Goal: Task Accomplishment & Management: Complete application form

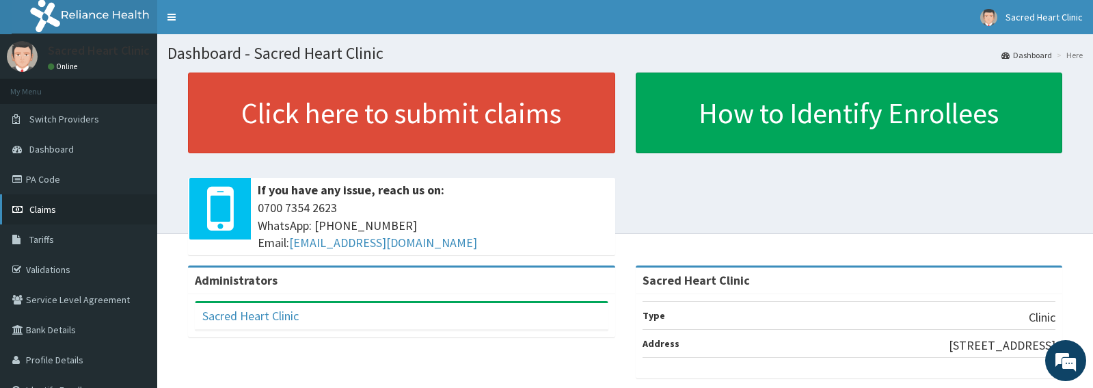
click at [51, 219] on link "Claims" at bounding box center [78, 209] width 157 height 30
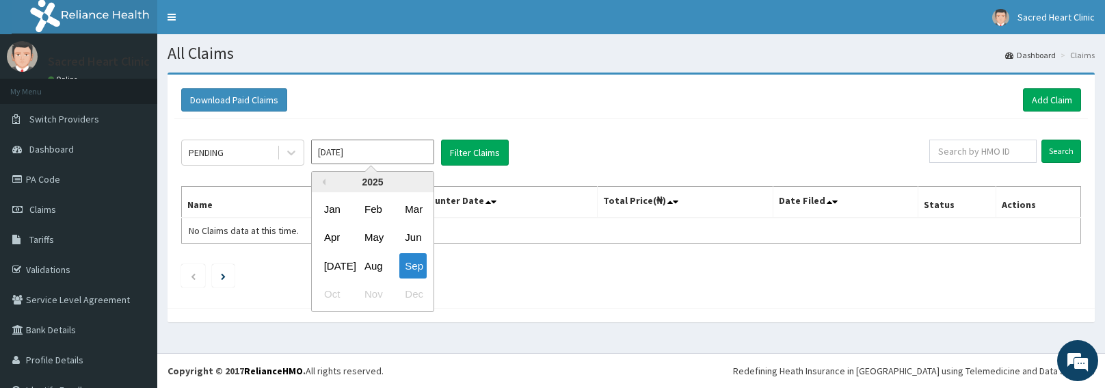
click at [361, 152] on input "[DATE]" at bounding box center [372, 151] width 123 height 25
click at [379, 272] on div "Aug" at bounding box center [372, 265] width 27 height 25
type input "Aug 2025"
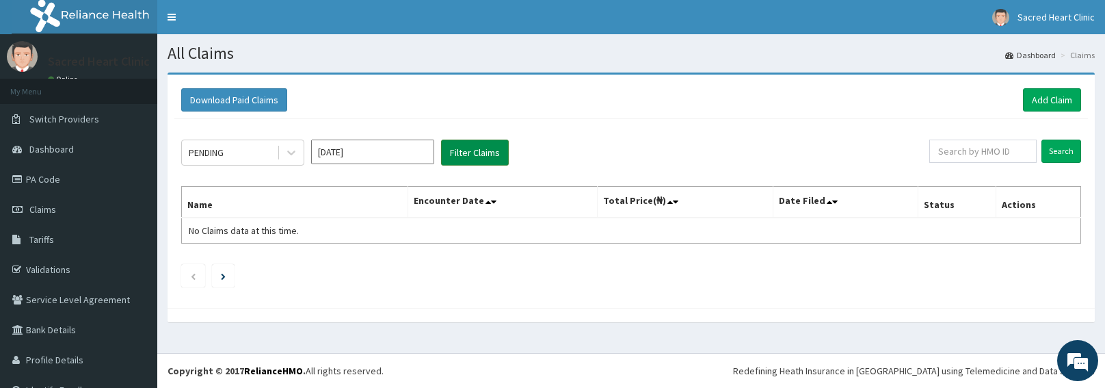
click at [462, 150] on button "Filter Claims" at bounding box center [475, 152] width 68 height 26
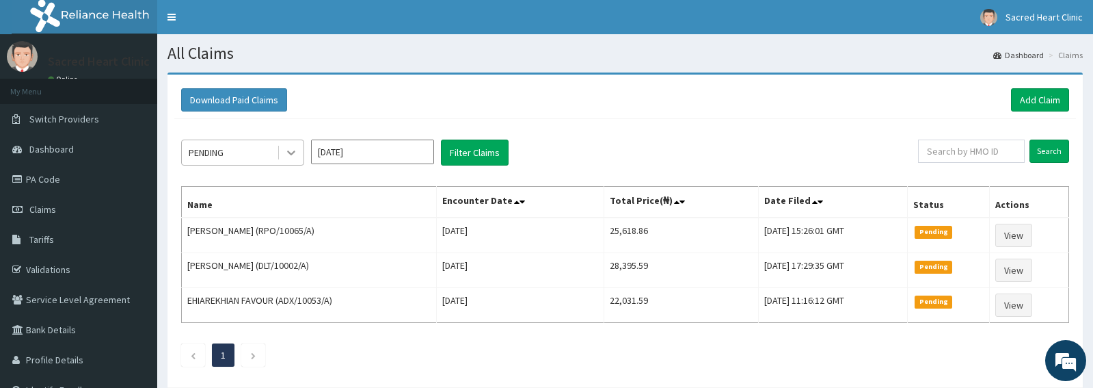
click at [289, 152] on icon at bounding box center [291, 153] width 8 height 5
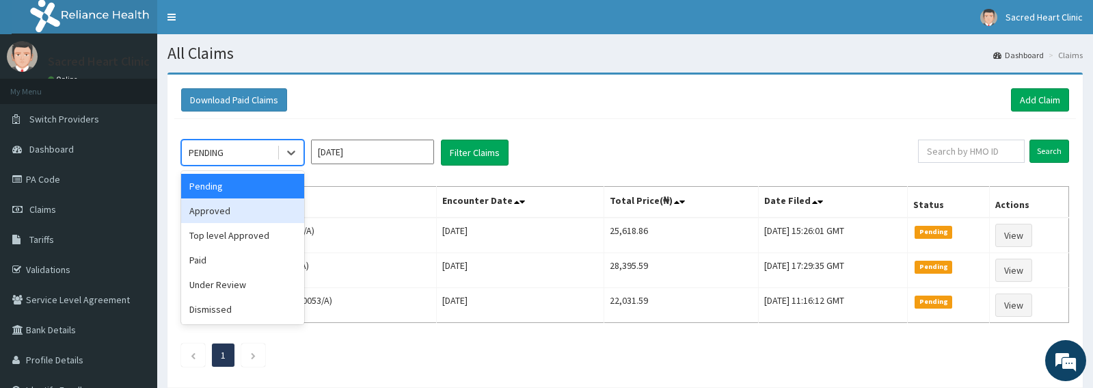
click at [241, 205] on div "Approved" at bounding box center [242, 210] width 123 height 25
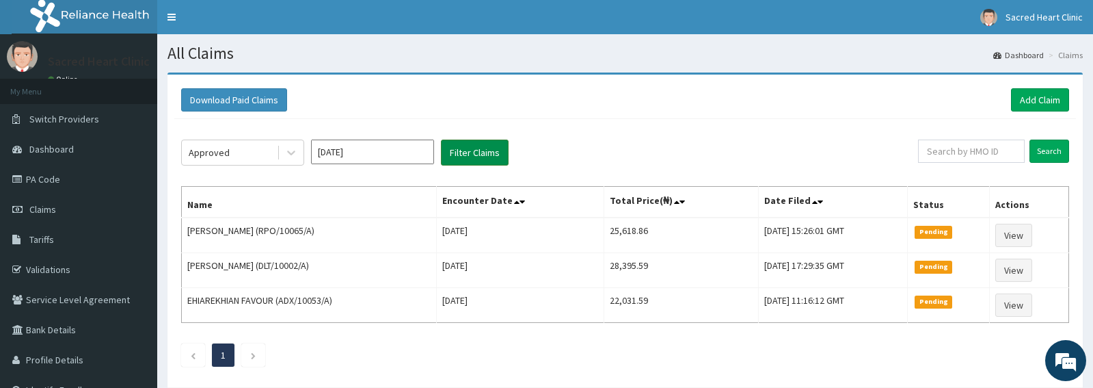
click at [464, 155] on button "Filter Claims" at bounding box center [475, 152] width 68 height 26
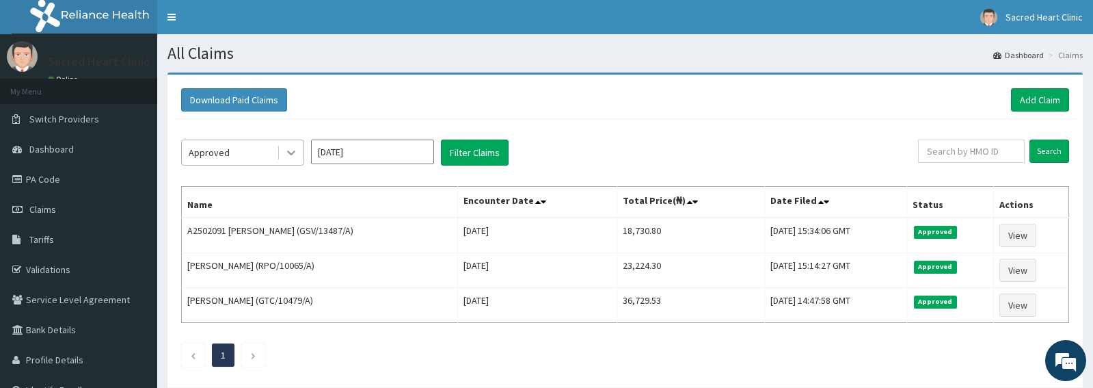
click at [295, 155] on icon at bounding box center [291, 153] width 14 height 14
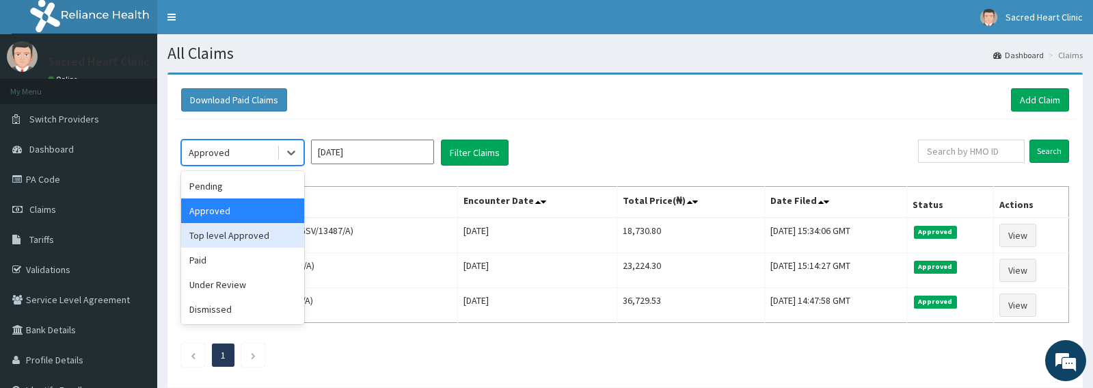
click at [252, 239] on div "Top level Approved" at bounding box center [242, 235] width 123 height 25
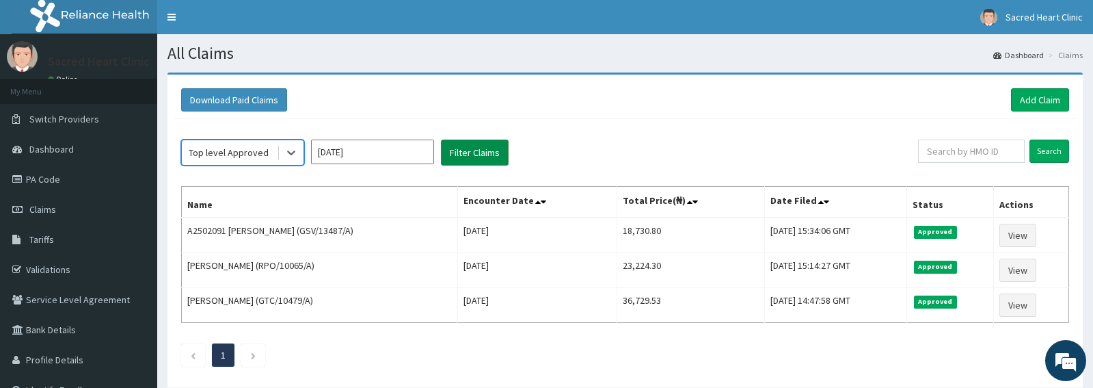
click at [479, 153] on button "Filter Claims" at bounding box center [475, 152] width 68 height 26
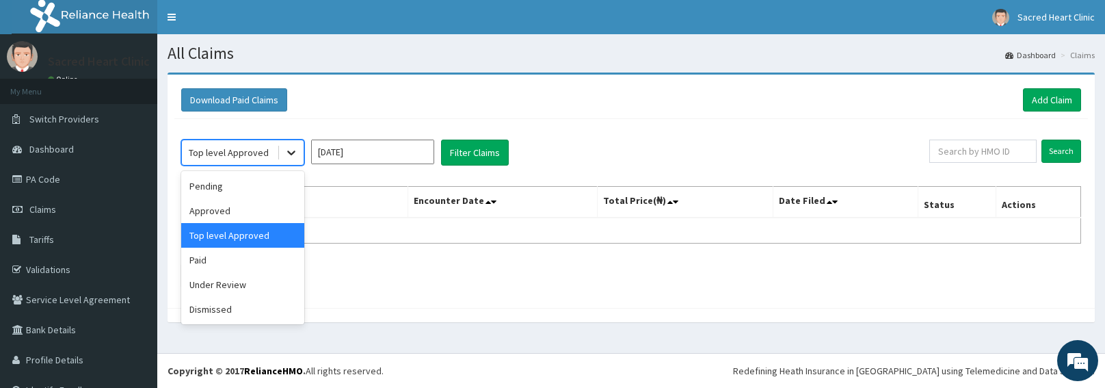
click at [293, 154] on icon at bounding box center [291, 153] width 8 height 5
click at [220, 261] on div "Paid" at bounding box center [242, 260] width 123 height 25
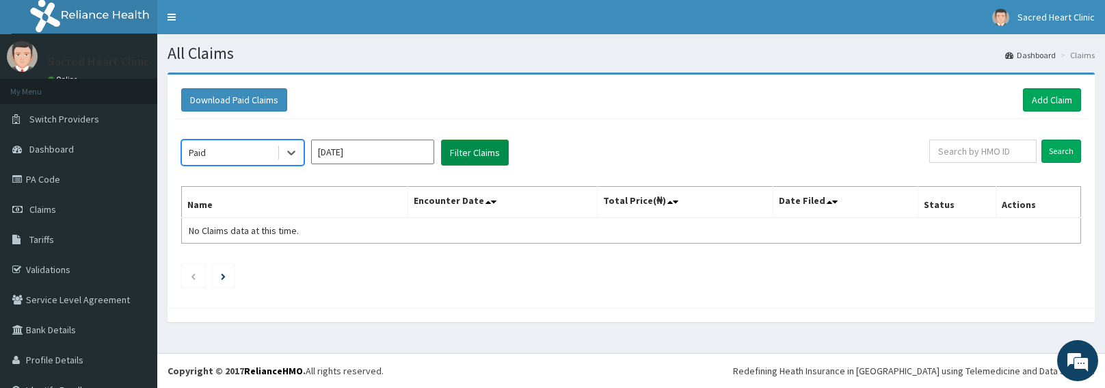
click at [490, 161] on button "Filter Claims" at bounding box center [475, 152] width 68 height 26
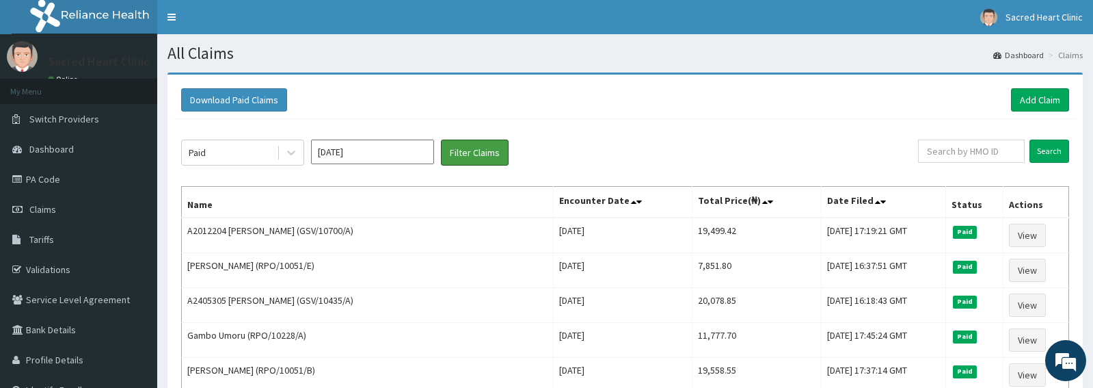
scroll to position [46, 0]
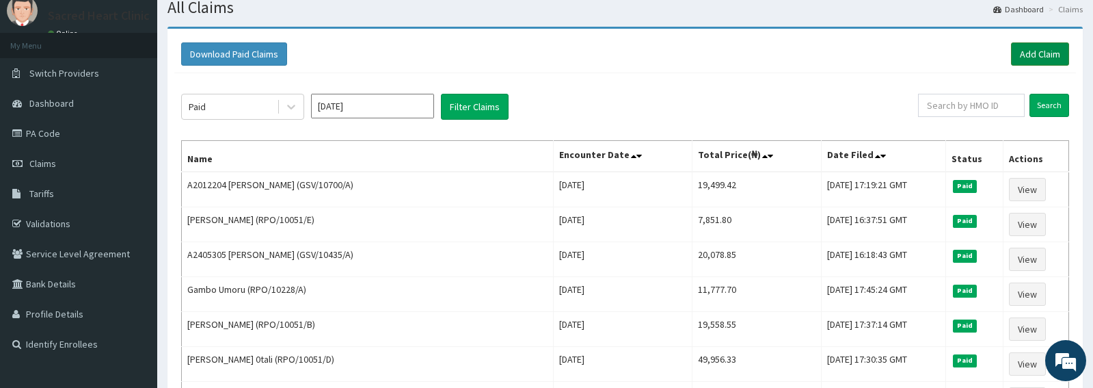
click at [1038, 51] on link "Add Claim" at bounding box center [1040, 53] width 58 height 23
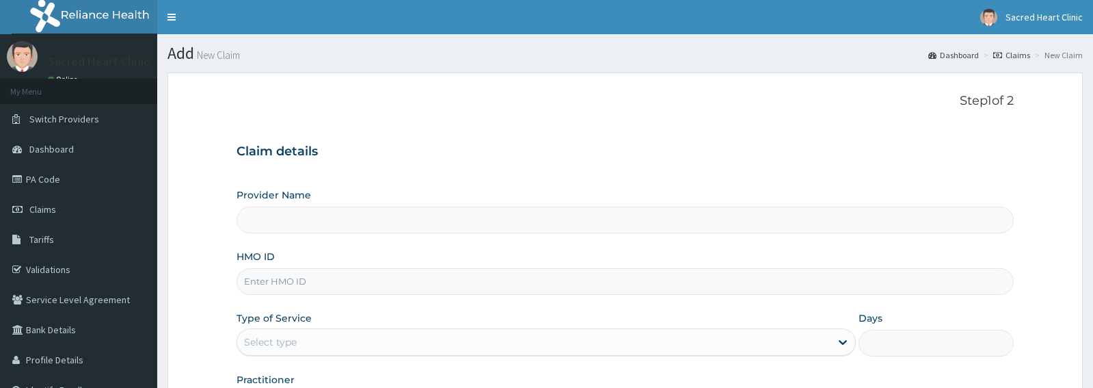
click at [293, 278] on input "HMO ID" at bounding box center [625, 281] width 777 height 27
paste input "RPO/10156/A"
type input "RPO/10156/A"
type input "Sacred Heart Clinic"
type input "RPO/10156/A"
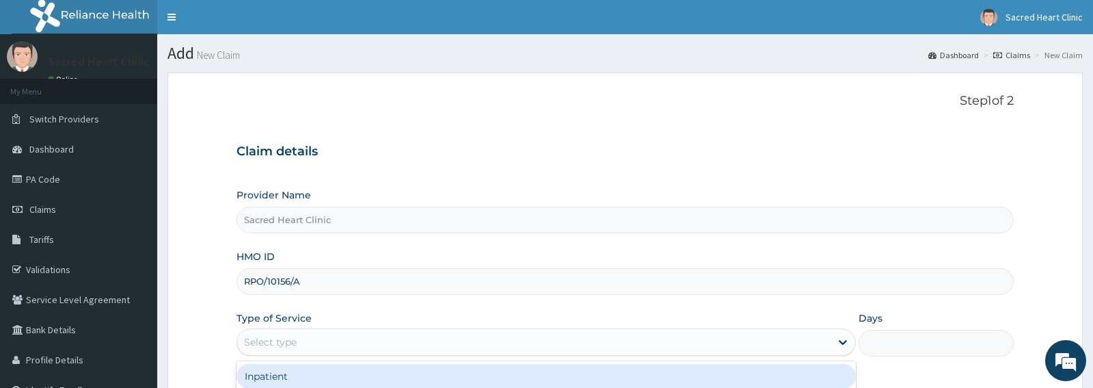
click at [294, 345] on div "Select type" at bounding box center [270, 342] width 53 height 14
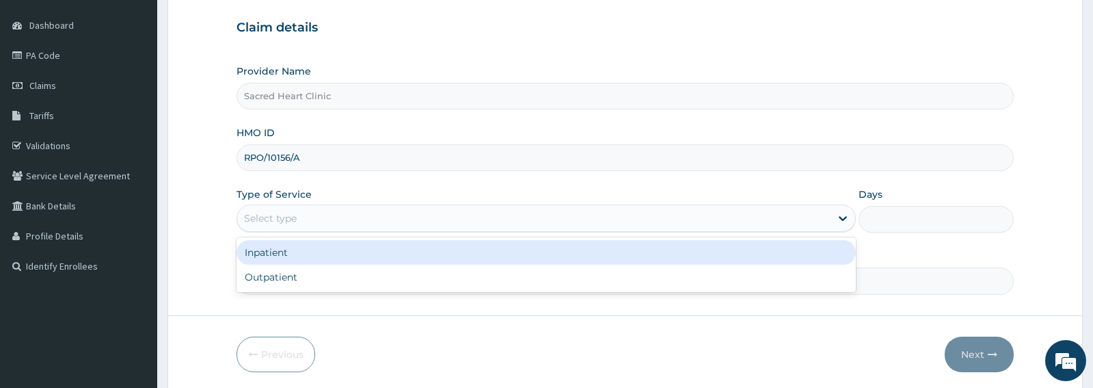
scroll to position [130, 0]
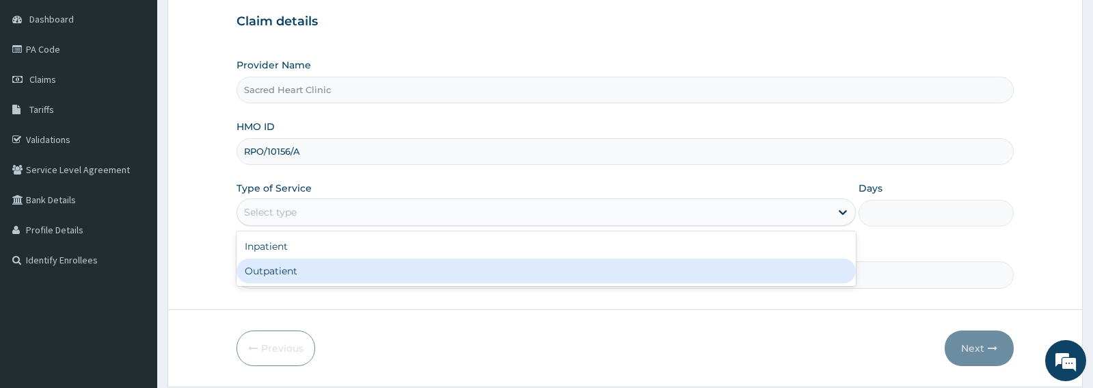
click at [262, 272] on div "Outpatient" at bounding box center [546, 270] width 619 height 25
type input "1"
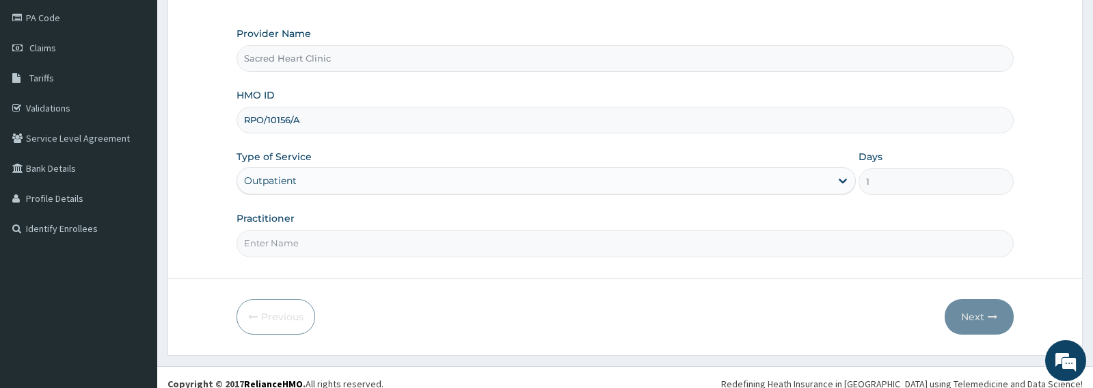
scroll to position [174, 0]
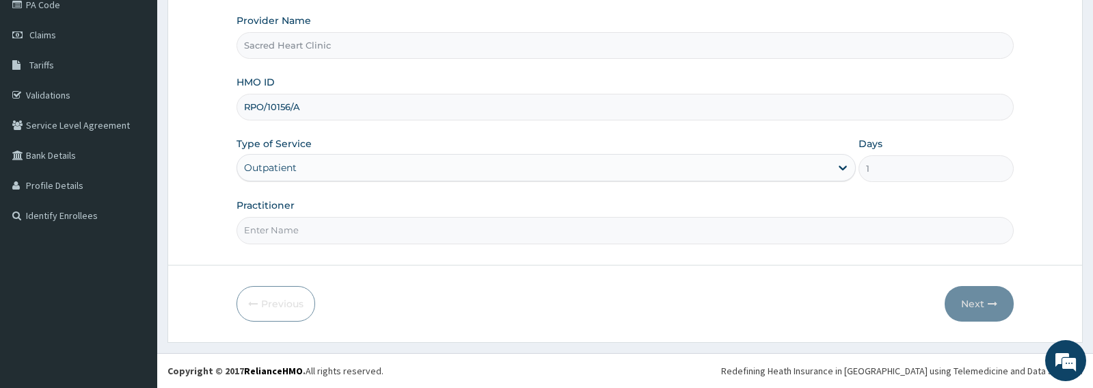
click at [299, 228] on input "Practitioner" at bounding box center [625, 230] width 777 height 27
type input "[PERSON_NAME]"
click at [975, 306] on button "Next" at bounding box center [979, 304] width 69 height 36
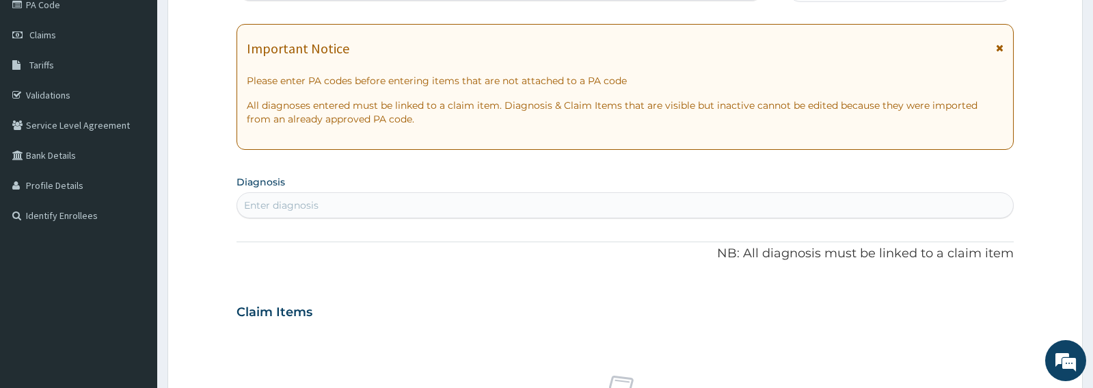
click at [996, 49] on icon at bounding box center [1000, 48] width 8 height 10
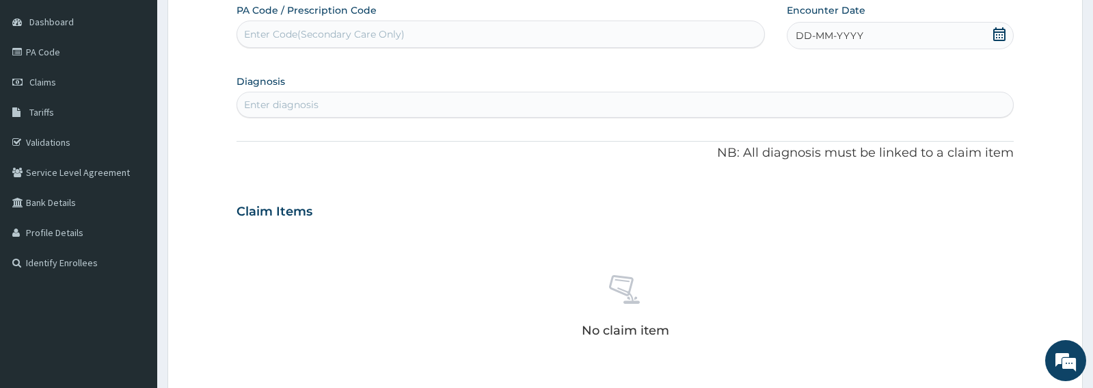
scroll to position [120, 0]
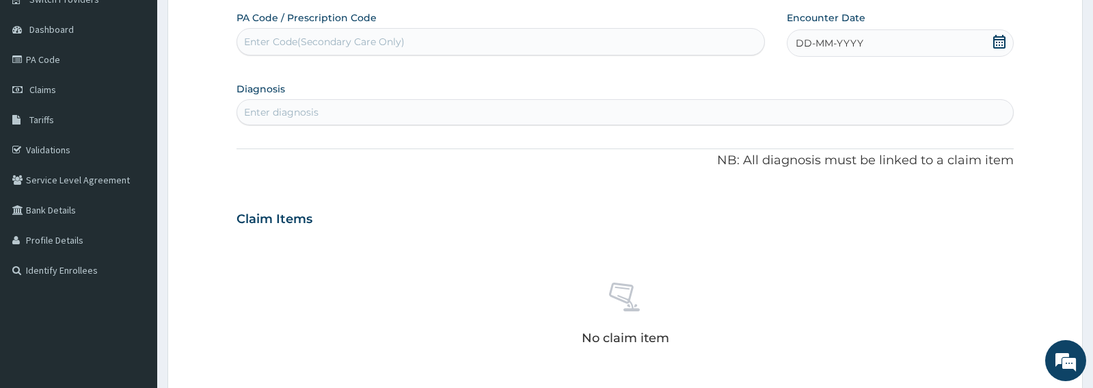
click at [993, 40] on icon at bounding box center [1000, 42] width 14 height 14
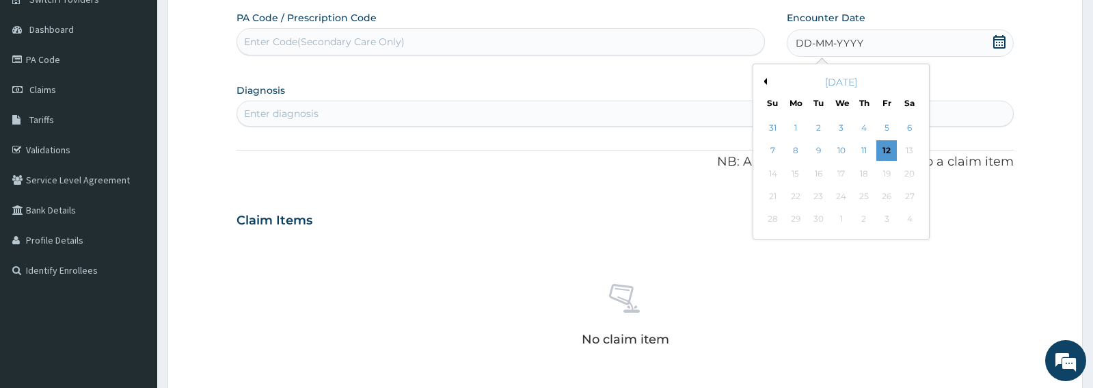
click at [768, 81] on div "Previous Month September 2025 Su Mo Tu We Th Fr Sa 31 1 2 3 4 5 6 7 8 9 10 11 1…" at bounding box center [841, 152] width 177 height 176
click at [766, 81] on button "Previous Month" at bounding box center [763, 81] width 7 height 7
click at [913, 217] on div "30" at bounding box center [910, 219] width 21 height 21
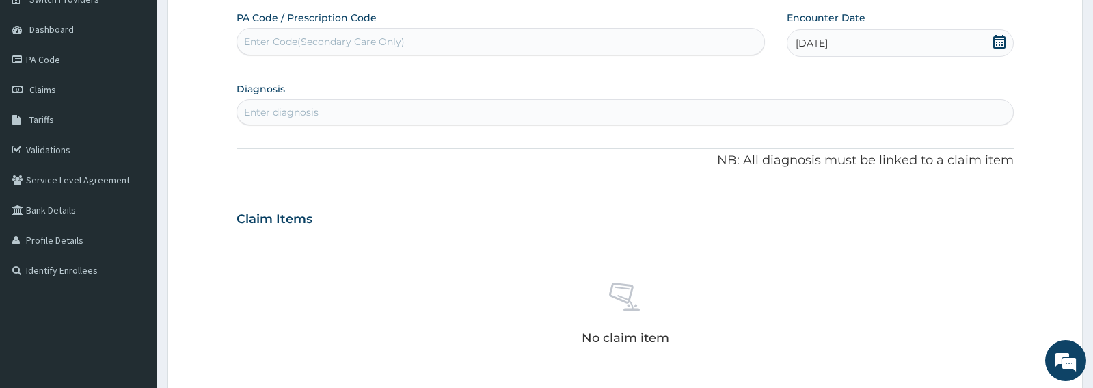
click at [347, 103] on div "Enter diagnosis" at bounding box center [624, 112] width 775 height 22
type input "GASTRITI"
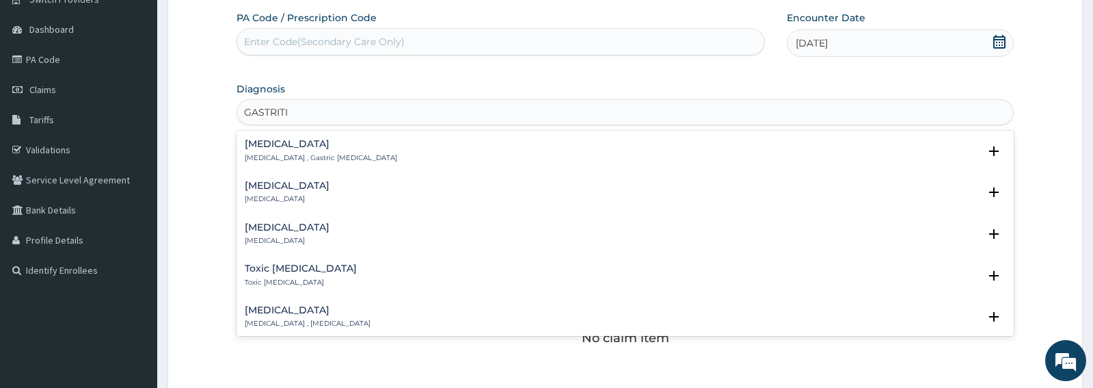
click at [273, 188] on h4 "Acute gastritis" at bounding box center [287, 186] width 85 height 10
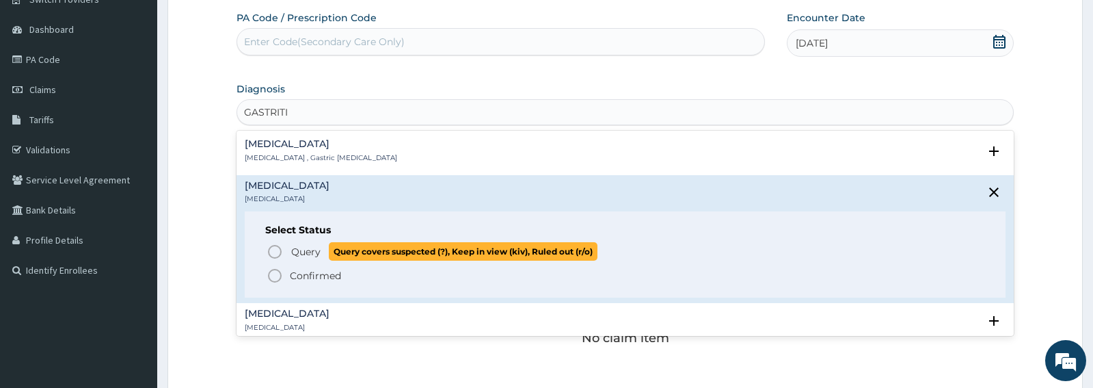
click at [289, 254] on span "Query Query covers suspected (?), Keep in view (kiv), Ruled out (r/o)" at bounding box center [626, 251] width 718 height 18
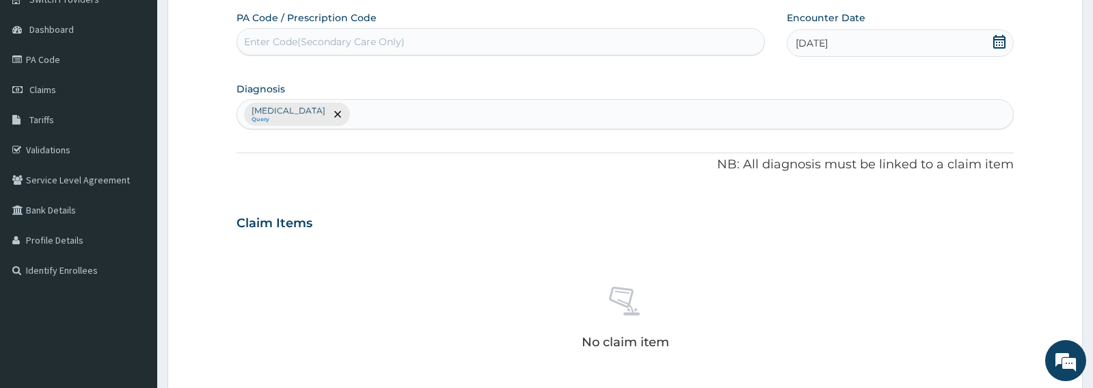
click at [371, 118] on div "Acute gastritis Query" at bounding box center [624, 114] width 775 height 29
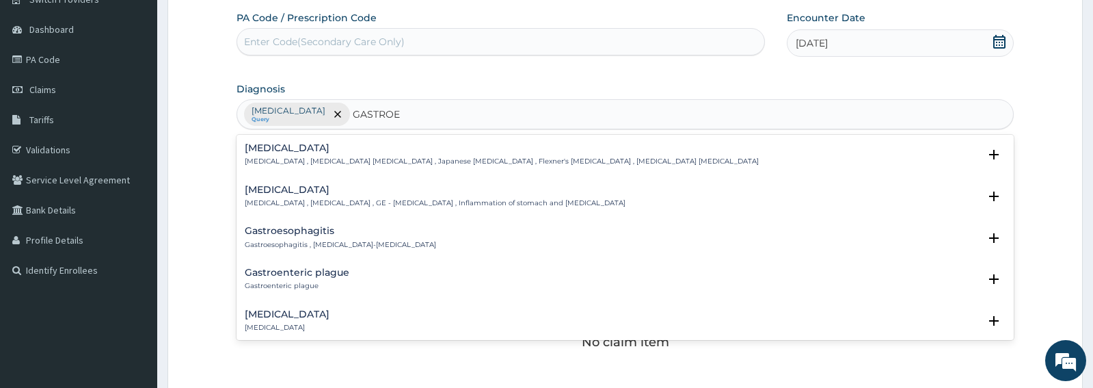
type input "GASTROEN"
click at [310, 195] on h4 "Gastroenteritis" at bounding box center [435, 190] width 381 height 10
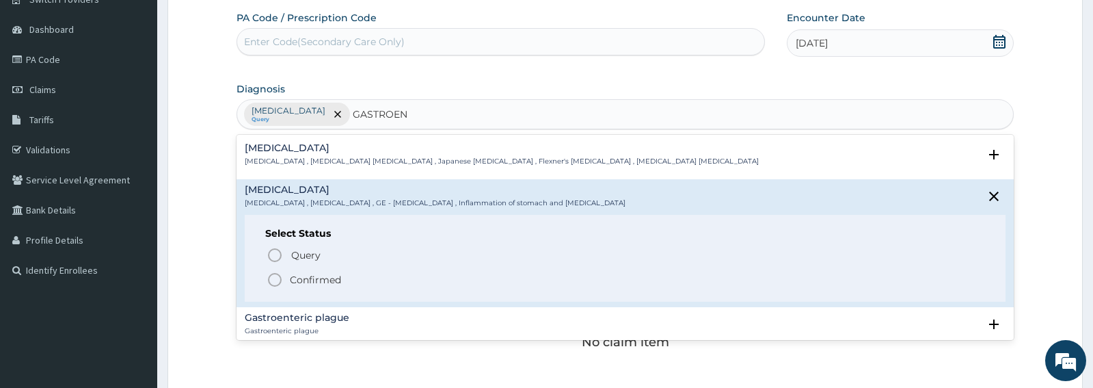
click at [278, 278] on icon "status option filled" at bounding box center [275, 279] width 16 height 16
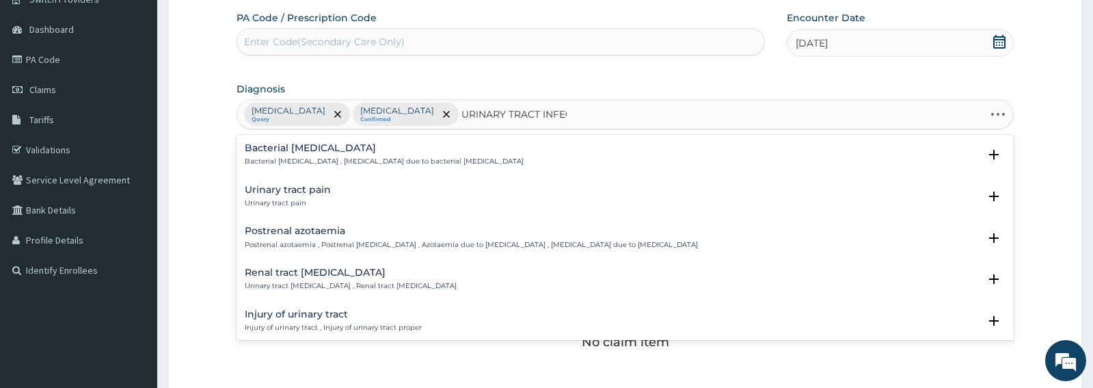
type input "URINARY TRACT INFECT"
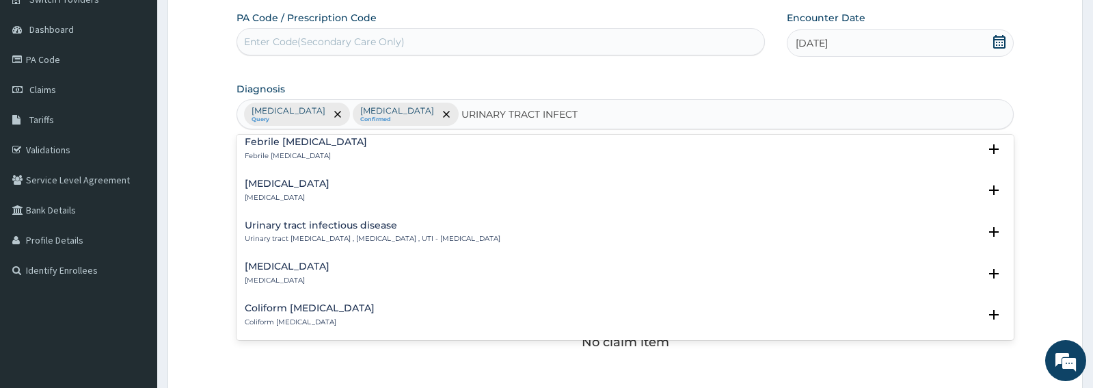
scroll to position [224, 0]
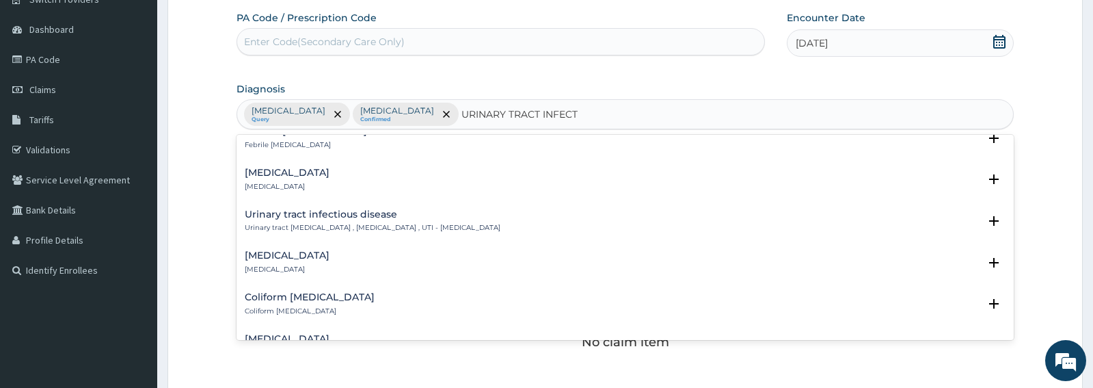
click at [364, 222] on div "Urinary tract infectious disease Urinary tract infectious disease , Urinary tra…" at bounding box center [373, 221] width 256 height 24
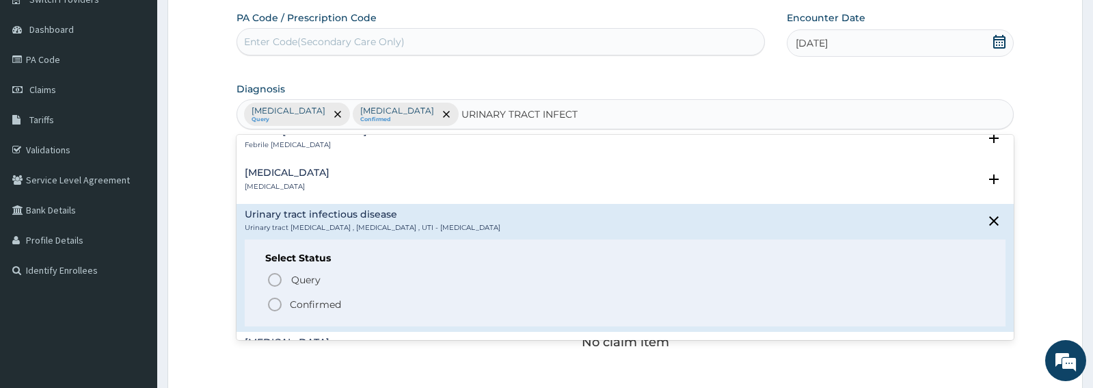
click at [273, 306] on icon "status option filled" at bounding box center [275, 304] width 16 height 16
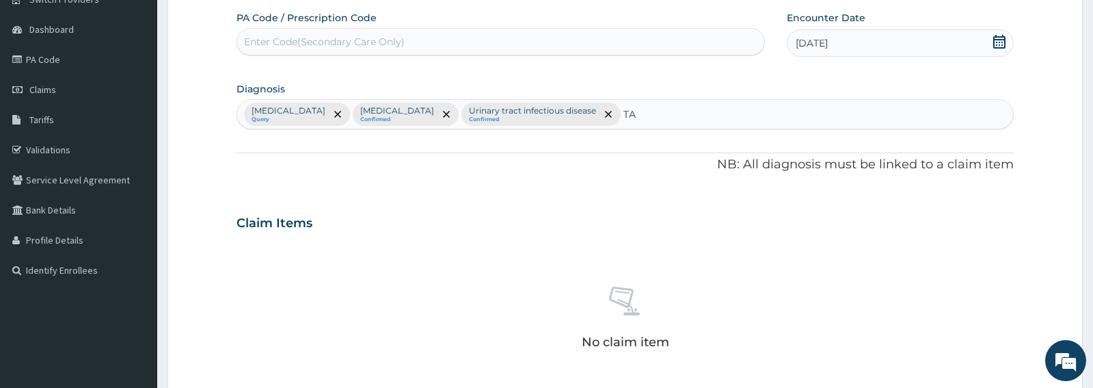
type input "T"
type input "CANDIDIA"
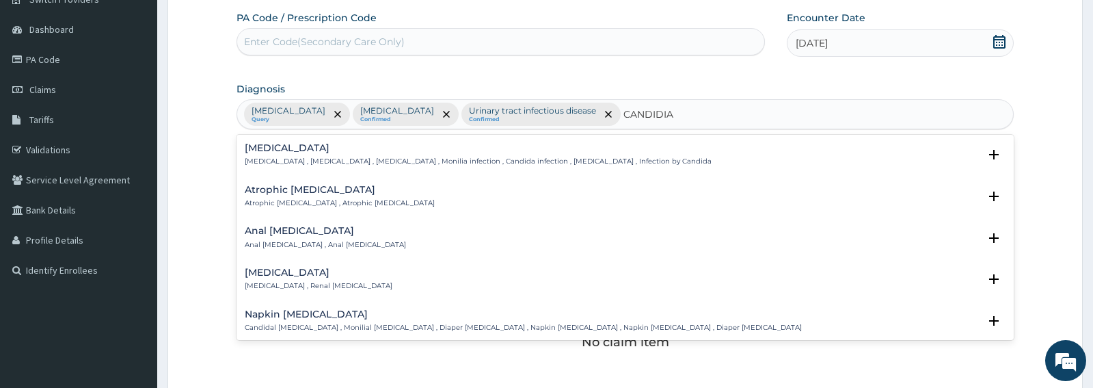
click at [316, 148] on h4 "Candidiasis" at bounding box center [478, 148] width 467 height 10
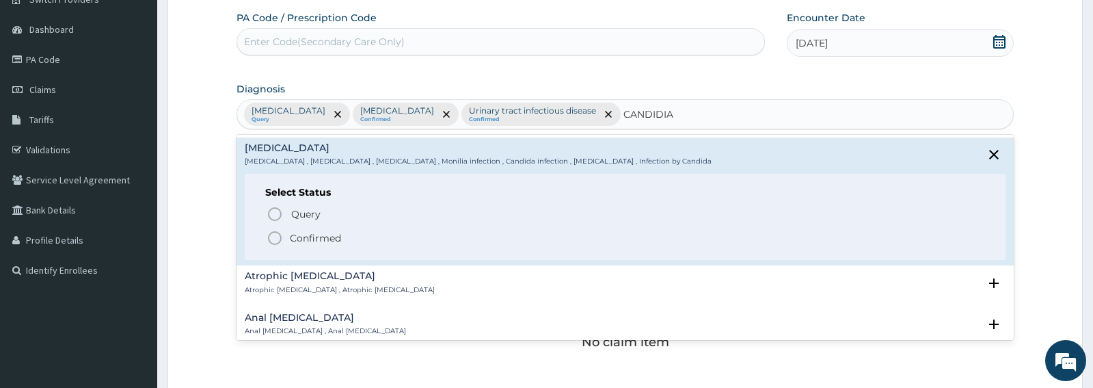
click at [289, 237] on span "Confirmed" at bounding box center [626, 238] width 718 height 16
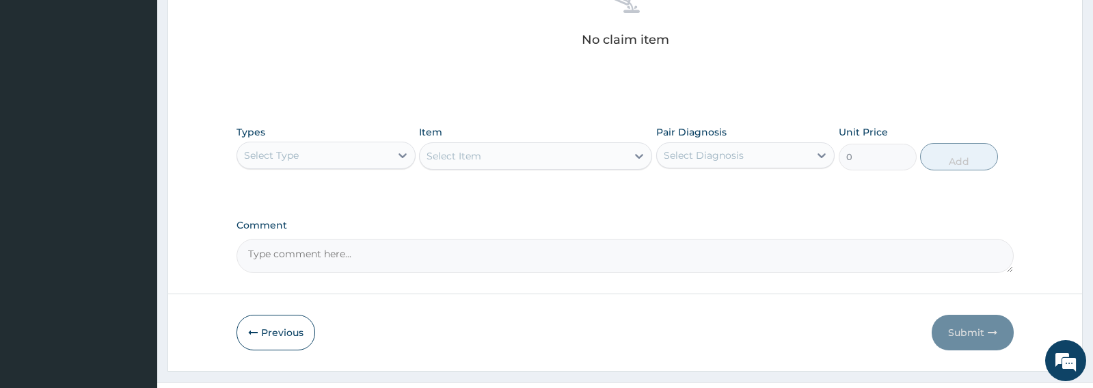
scroll to position [451, 0]
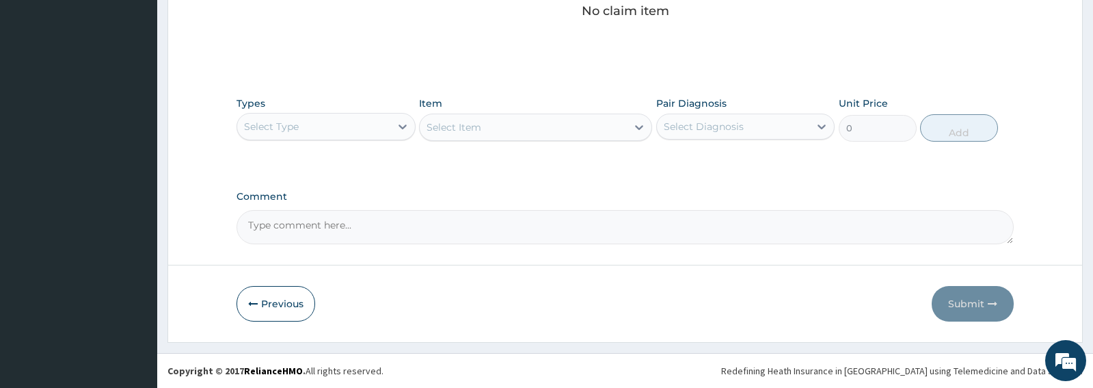
click at [383, 138] on div "Select Type" at bounding box center [326, 126] width 178 height 27
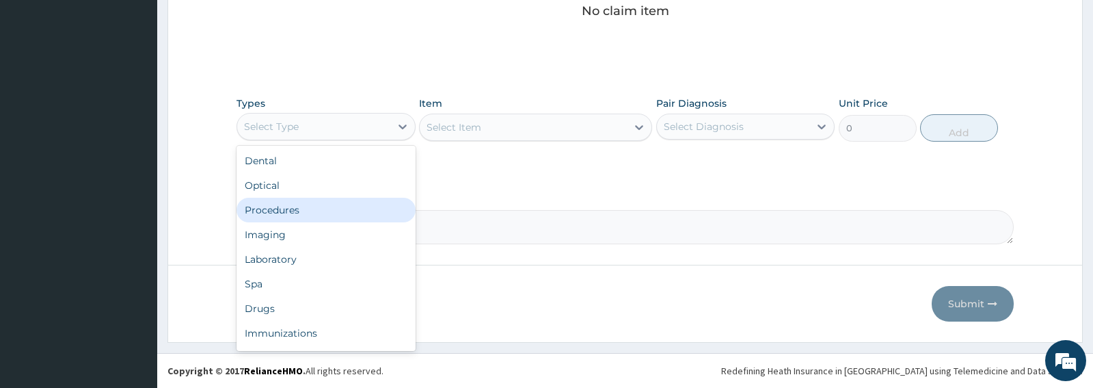
click at [284, 213] on div "Procedures" at bounding box center [326, 210] width 178 height 25
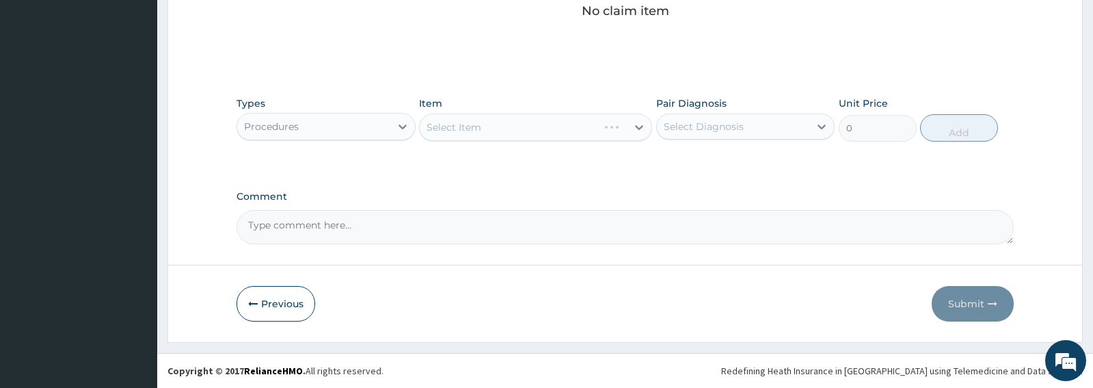
click at [511, 129] on div "Select Item" at bounding box center [535, 126] width 233 height 27
click at [520, 135] on div "Select Item" at bounding box center [523, 127] width 207 height 22
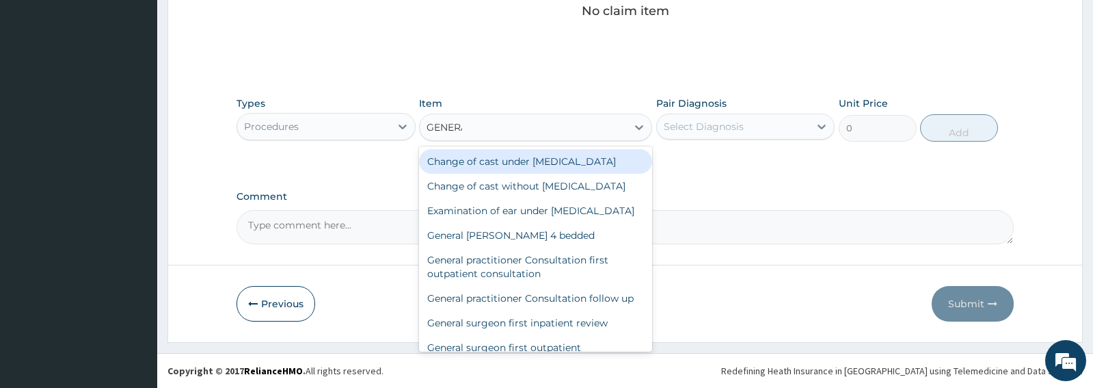
type input "GENERAL"
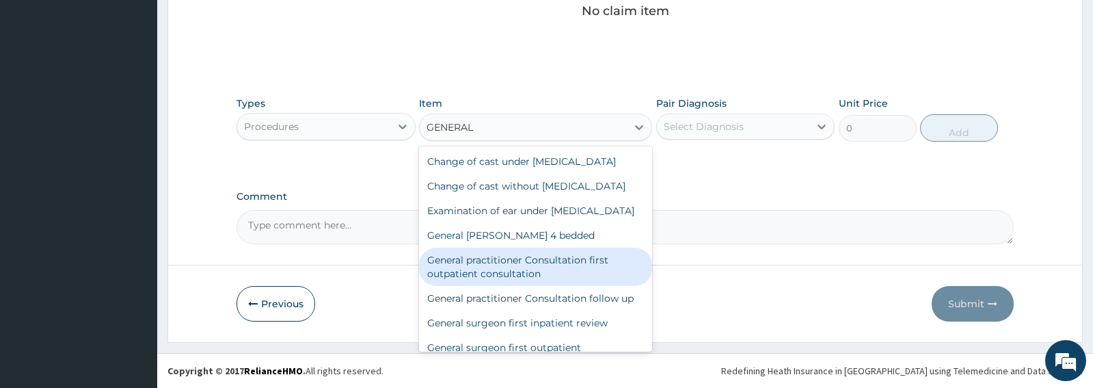
click at [531, 286] on div "General practitioner Consultation first outpatient consultation" at bounding box center [535, 267] width 233 height 38
type input "3547.5"
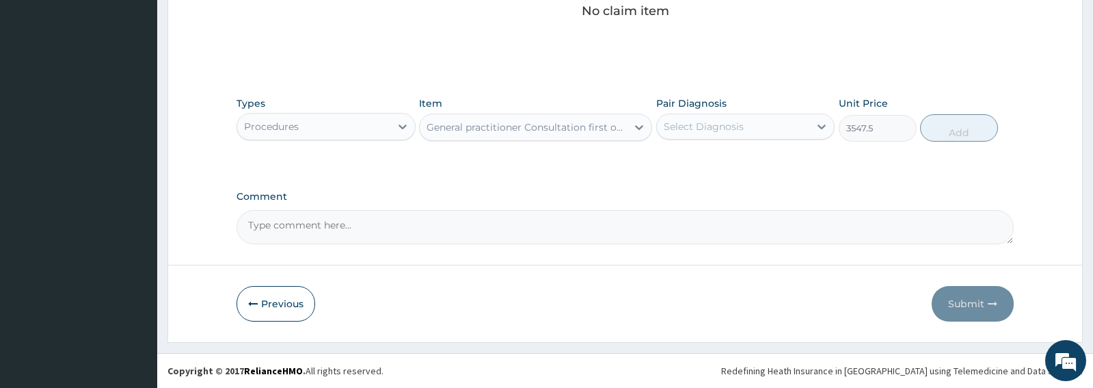
click at [764, 131] on div "Select Diagnosis" at bounding box center [733, 127] width 152 height 22
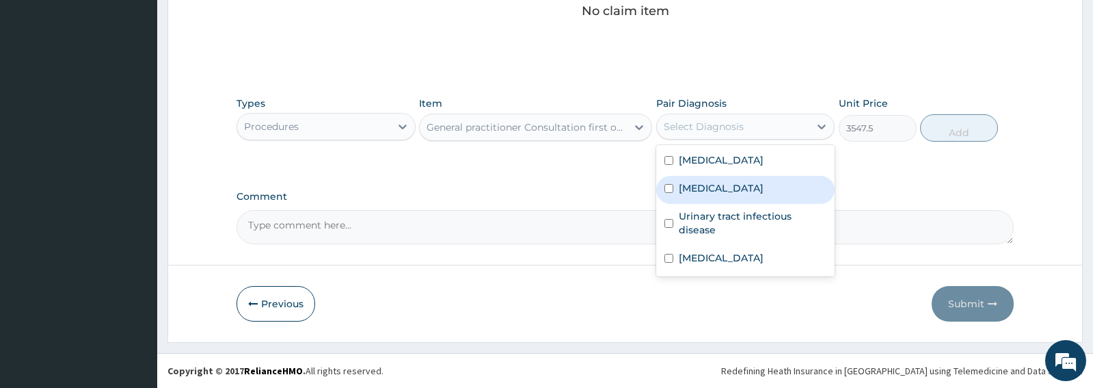
click at [685, 189] on label "Gastroenteritis" at bounding box center [721, 188] width 85 height 14
checkbox input "true"
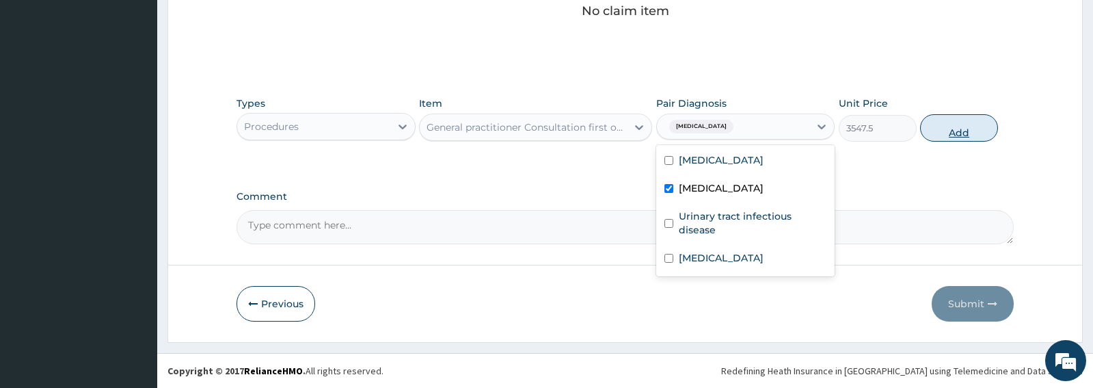
click at [954, 135] on button "Add" at bounding box center [959, 127] width 78 height 27
type input "0"
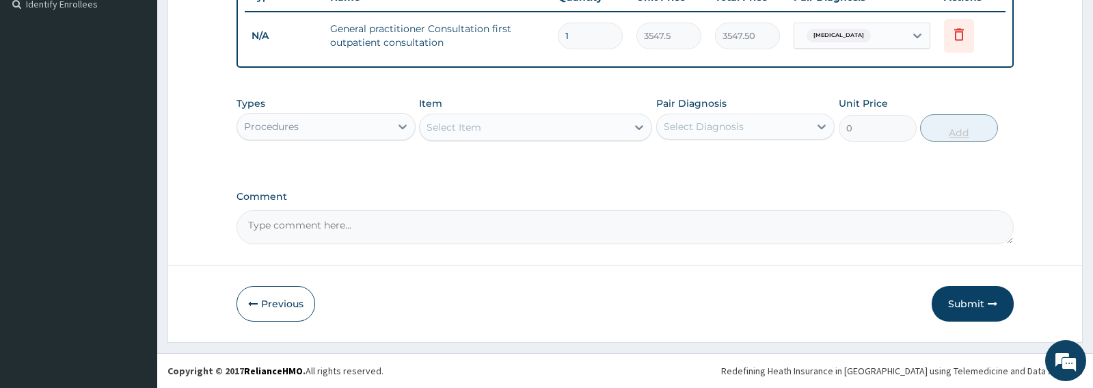
scroll to position [386, 0]
click at [382, 133] on div "Procedures" at bounding box center [313, 127] width 152 height 22
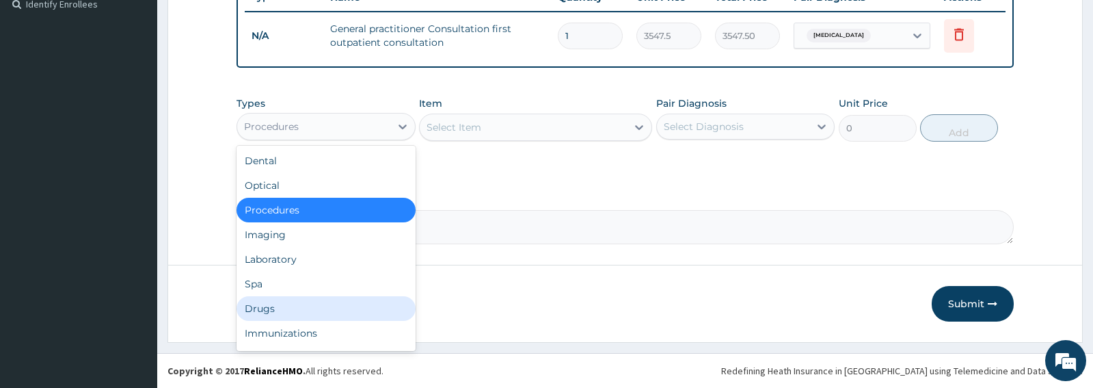
click at [291, 309] on div "Drugs" at bounding box center [326, 308] width 178 height 25
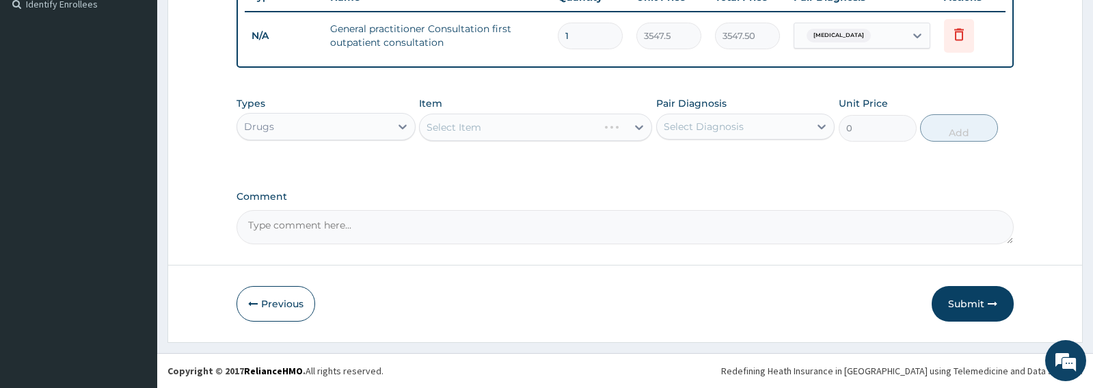
click at [589, 136] on div "Select Item" at bounding box center [535, 126] width 233 height 27
click at [548, 128] on div "Select Item" at bounding box center [535, 126] width 233 height 27
click at [548, 128] on div "Select Item" at bounding box center [523, 127] width 207 height 22
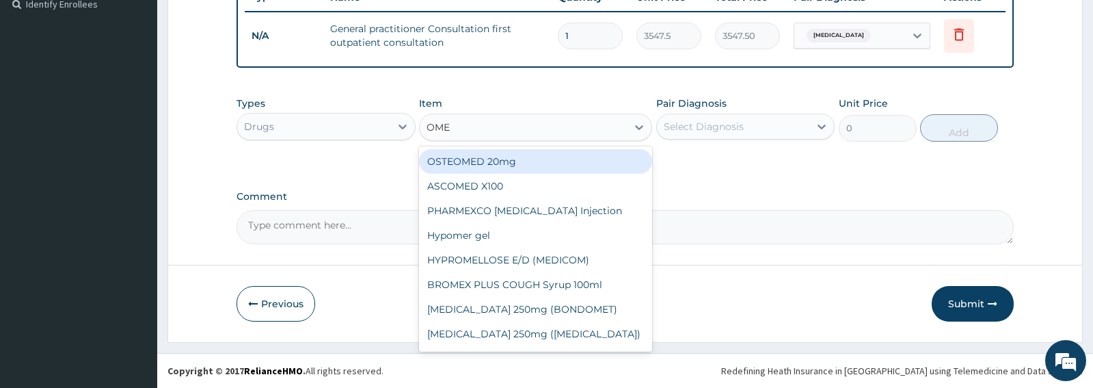
type input "OMEP"
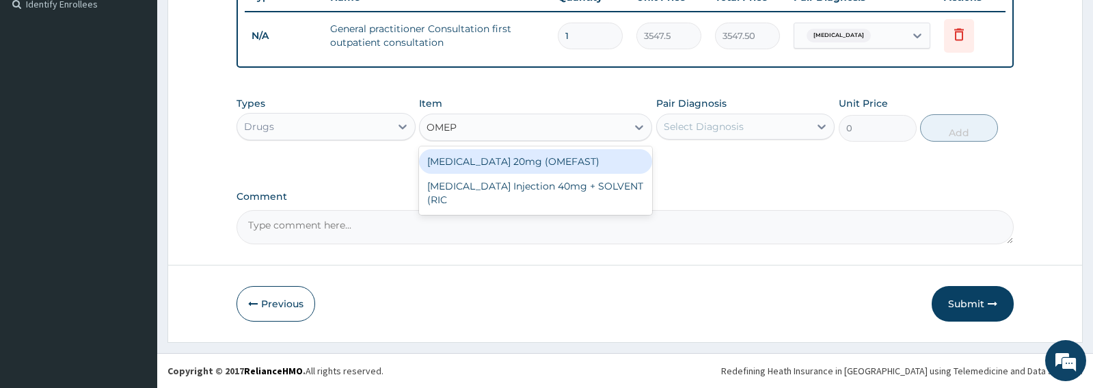
click at [518, 161] on div "OMEPRAZOLE 20mg (OMEFAST)" at bounding box center [535, 161] width 233 height 25
type input "82.775"
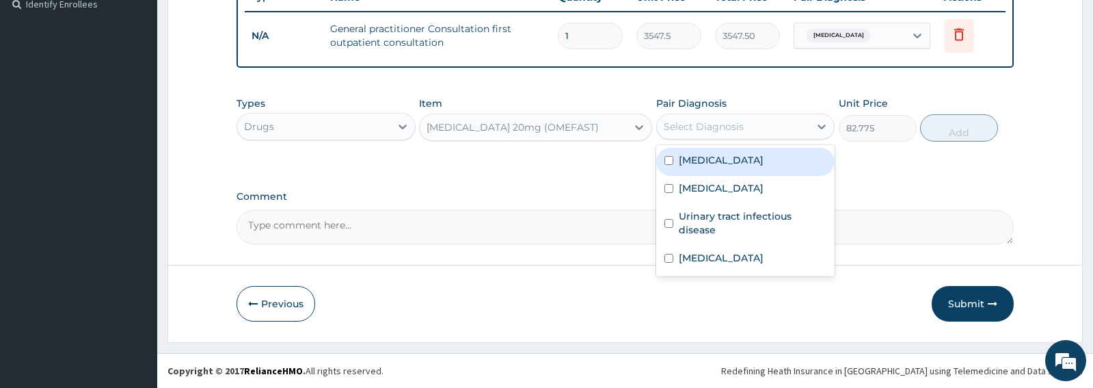
click at [745, 131] on div "Select Diagnosis" at bounding box center [733, 127] width 152 height 22
click at [710, 158] on label "Acute gastritis" at bounding box center [721, 160] width 85 height 14
checkbox input "true"
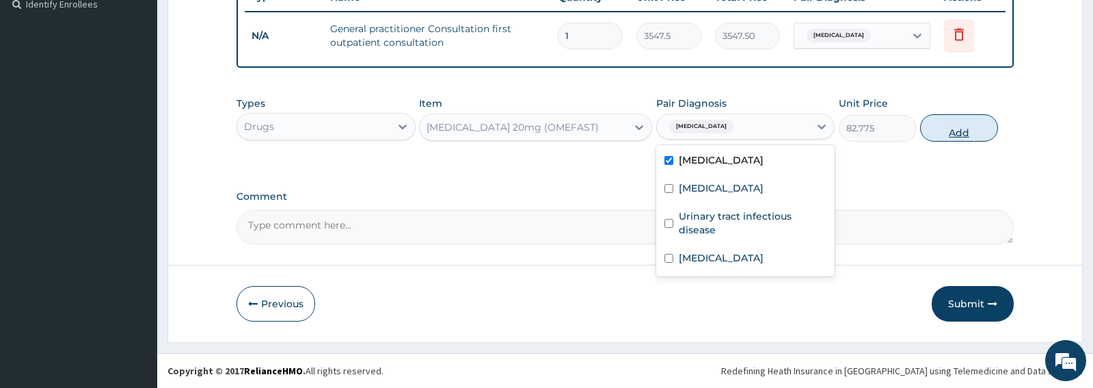
click at [963, 134] on button "Add" at bounding box center [959, 127] width 78 height 27
type input "0"
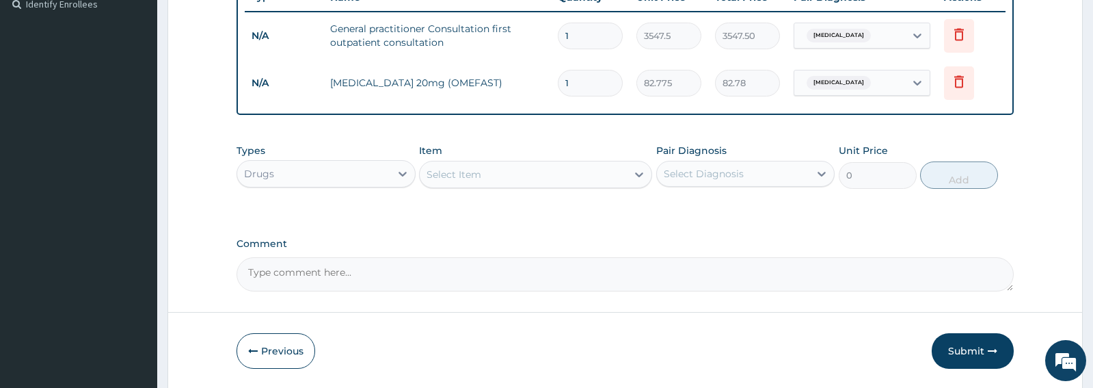
type input "14"
type input "1158.85"
type input "14"
click at [496, 179] on div "Select Item" at bounding box center [523, 174] width 207 height 22
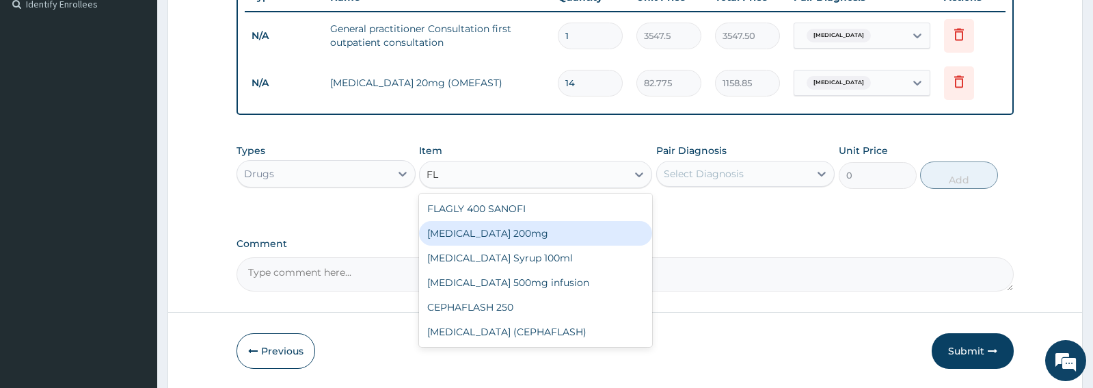
type input "F"
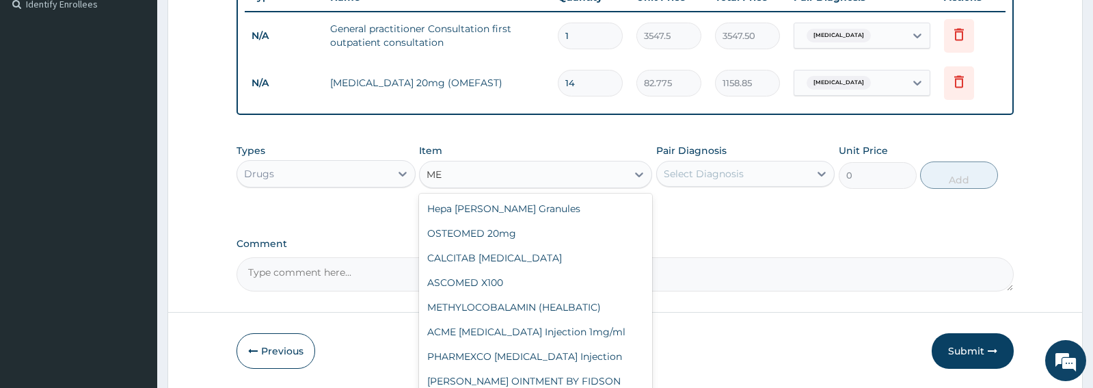
type input "M"
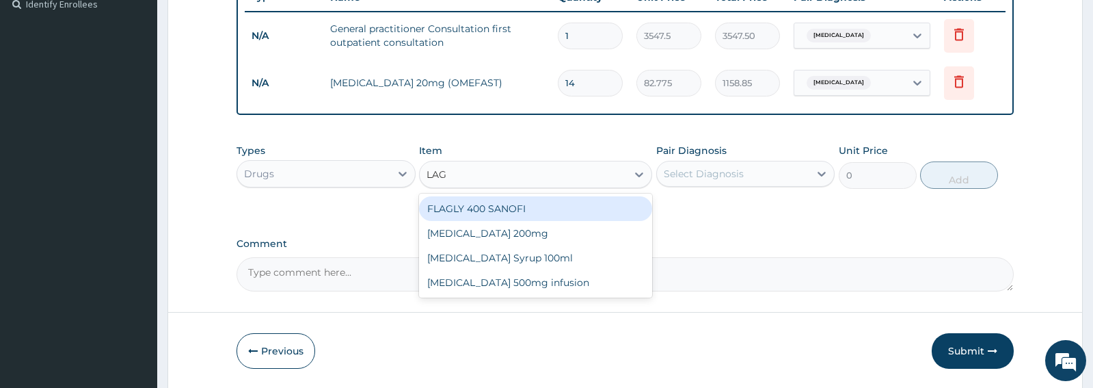
type input "LAGY"
click at [466, 204] on div "Flagyl 200mg" at bounding box center [535, 208] width 233 height 25
type input "47.3"
click at [466, 204] on div "Types Drugs Item option OMEPRAZOLE 20mg (OMEFAST) , selected. option Flagyl 200…" at bounding box center [625, 176] width 777 height 79
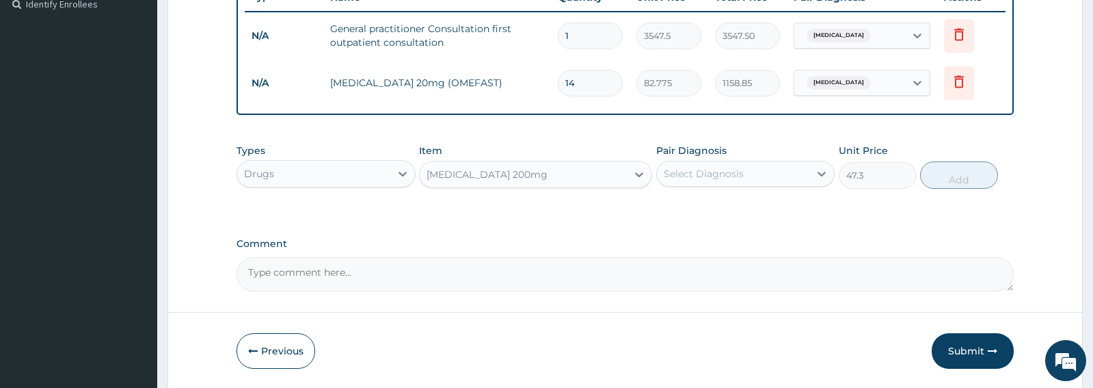
click at [739, 178] on div "Select Diagnosis" at bounding box center [704, 174] width 80 height 14
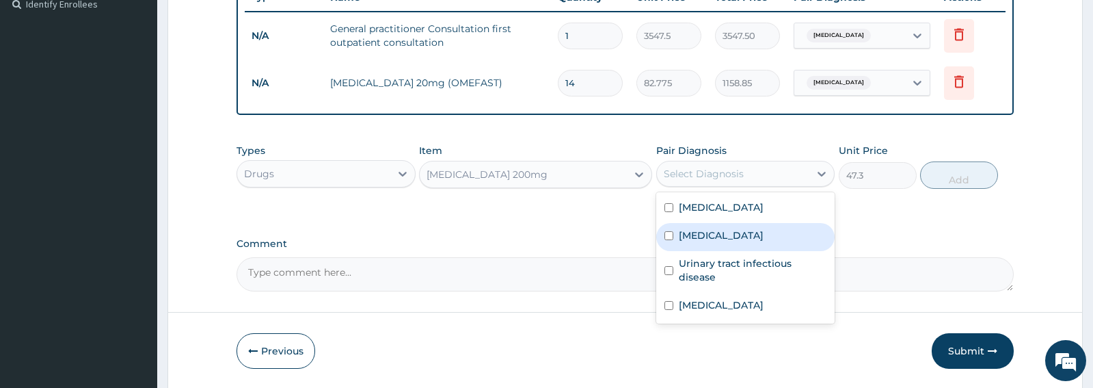
click at [701, 229] on label "Gastroenteritis" at bounding box center [721, 235] width 85 height 14
checkbox input "true"
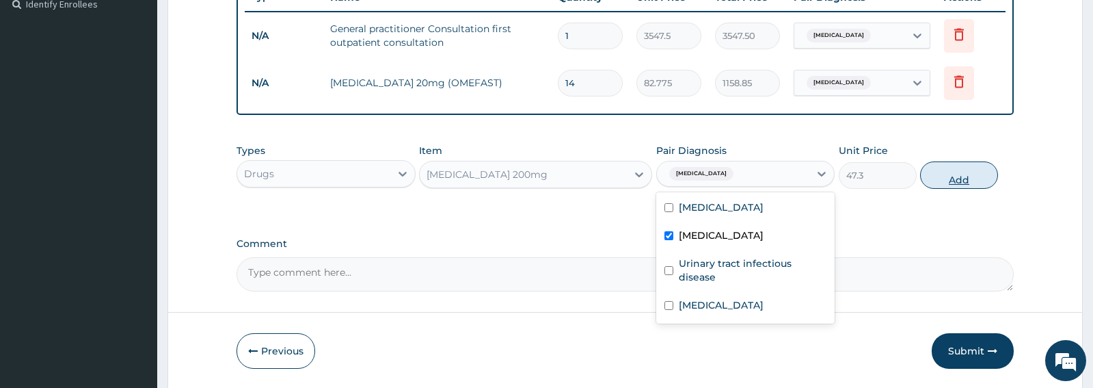
click at [957, 178] on button "Add" at bounding box center [959, 174] width 78 height 27
type input "0"
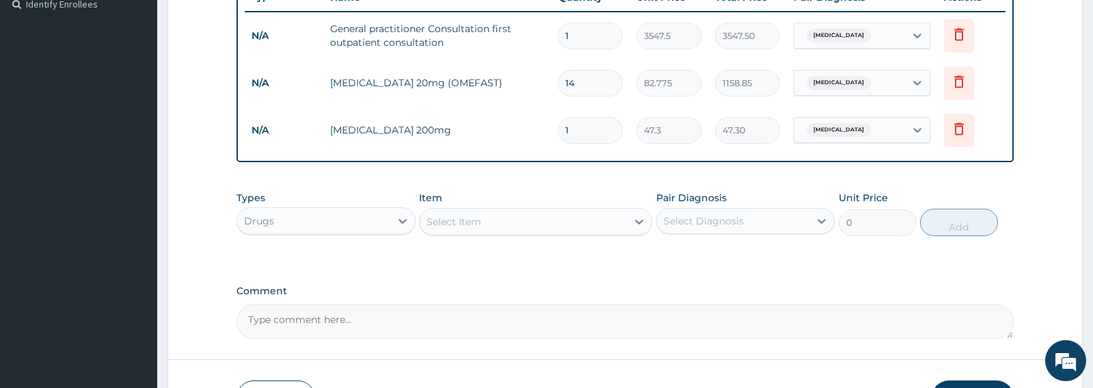
type input "21"
type input "993.30"
type input "21"
click at [546, 223] on div "Select Item" at bounding box center [523, 222] width 207 height 22
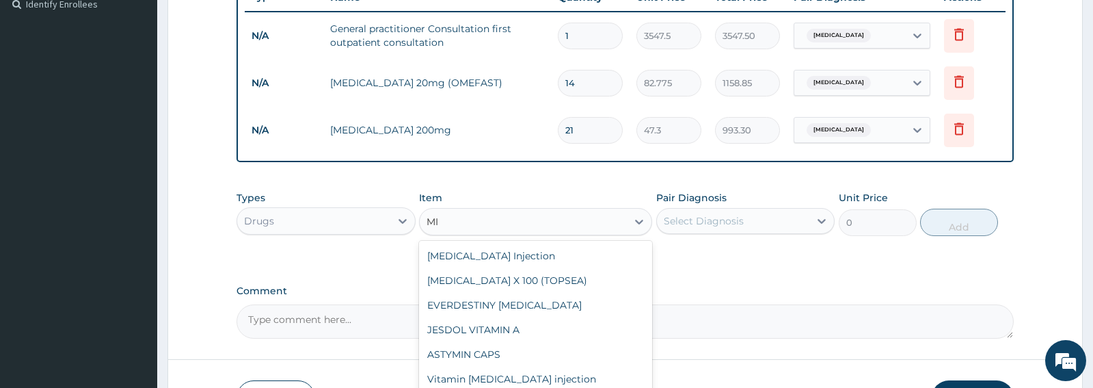
type input "M"
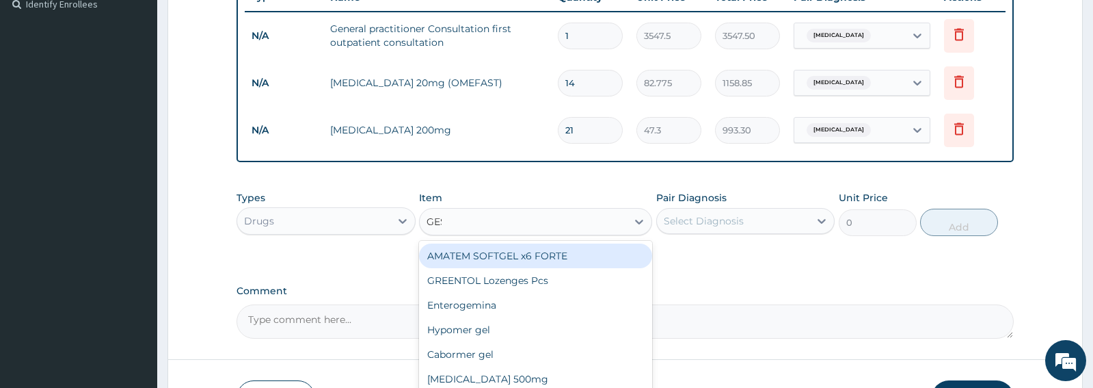
type input "GEST"
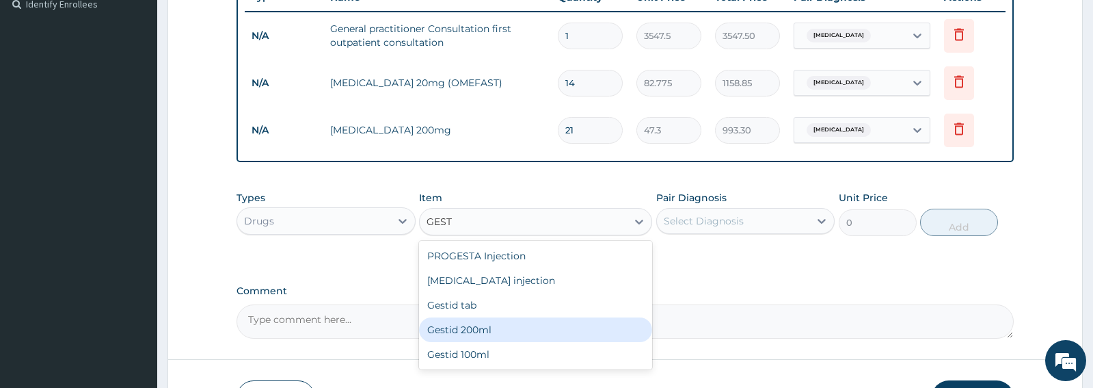
click at [477, 338] on div "Gestid 200ml" at bounding box center [535, 329] width 233 height 25
type input "1064.25"
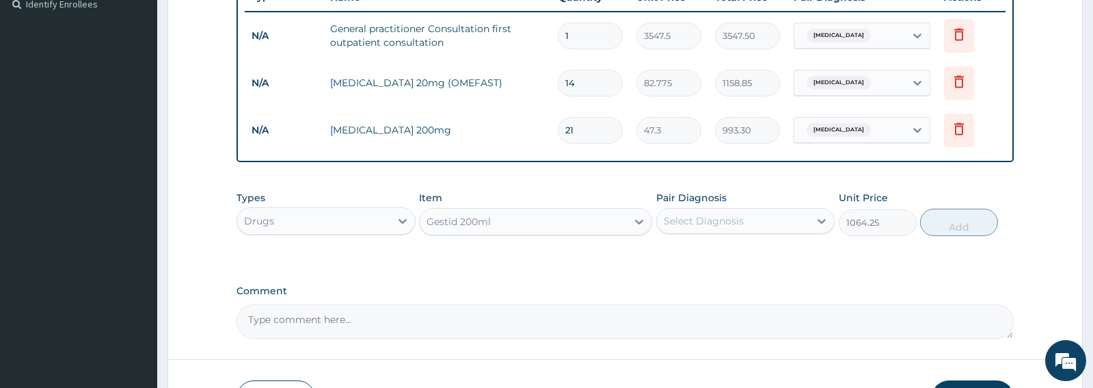
click at [754, 231] on div "Select Diagnosis" at bounding box center [733, 221] width 152 height 22
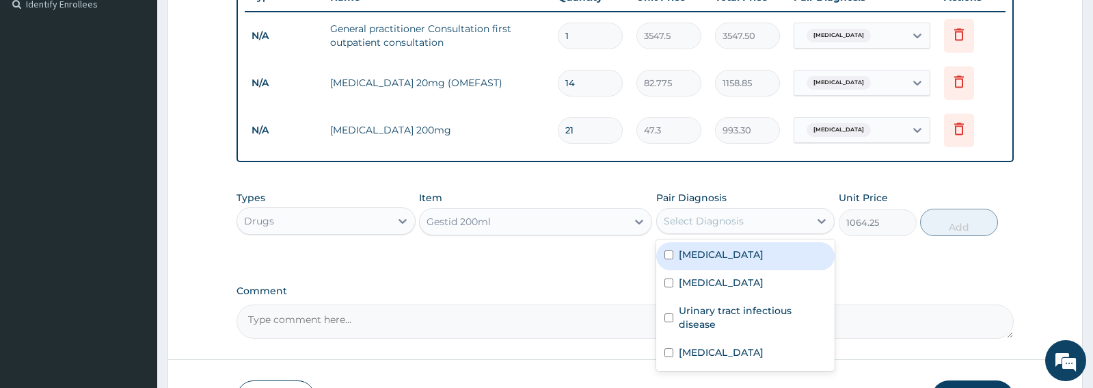
click at [700, 250] on label "Acute gastritis" at bounding box center [721, 255] width 85 height 14
checkbox input "true"
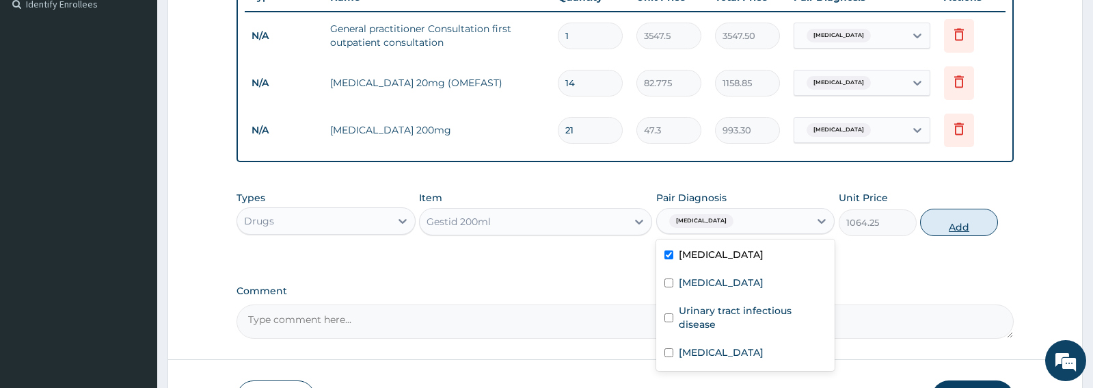
click at [955, 224] on button "Add" at bounding box center [959, 222] width 78 height 27
type input "0"
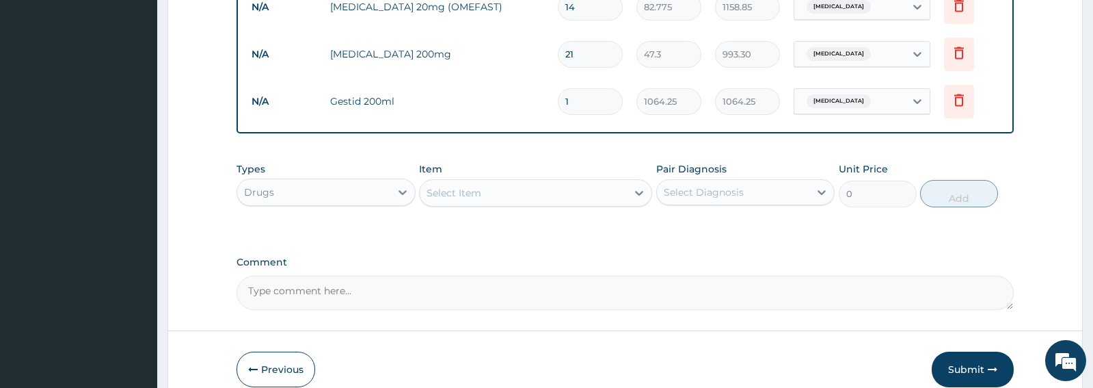
scroll to position [466, 0]
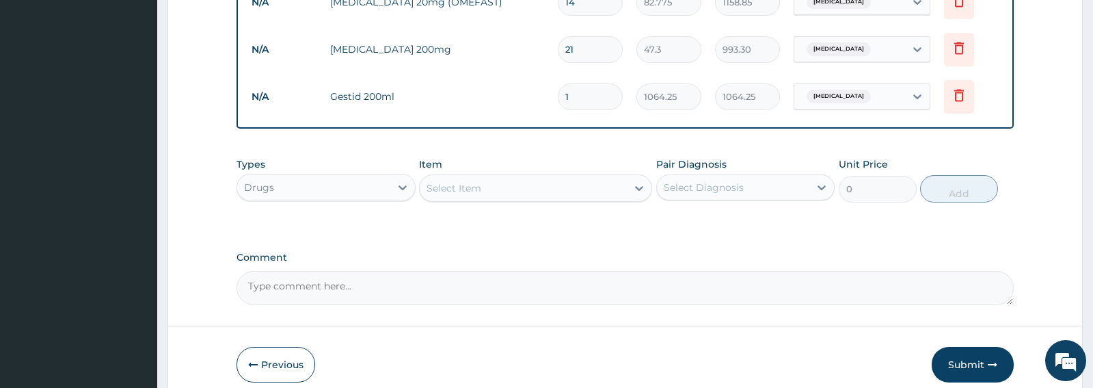
click at [520, 191] on div "Select Item" at bounding box center [523, 188] width 207 height 22
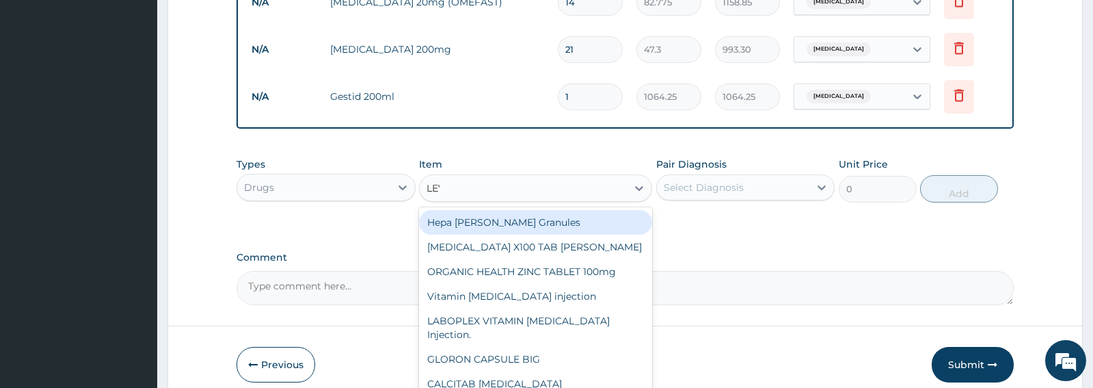
type input "LEVO"
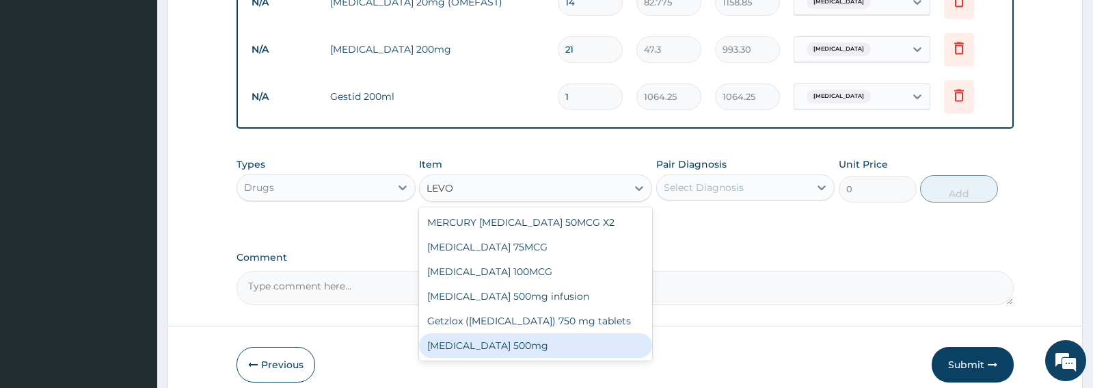
click at [508, 339] on div "LEVOFLOXACIN 500mg" at bounding box center [535, 345] width 233 height 25
type input "236.5"
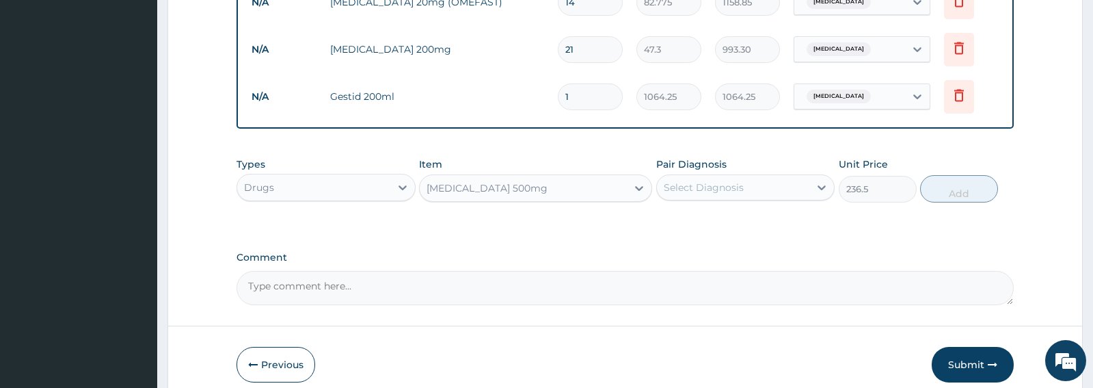
click at [508, 339] on form "Step 2 of 2 PA Code / Prescription Code Enter Code(Secondary Care Only) Encount…" at bounding box center [626, 4] width 916 height 797
click at [719, 187] on div "Select Diagnosis" at bounding box center [704, 188] width 80 height 14
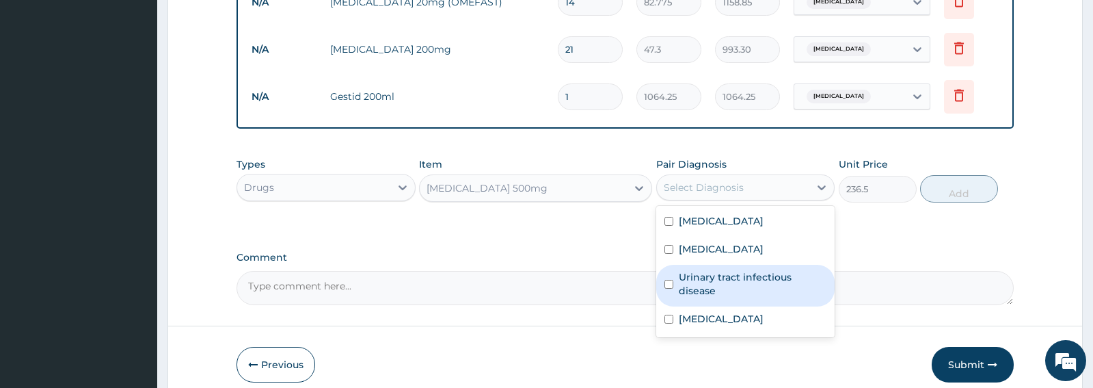
click at [704, 278] on label "Urinary tract infectious disease" at bounding box center [753, 283] width 148 height 27
checkbox input "true"
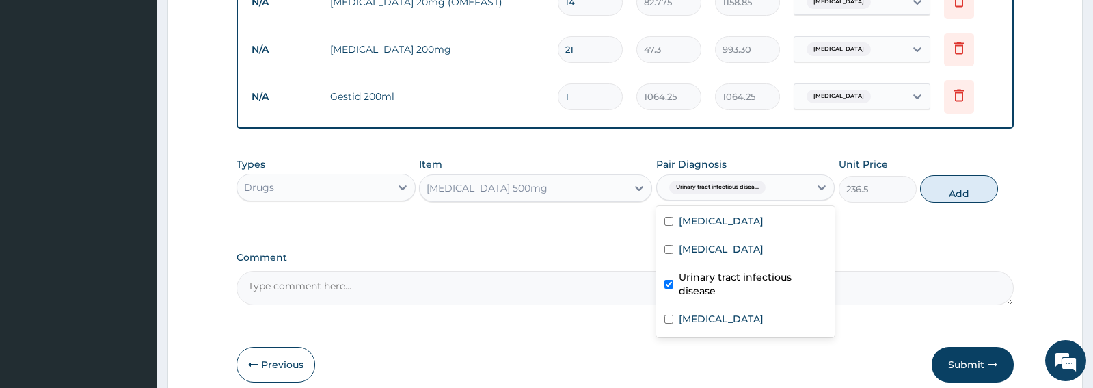
click at [964, 193] on button "Add" at bounding box center [959, 188] width 78 height 27
type input "0"
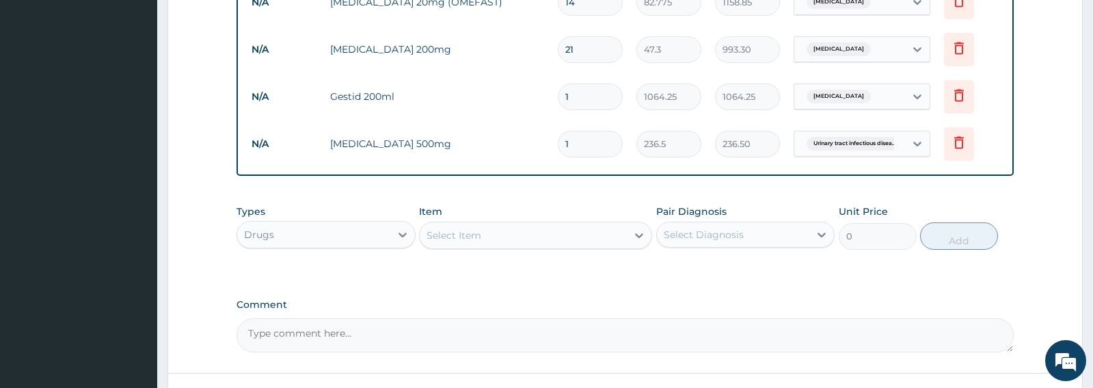
type input "10"
type input "2365.00"
type input "10"
click at [504, 244] on div "Select Item" at bounding box center [523, 235] width 207 height 22
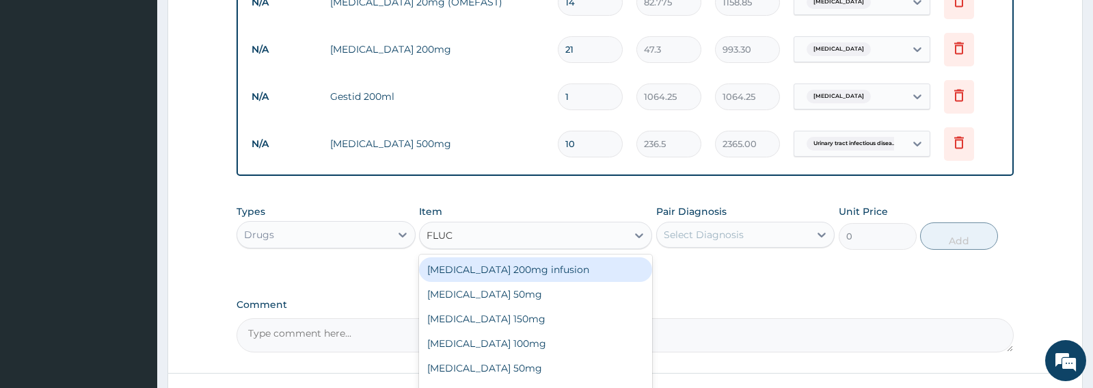
type input "FLUCO"
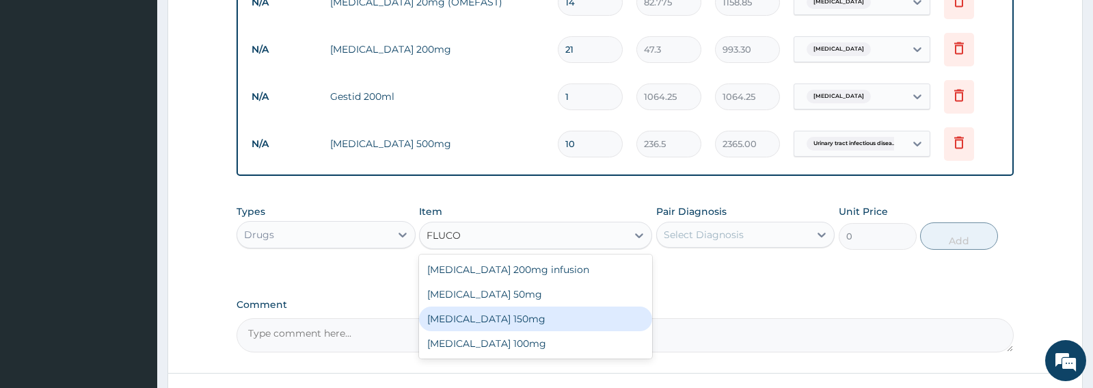
click at [481, 319] on div "Fluconazole 150mg" at bounding box center [535, 318] width 233 height 25
type input "1537.25"
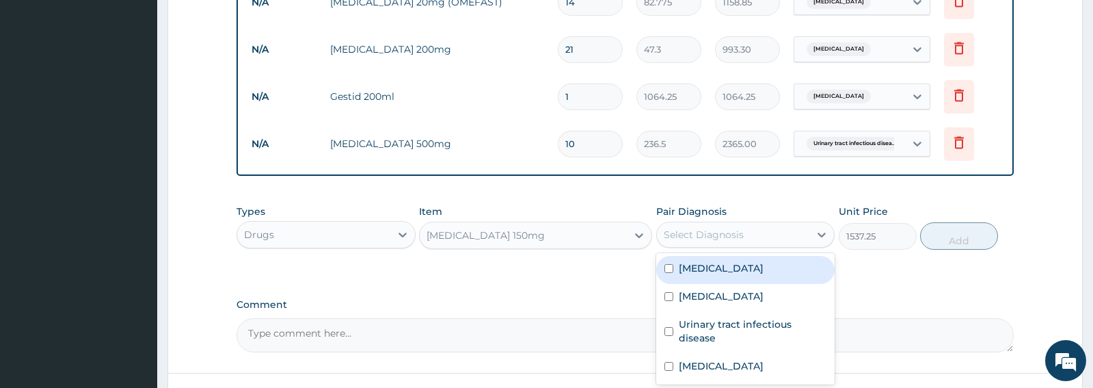
click at [780, 235] on div "Select Diagnosis" at bounding box center [733, 235] width 152 height 22
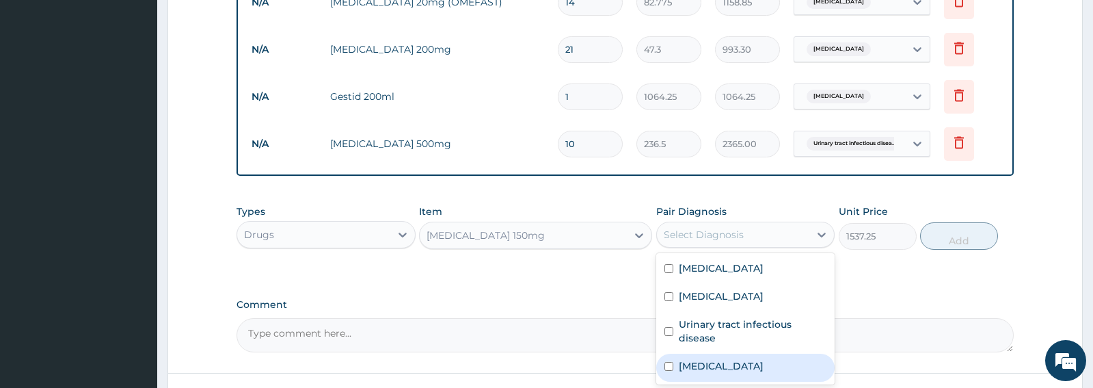
click at [681, 367] on label "Candidiasis" at bounding box center [721, 366] width 85 height 14
checkbox input "true"
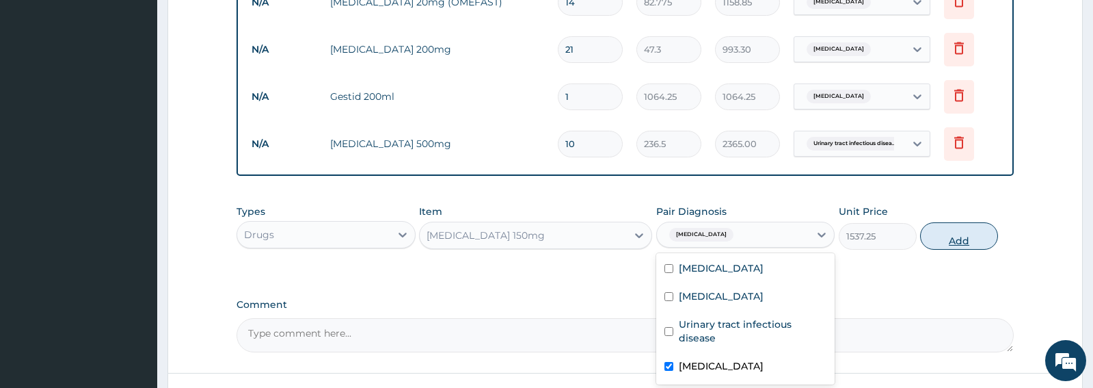
click at [949, 239] on button "Add" at bounding box center [959, 235] width 78 height 27
type input "0"
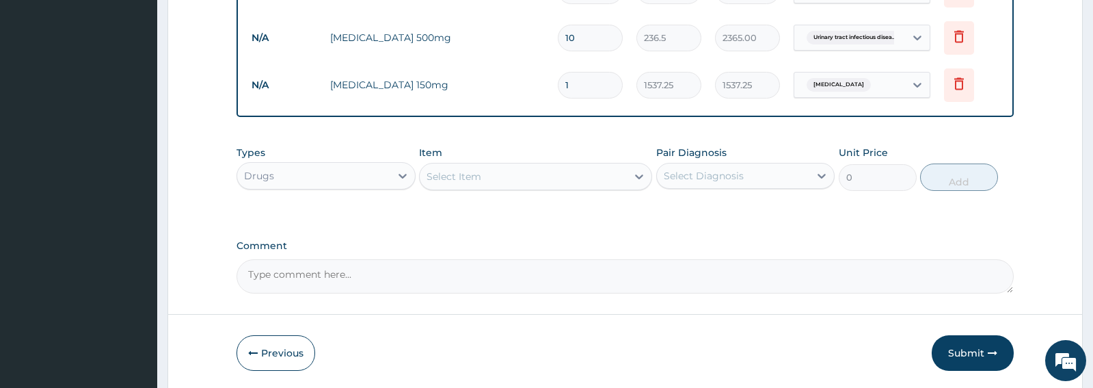
scroll to position [622, 0]
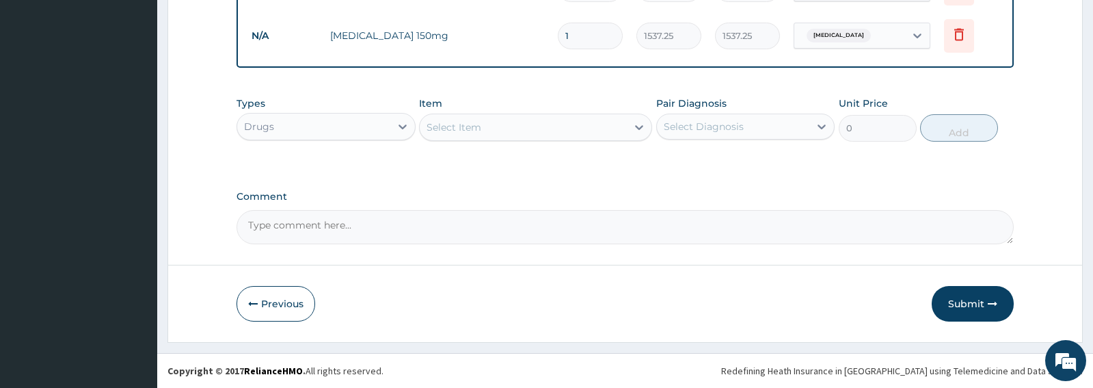
click at [964, 300] on button "Submit" at bounding box center [973, 304] width 82 height 36
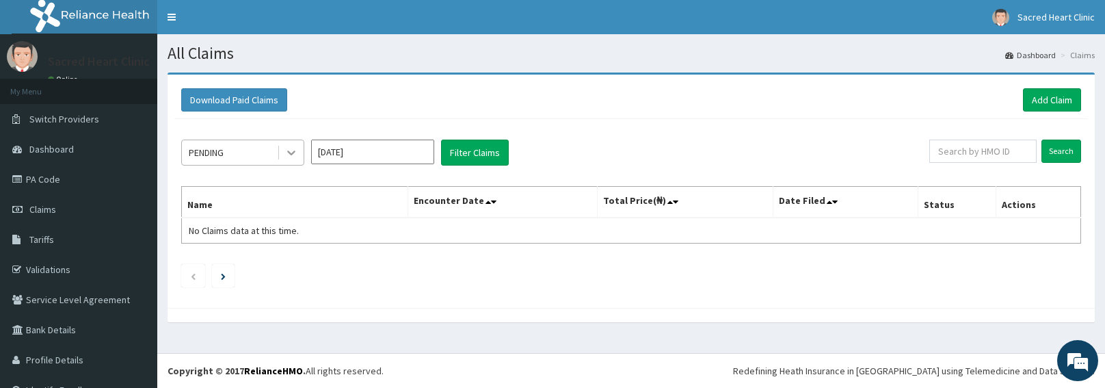
click at [286, 148] on icon at bounding box center [291, 153] width 14 height 14
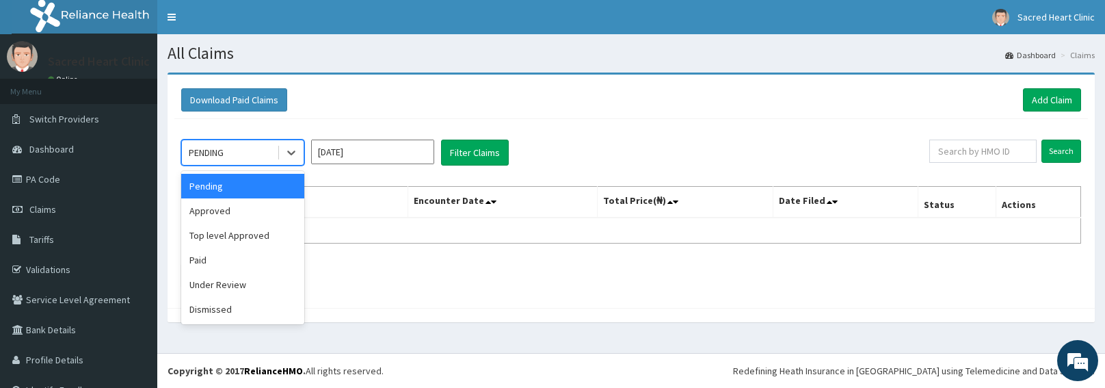
click at [367, 157] on input "Sep 2025" at bounding box center [372, 151] width 123 height 25
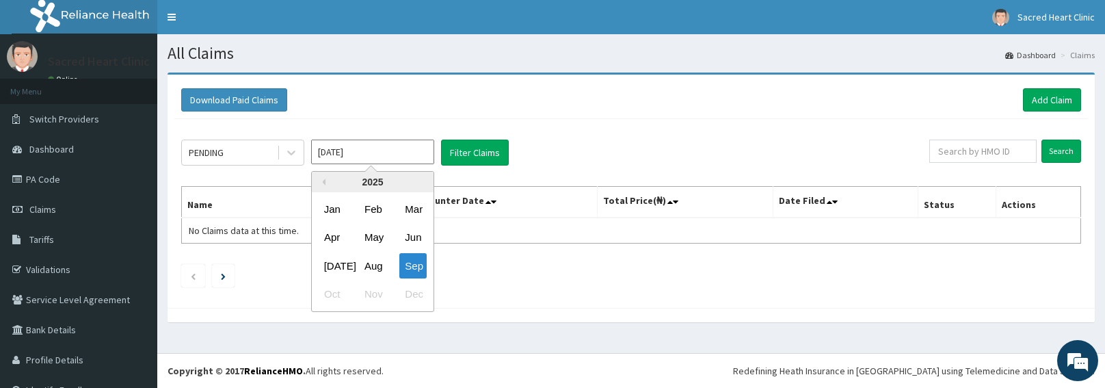
click at [373, 265] on div "Aug" at bounding box center [372, 265] width 27 height 25
type input "Aug 2025"
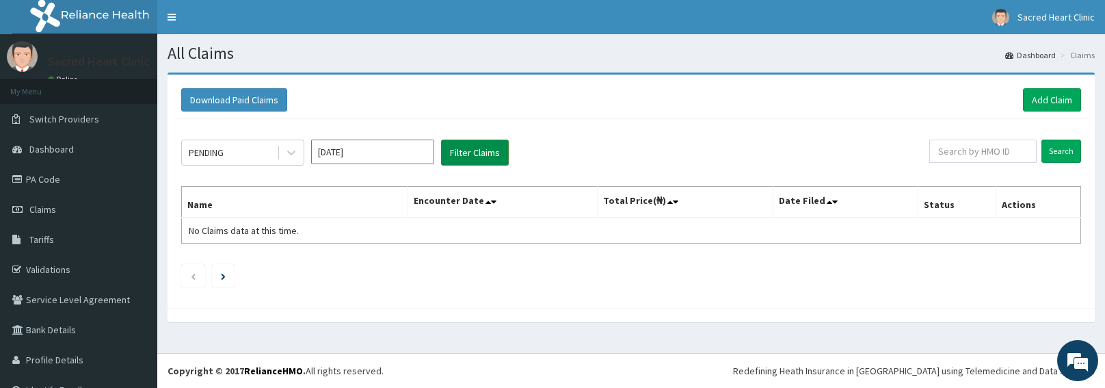
click at [477, 155] on button "Filter Claims" at bounding box center [475, 152] width 68 height 26
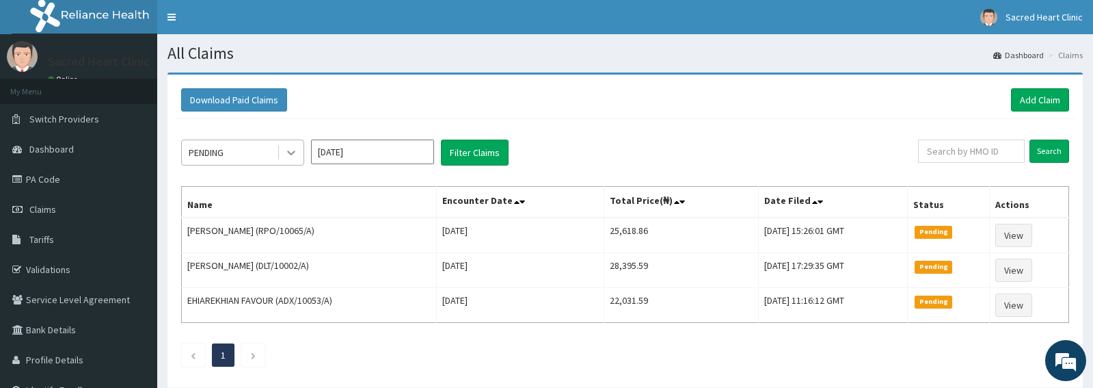
click at [293, 156] on icon at bounding box center [291, 153] width 14 height 14
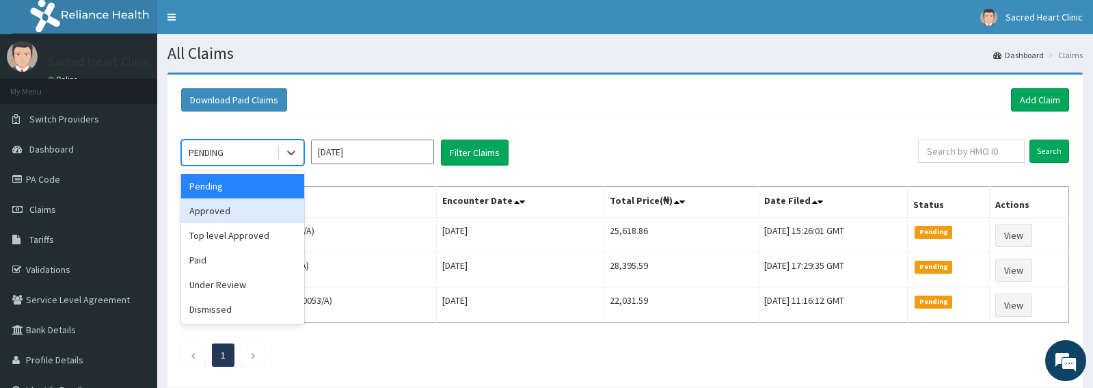
click at [241, 212] on div "Approved" at bounding box center [242, 210] width 123 height 25
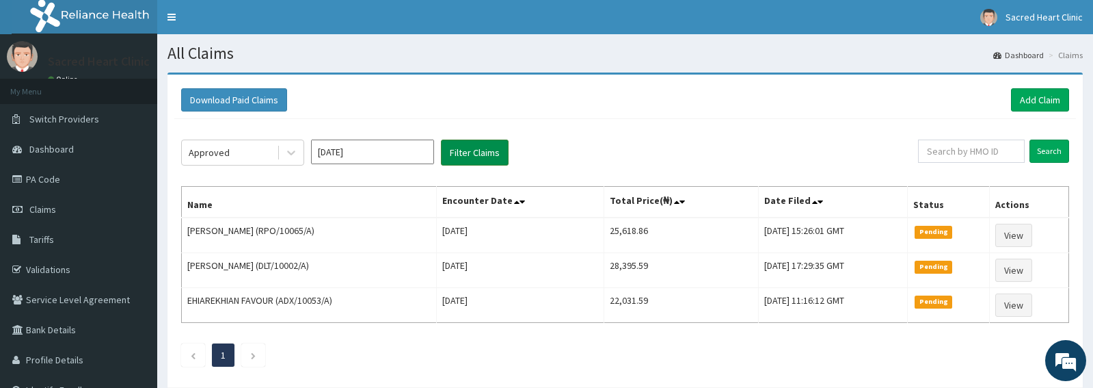
click at [483, 154] on button "Filter Claims" at bounding box center [475, 152] width 68 height 26
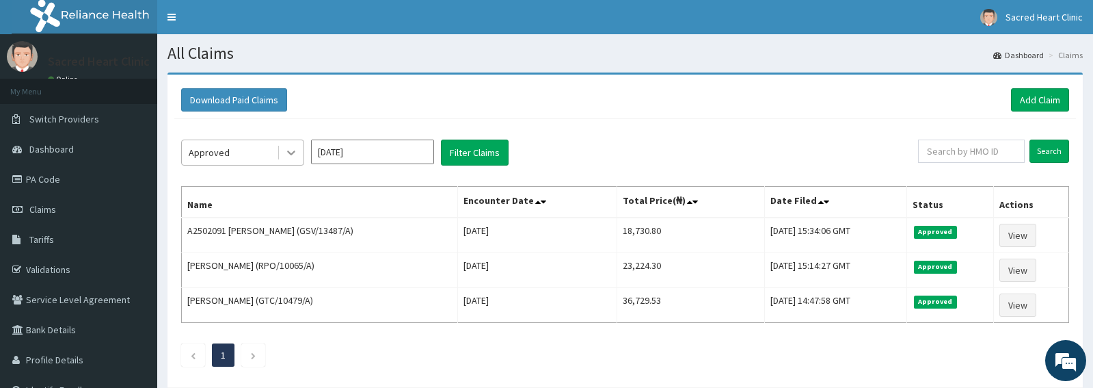
click at [291, 155] on icon at bounding box center [291, 153] width 8 height 5
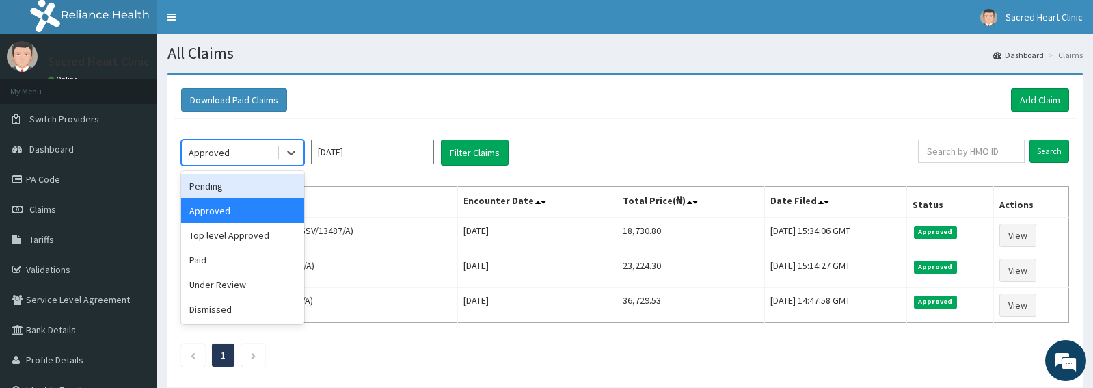
click at [216, 186] on div "Pending" at bounding box center [242, 186] width 123 height 25
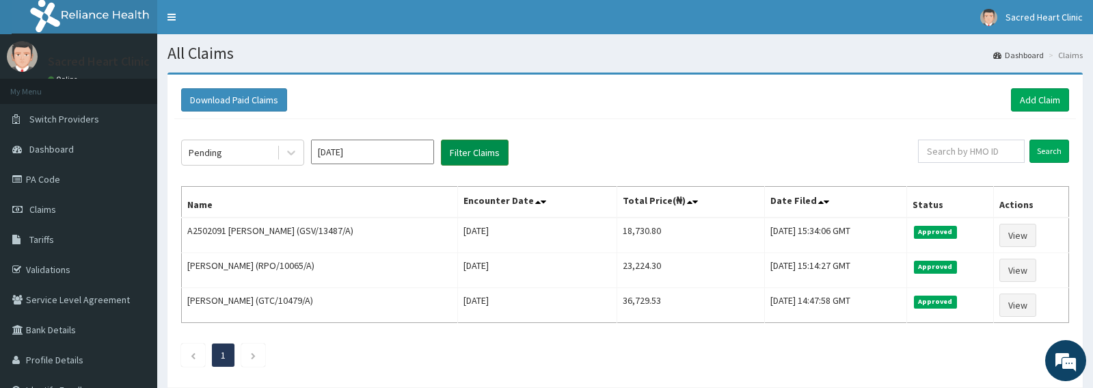
click at [485, 156] on button "Filter Claims" at bounding box center [475, 152] width 68 height 26
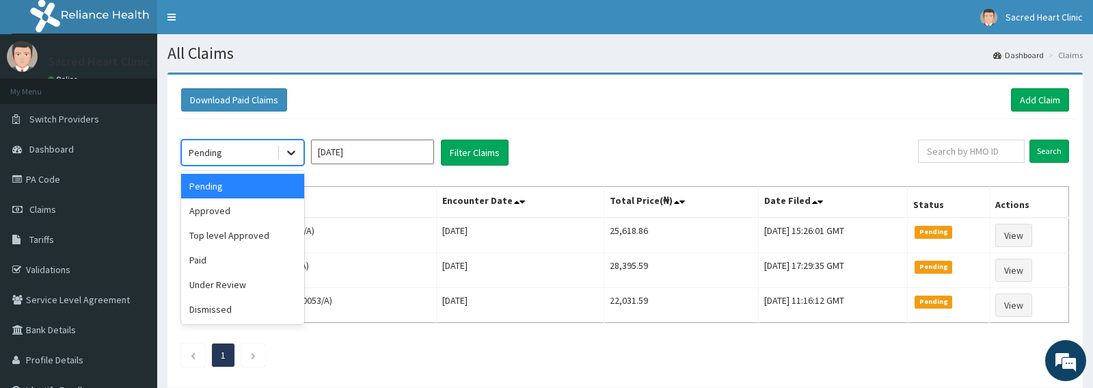
click at [293, 154] on icon at bounding box center [291, 153] width 8 height 5
drag, startPoint x: 260, startPoint y: 194, endPoint x: 260, endPoint y: 204, distance: 9.6
click at [260, 204] on div "Pending Approved Top level Approved Paid Under Review Dismissed" at bounding box center [242, 247] width 123 height 153
click at [258, 204] on div "Approved" at bounding box center [242, 210] width 123 height 25
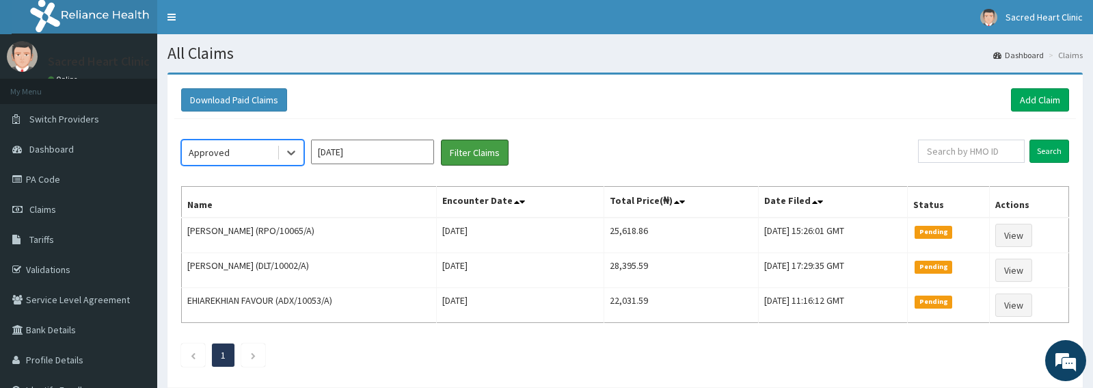
drag, startPoint x: 467, startPoint y: 159, endPoint x: 551, endPoint y: 152, distance: 84.4
click at [468, 159] on button "Filter Claims" at bounding box center [475, 152] width 68 height 26
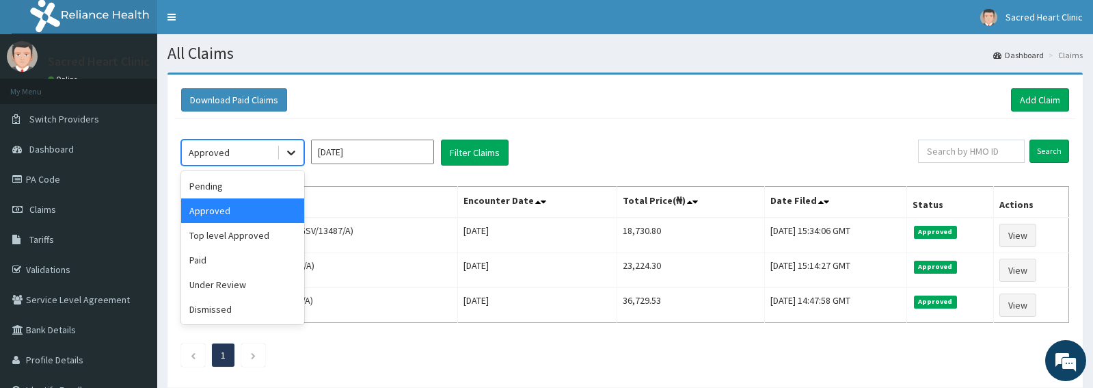
click at [294, 157] on icon at bounding box center [291, 153] width 14 height 14
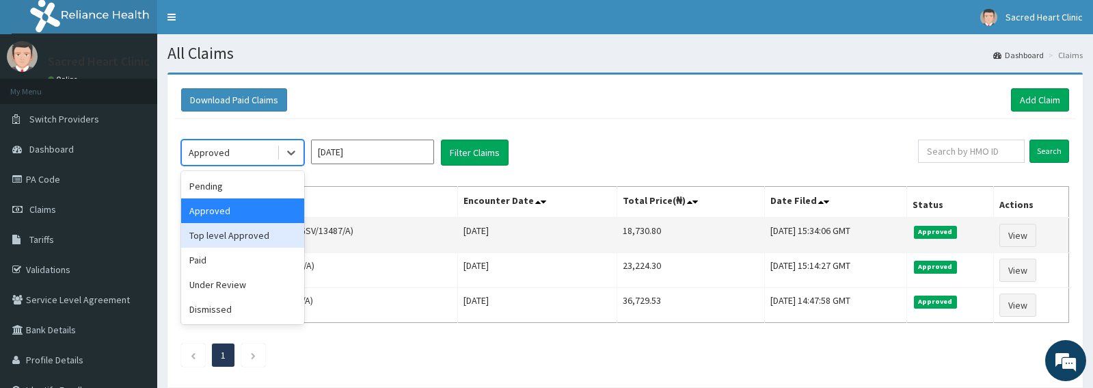
click at [243, 239] on div "Top level Approved" at bounding box center [242, 235] width 123 height 25
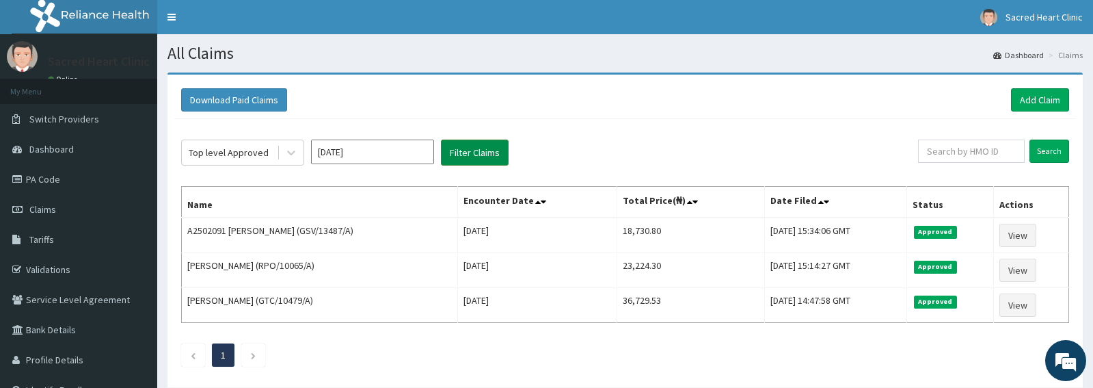
click at [492, 161] on button "Filter Claims" at bounding box center [475, 152] width 68 height 26
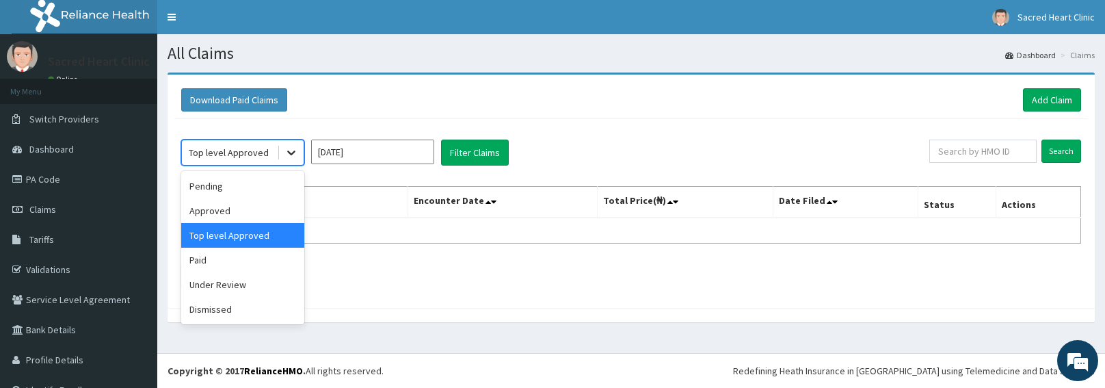
click at [297, 156] on icon at bounding box center [291, 153] width 14 height 14
click at [211, 261] on div "Paid" at bounding box center [242, 260] width 123 height 25
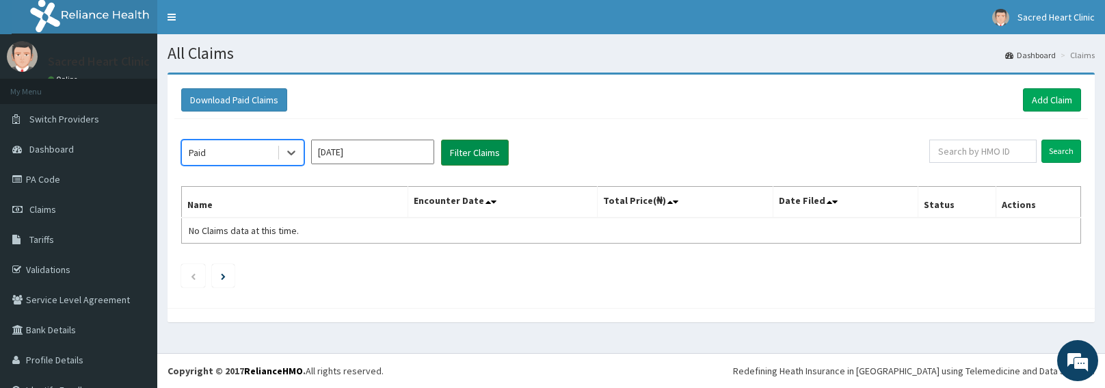
click at [468, 155] on button "Filter Claims" at bounding box center [475, 152] width 68 height 26
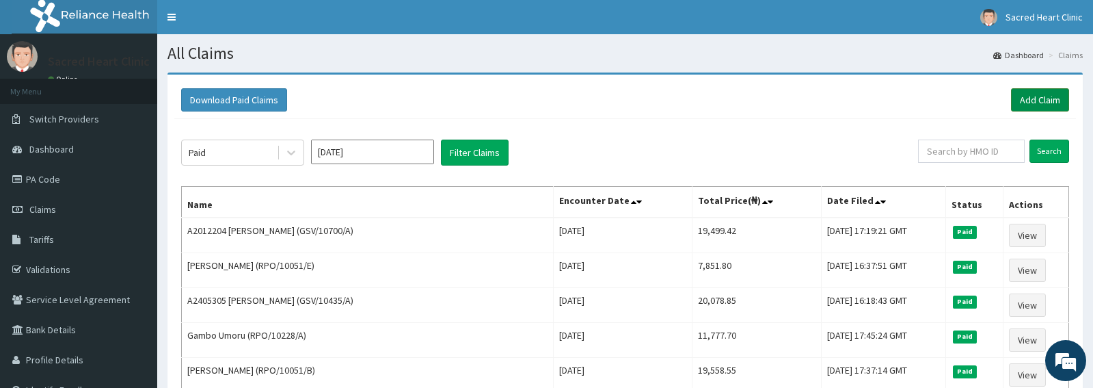
click at [1034, 102] on link "Add Claim" at bounding box center [1040, 99] width 58 height 23
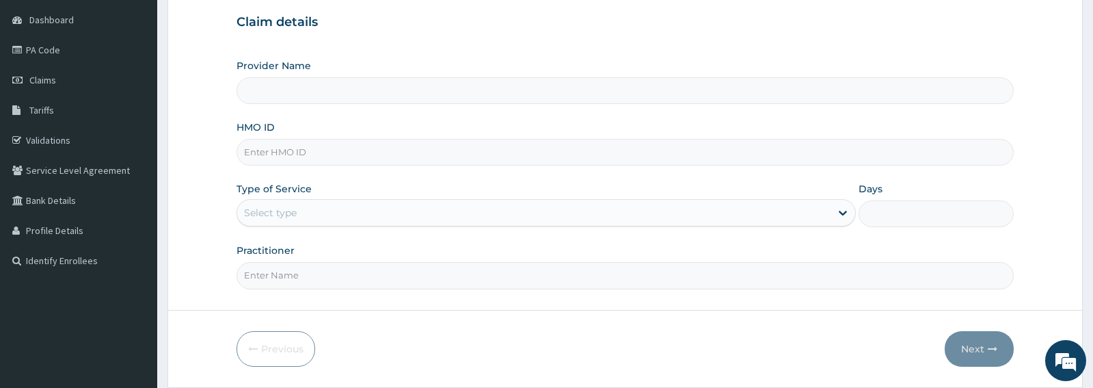
scroll to position [131, 0]
click at [304, 149] on input "HMO ID" at bounding box center [625, 150] width 777 height 27
paste input "GTC/10486/A"
type input "GTC/10486/A"
type input "Sacred Heart Clinic"
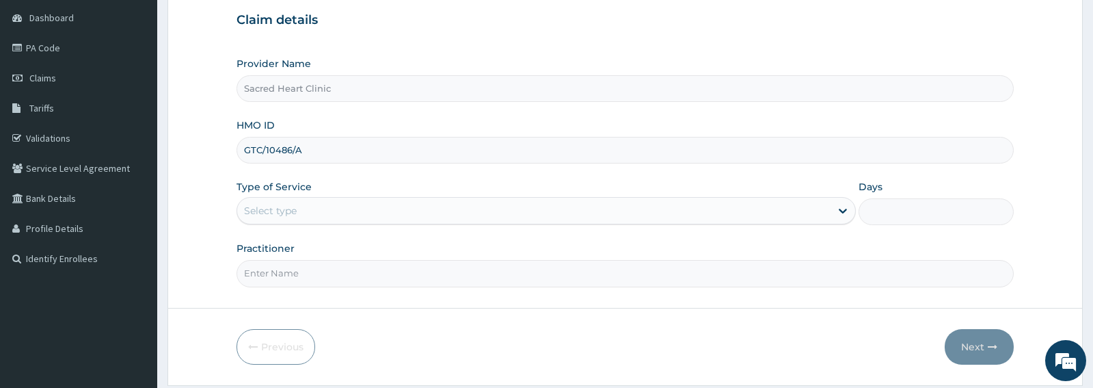
type input "GTC/10486/A"
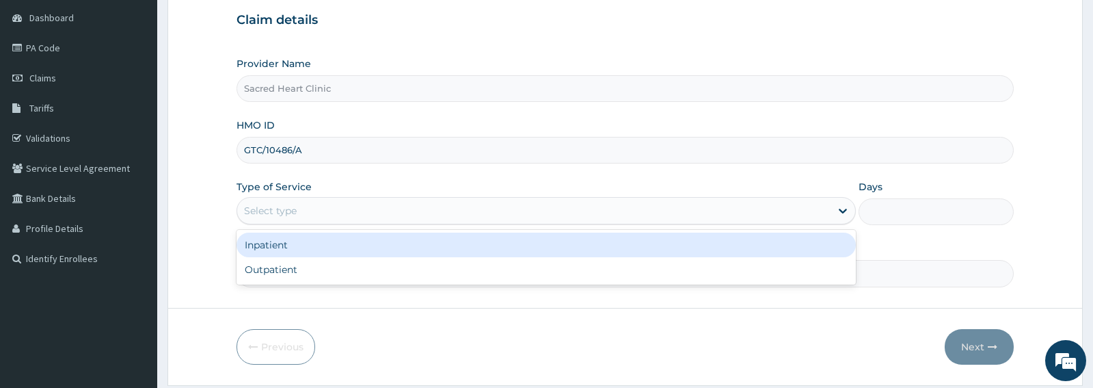
click at [315, 211] on div "Select type" at bounding box center [533, 211] width 593 height 22
click at [300, 240] on div "Inpatient" at bounding box center [546, 244] width 619 height 25
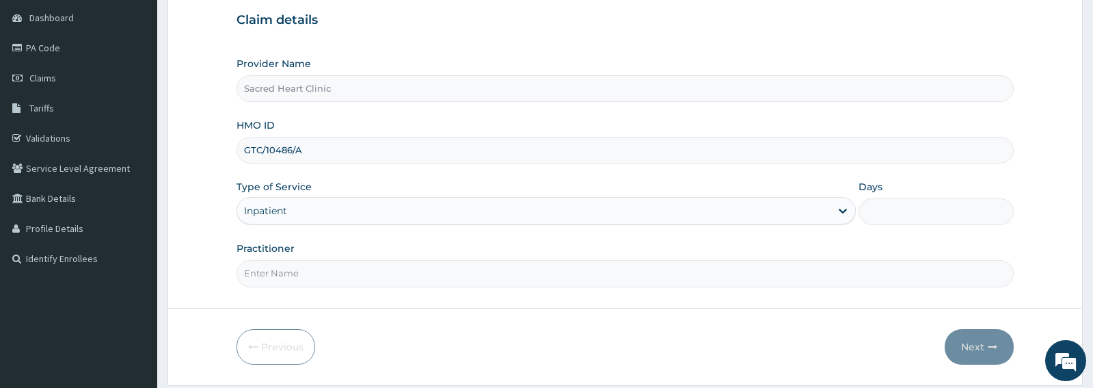
click at [424, 293] on form "Step 1 of 2 Claim details Provider Name Sacred Heart Clinic HMO ID GTC/10486/A …" at bounding box center [626, 163] width 916 height 444
click at [386, 279] on input "Practitioner" at bounding box center [625, 273] width 777 height 27
type input "[PERSON_NAME]"
click at [877, 211] on input "Days" at bounding box center [936, 211] width 155 height 27
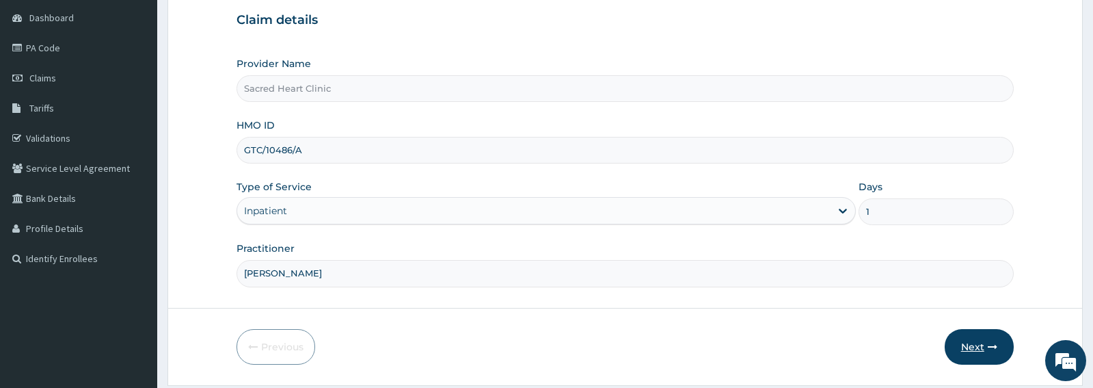
type input "1"
click at [978, 347] on button "Next" at bounding box center [979, 347] width 69 height 36
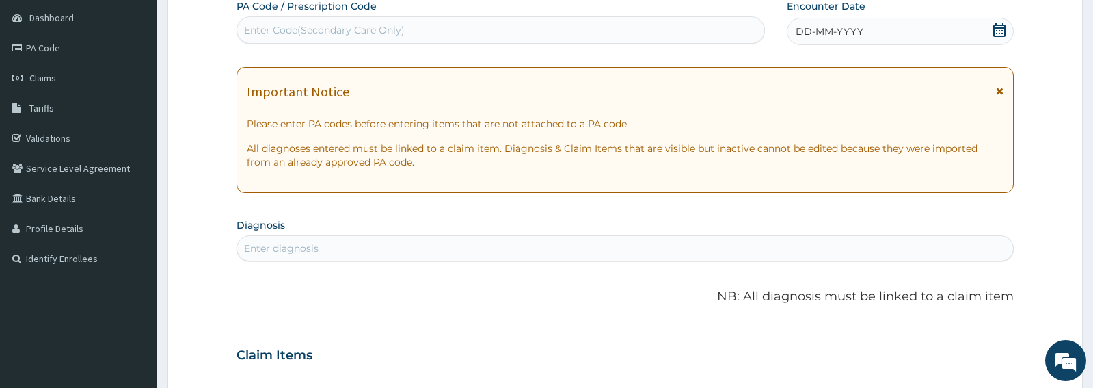
click at [999, 90] on icon at bounding box center [1000, 91] width 8 height 10
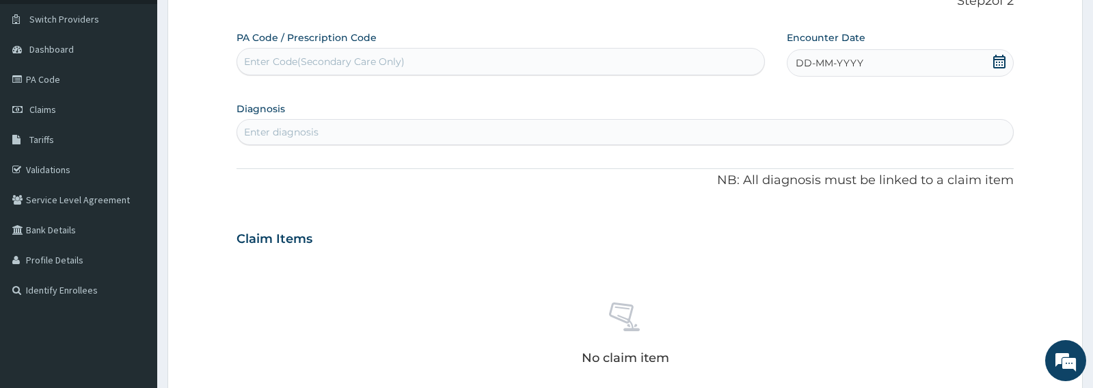
scroll to position [89, 0]
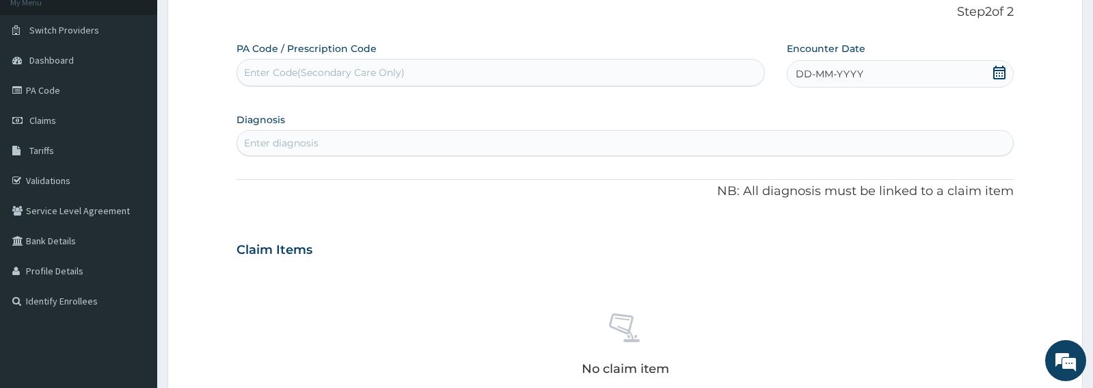
click at [278, 67] on div "Enter Code(Secondary Care Only)" at bounding box center [324, 73] width 161 height 14
paste input "PA/440290"
type input "PA/440290"
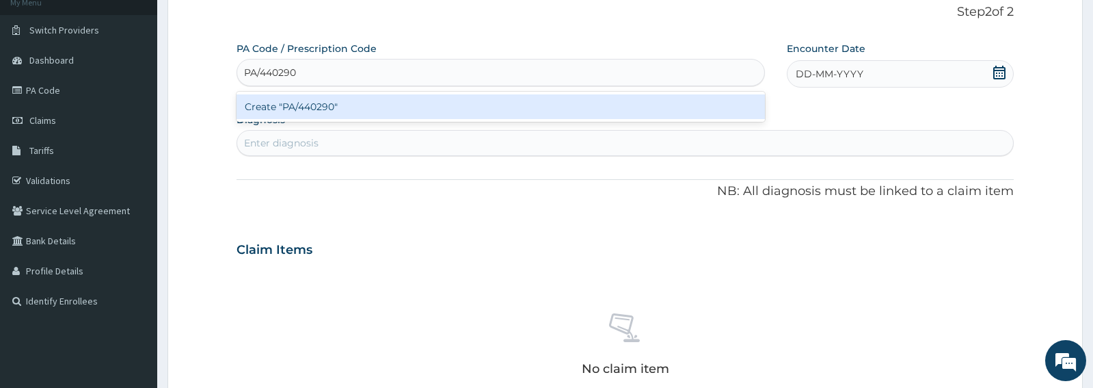
click at [304, 113] on div "Create "PA/440290"" at bounding box center [501, 106] width 529 height 25
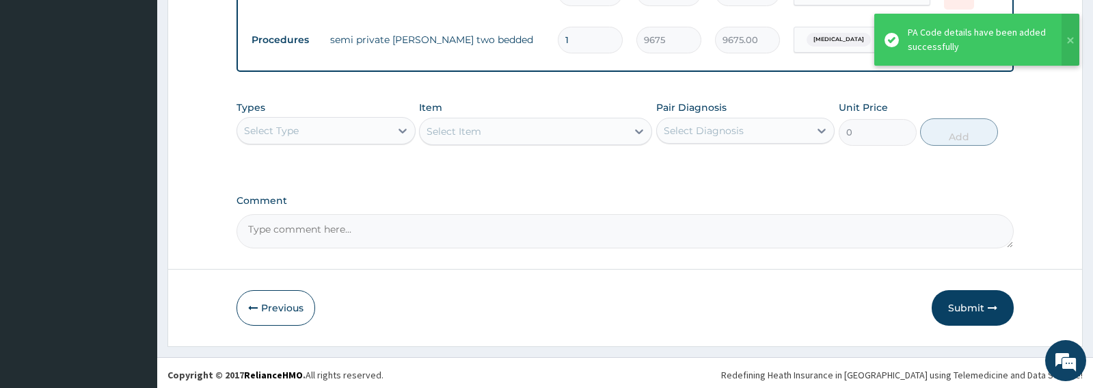
scroll to position [527, 0]
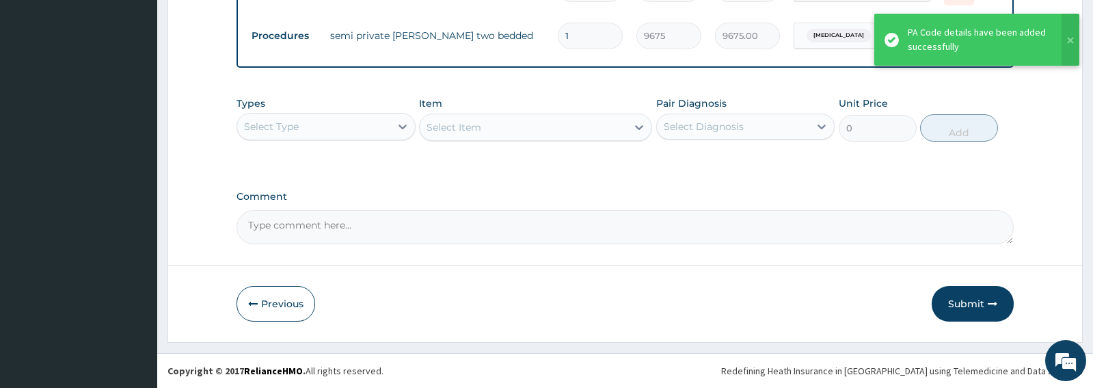
click at [385, 130] on div "Select Type" at bounding box center [313, 127] width 152 height 22
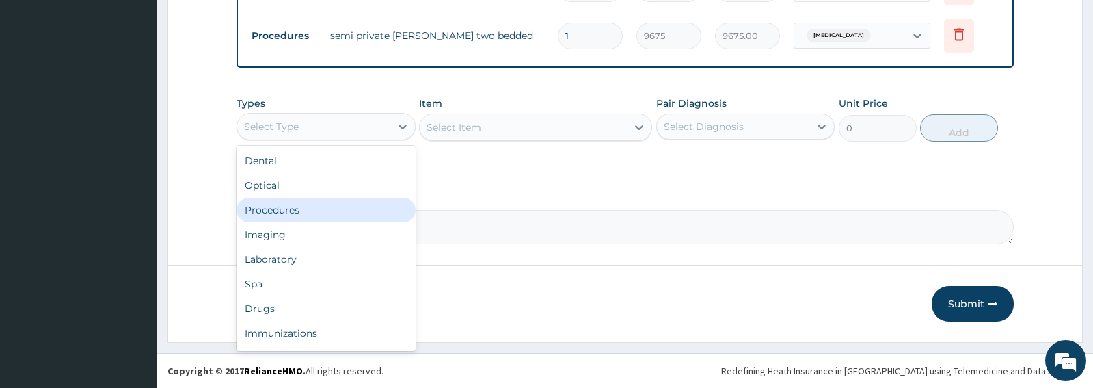
click at [250, 214] on div "Procedures" at bounding box center [326, 210] width 178 height 25
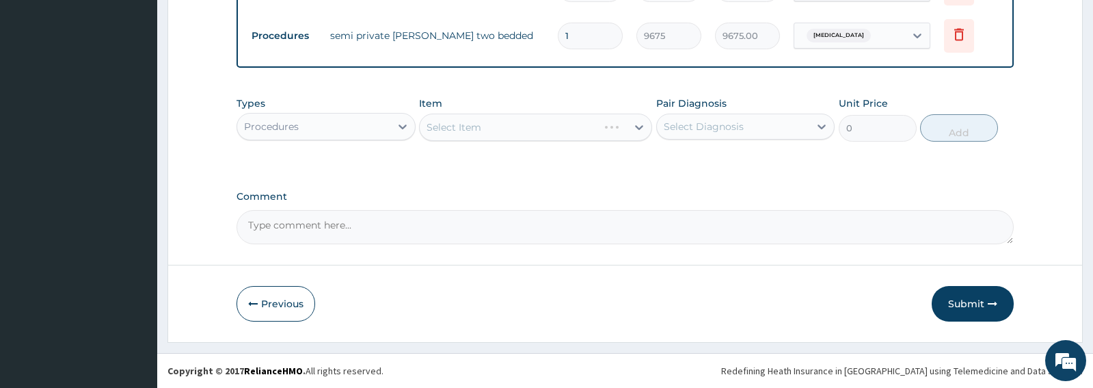
click at [522, 128] on div "Select Item" at bounding box center [535, 126] width 233 height 27
click at [537, 131] on div "Select Item" at bounding box center [523, 127] width 207 height 22
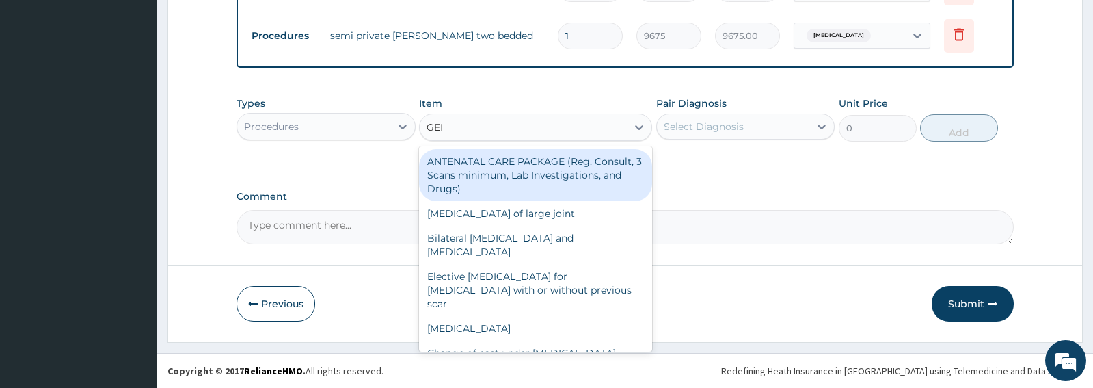
type input "GENE"
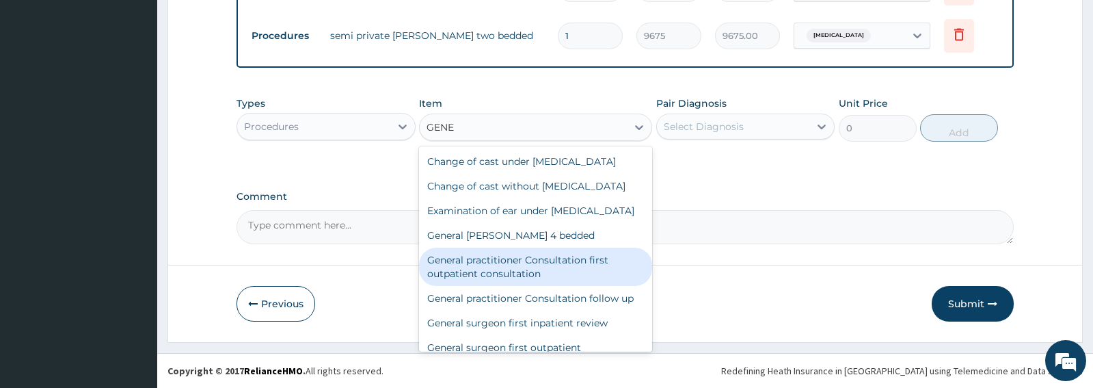
click at [555, 286] on div "General practitioner Consultation first outpatient consultation" at bounding box center [535, 267] width 233 height 38
type input "3547.5"
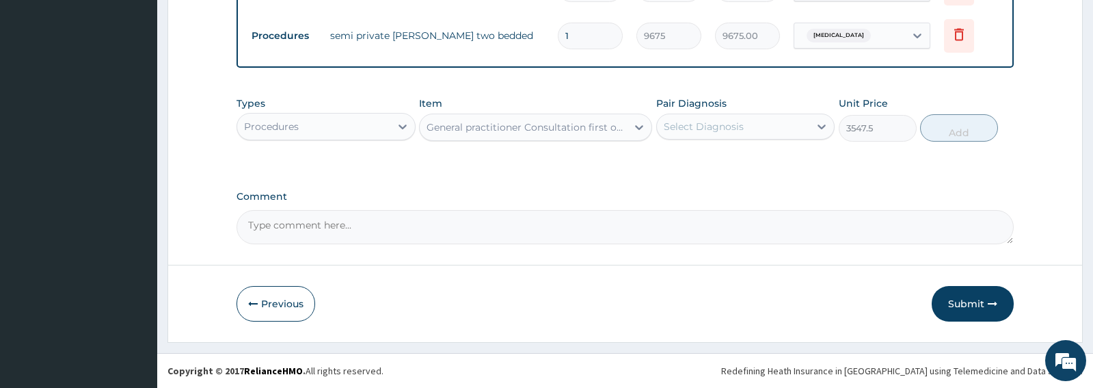
click at [754, 126] on div "Select Diagnosis" at bounding box center [733, 127] width 152 height 22
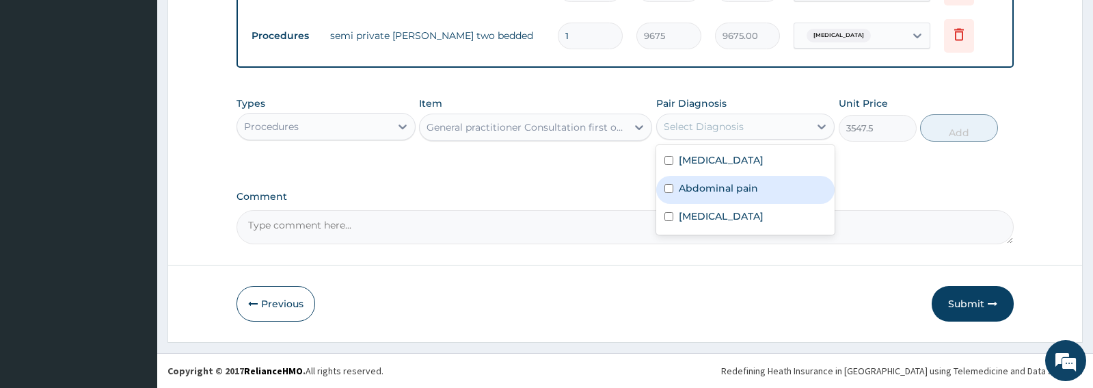
click at [693, 184] on label "Abdominal pain" at bounding box center [718, 188] width 79 height 14
checkbox input "true"
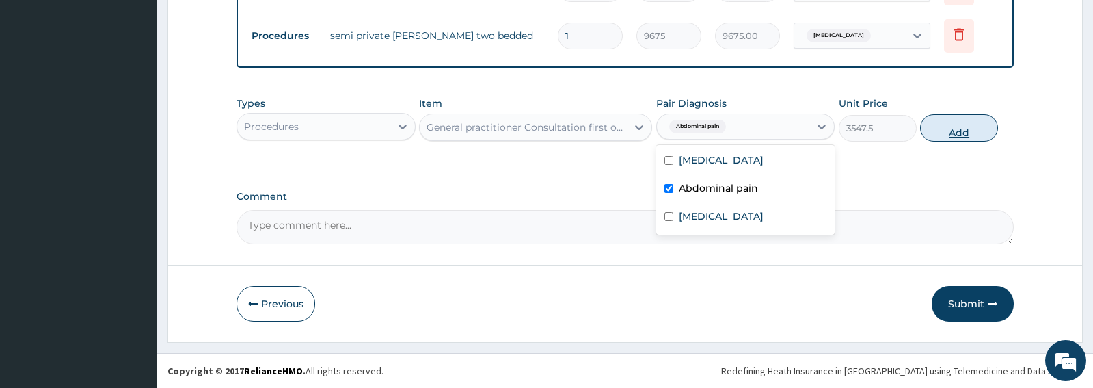
click at [966, 131] on button "Add" at bounding box center [959, 127] width 78 height 27
type input "0"
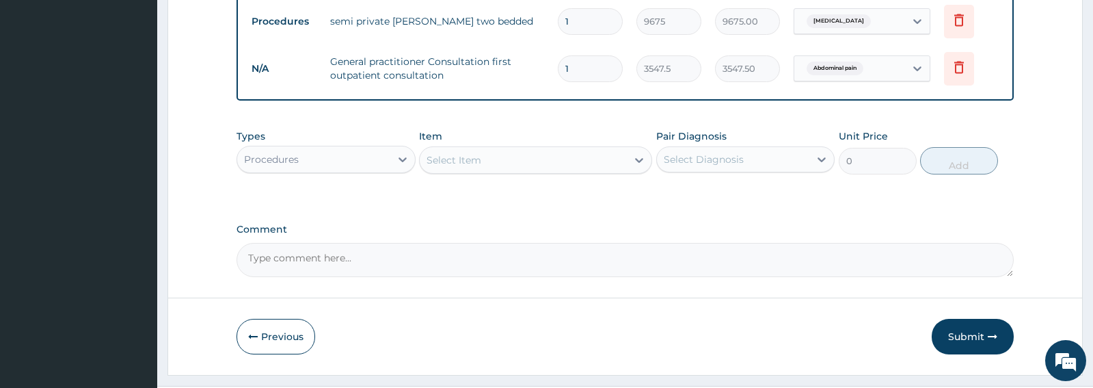
scroll to position [574, 0]
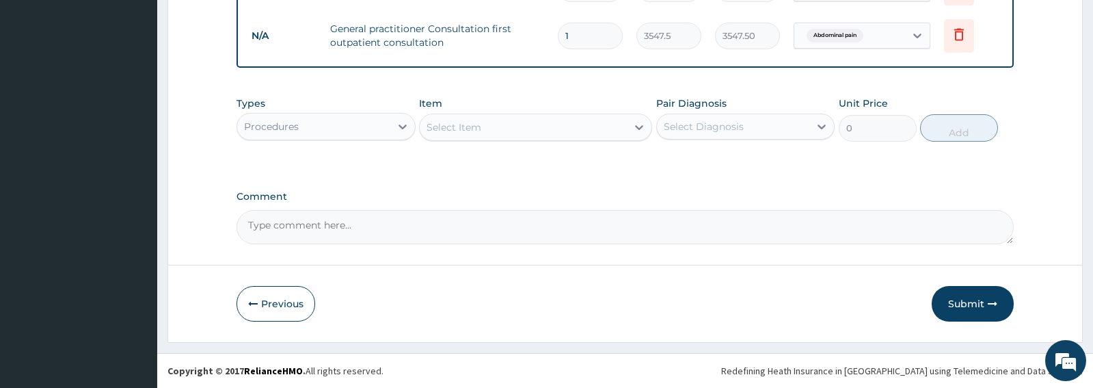
click at [503, 135] on div "Select Item" at bounding box center [523, 127] width 207 height 22
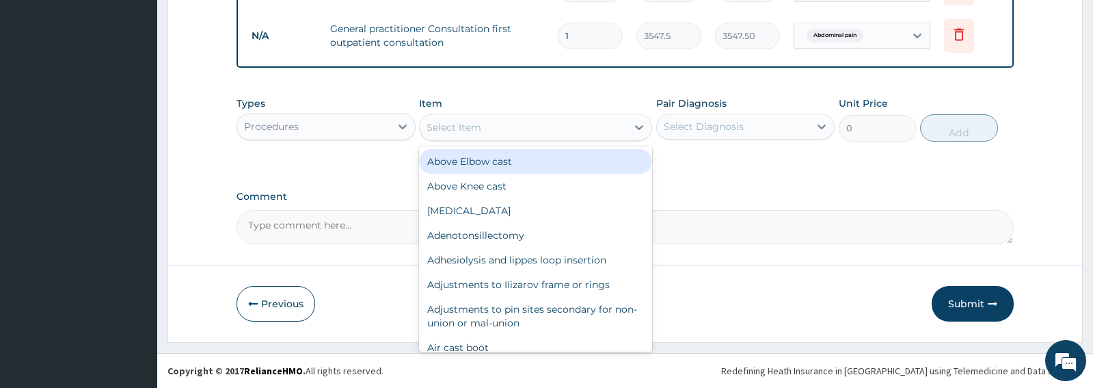
click at [329, 122] on div "Procedures" at bounding box center [313, 127] width 152 height 22
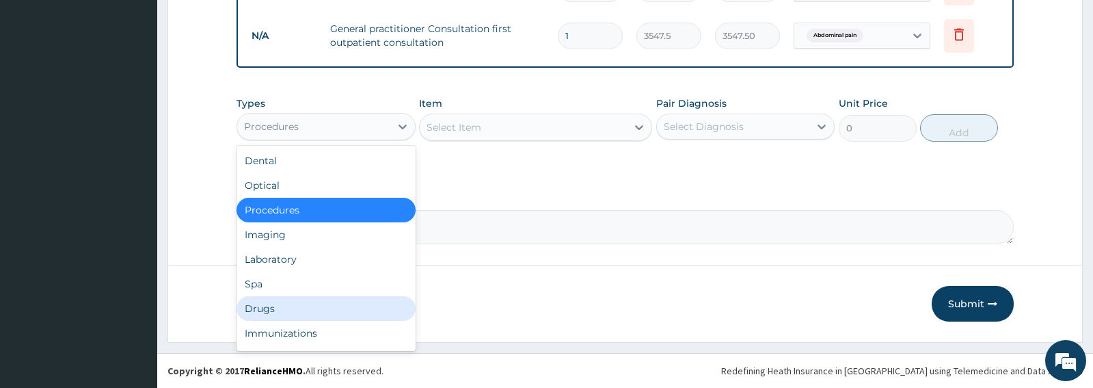
click at [281, 303] on div "Drugs" at bounding box center [326, 308] width 178 height 25
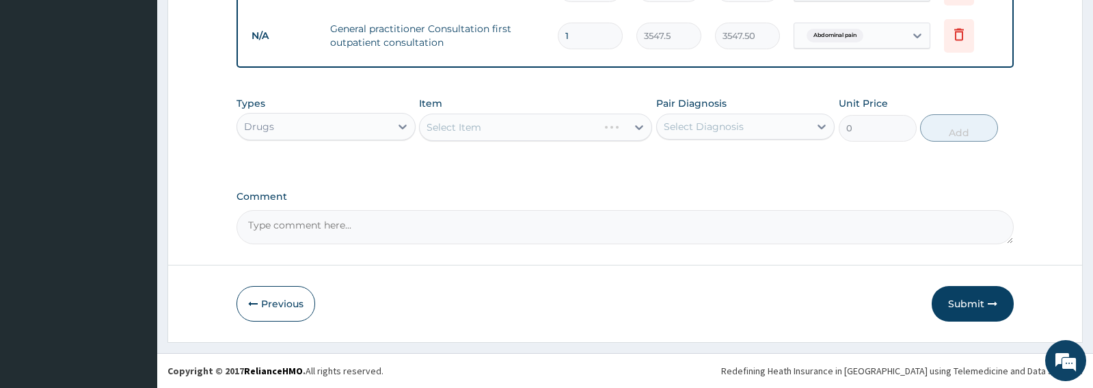
click at [343, 122] on div "Drugs" at bounding box center [313, 127] width 152 height 22
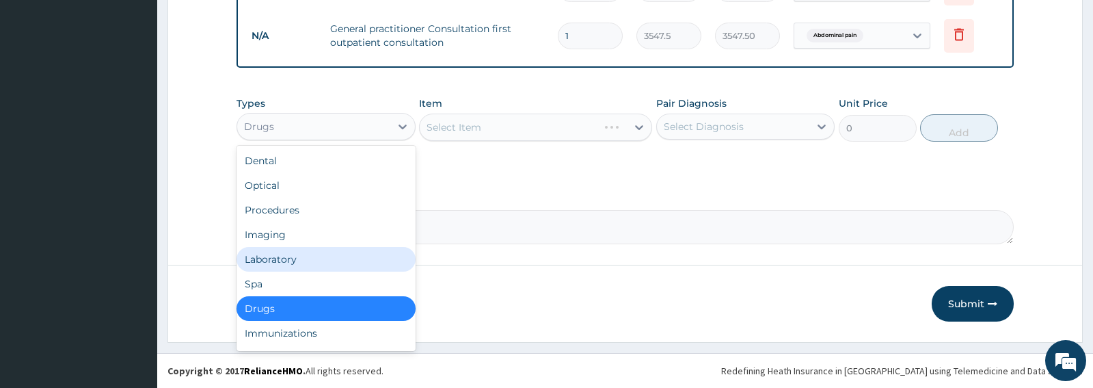
click at [279, 259] on div "Laboratory" at bounding box center [326, 259] width 178 height 25
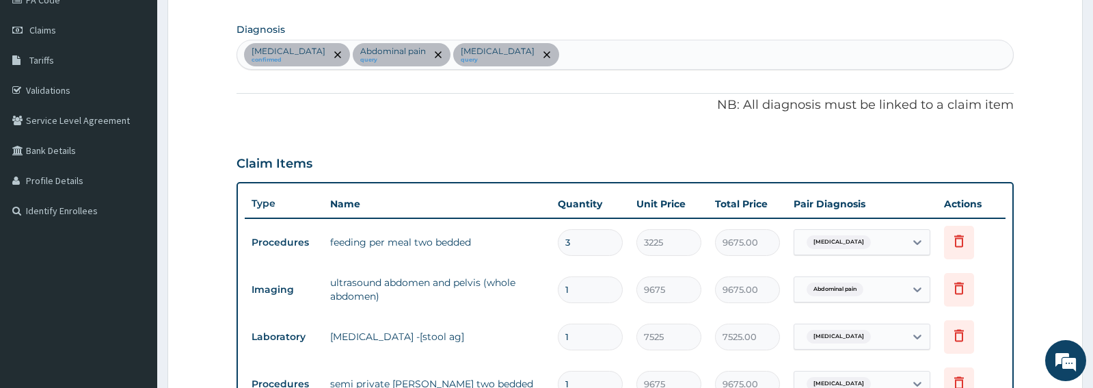
scroll to position [144, 0]
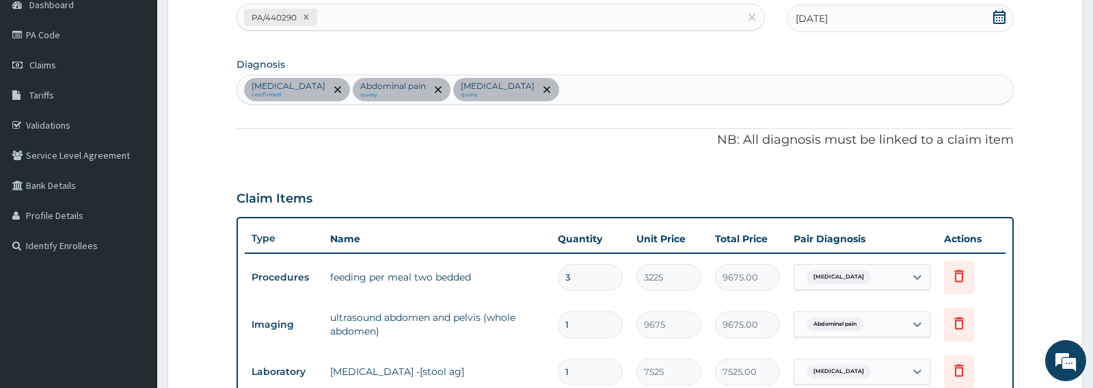
click at [543, 81] on div "Malaria confirmed Abdominal pain query Gastritis query" at bounding box center [624, 89] width 775 height 29
type input "VITAMIN B"
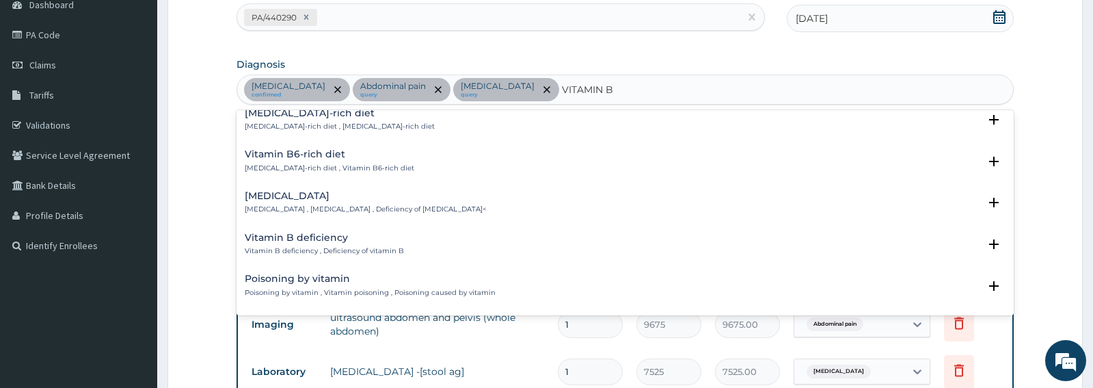
scroll to position [259, 0]
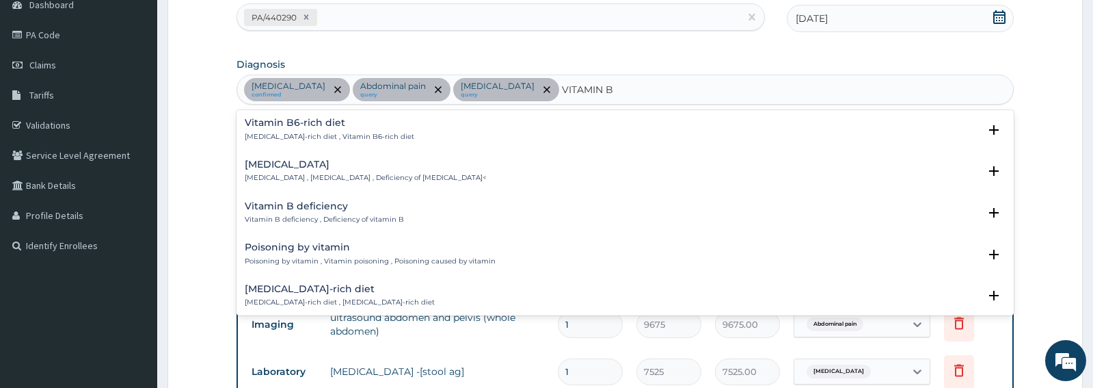
click at [294, 201] on h4 "Vitamin B deficiency" at bounding box center [324, 206] width 159 height 10
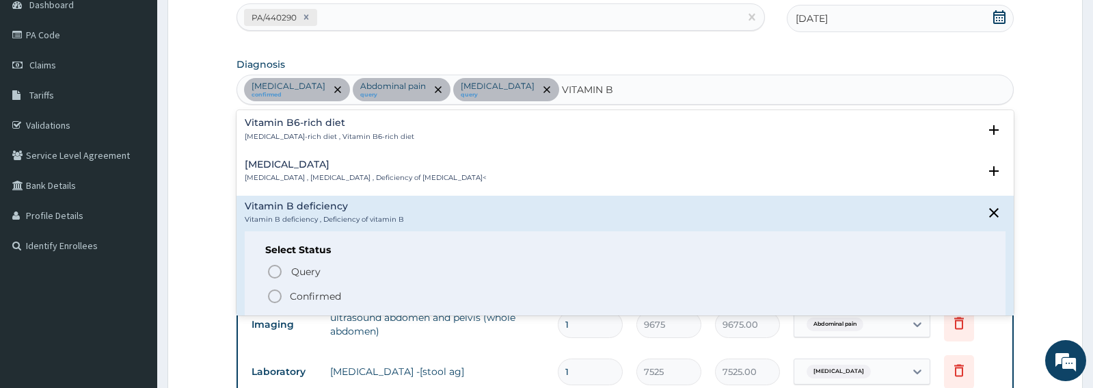
click at [275, 288] on icon "status option filled" at bounding box center [275, 296] width 16 height 16
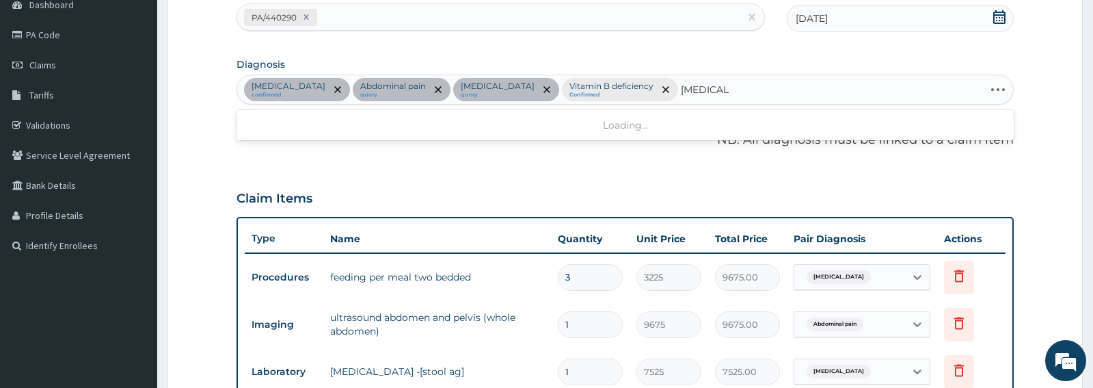
type input "GASTROE"
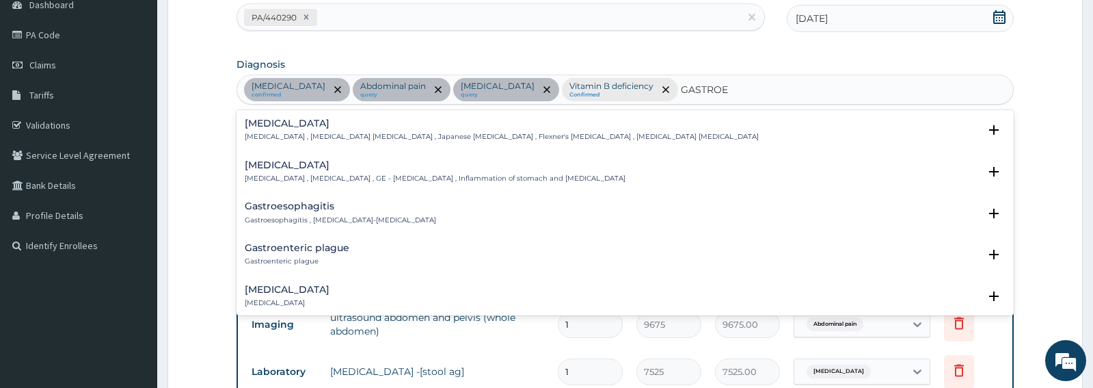
click at [314, 172] on div "Gastroenteritis Gastroenteritis , Gastroenteropathy , GE - Gastroenteritis , In…" at bounding box center [435, 172] width 381 height 24
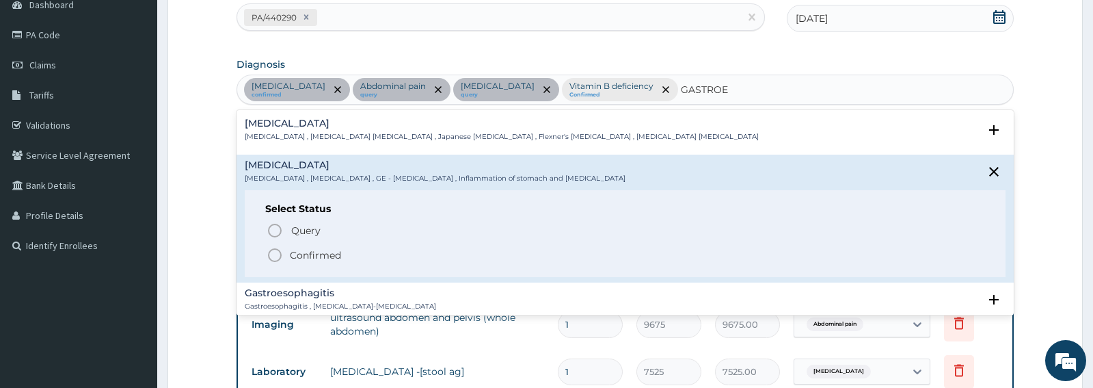
click at [277, 257] on icon "status option filled" at bounding box center [275, 255] width 16 height 16
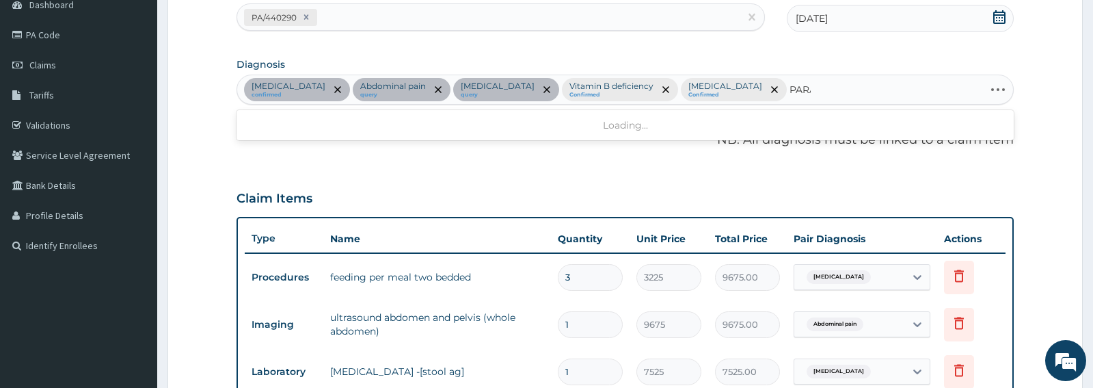
type input "PARAT"
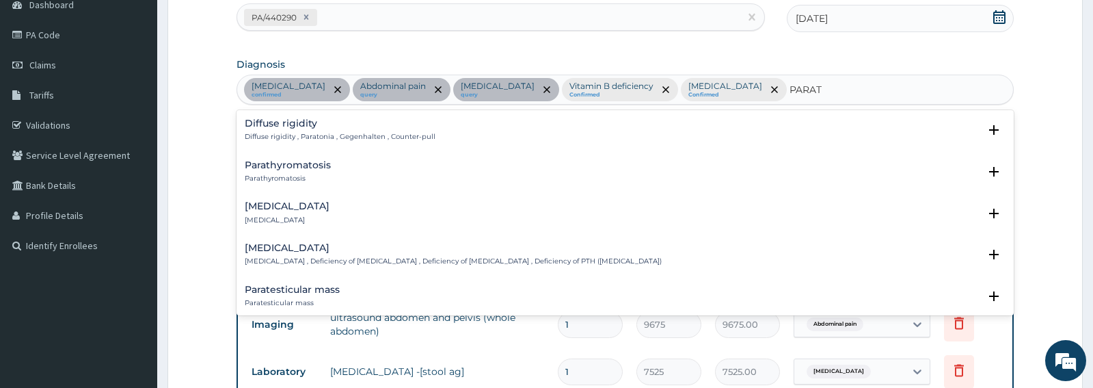
click at [262, 206] on h4 "Paratyphoid fever" at bounding box center [287, 206] width 85 height 10
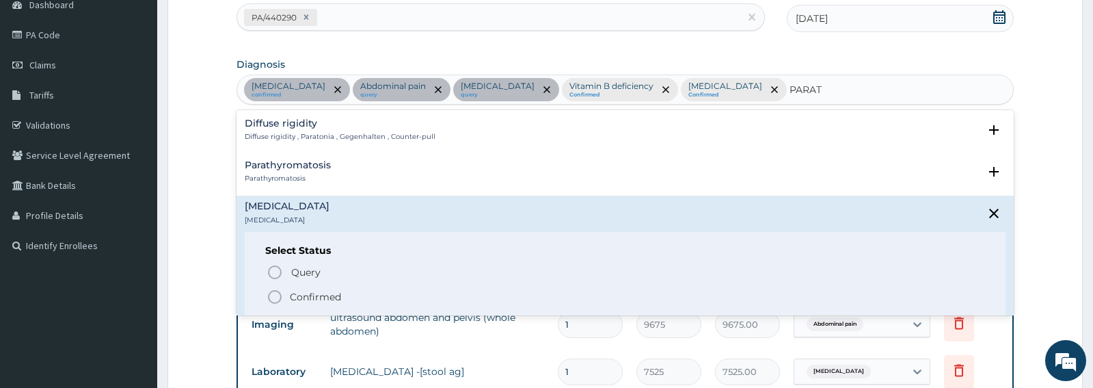
click at [281, 296] on circle "status option filled" at bounding box center [275, 297] width 12 height 12
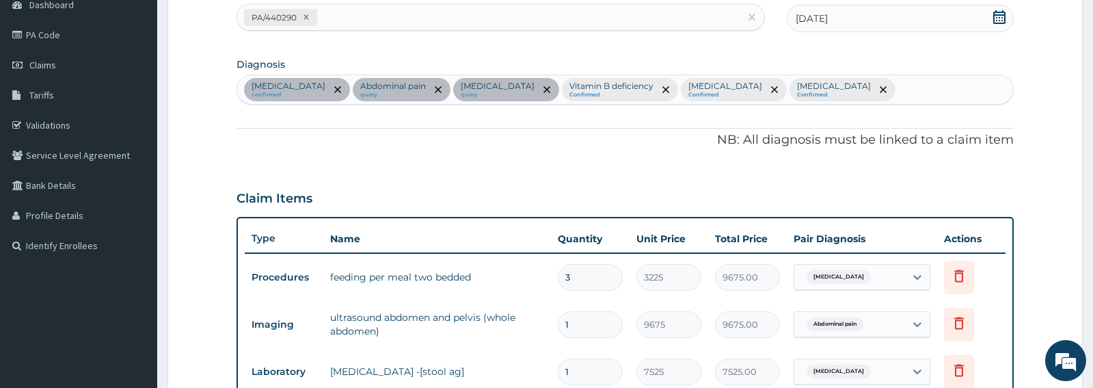
type input "A"
type input "ALLERGY"
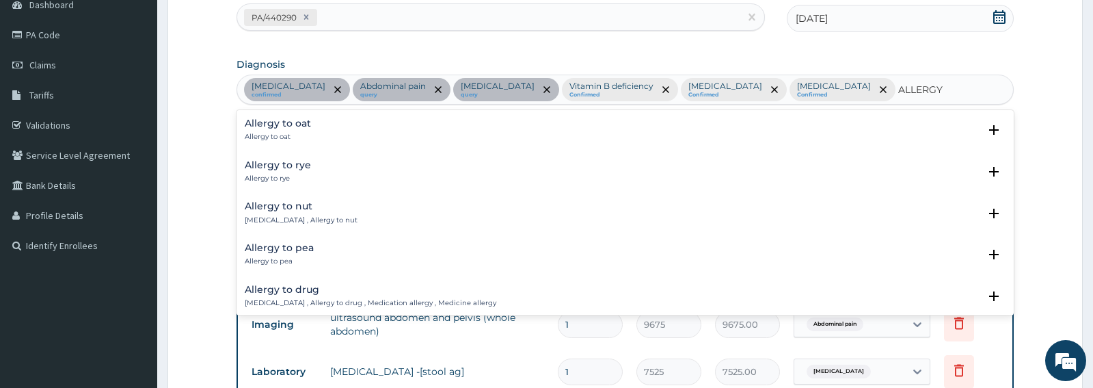
click at [285, 284] on h4 "Allergy to drug" at bounding box center [371, 289] width 252 height 10
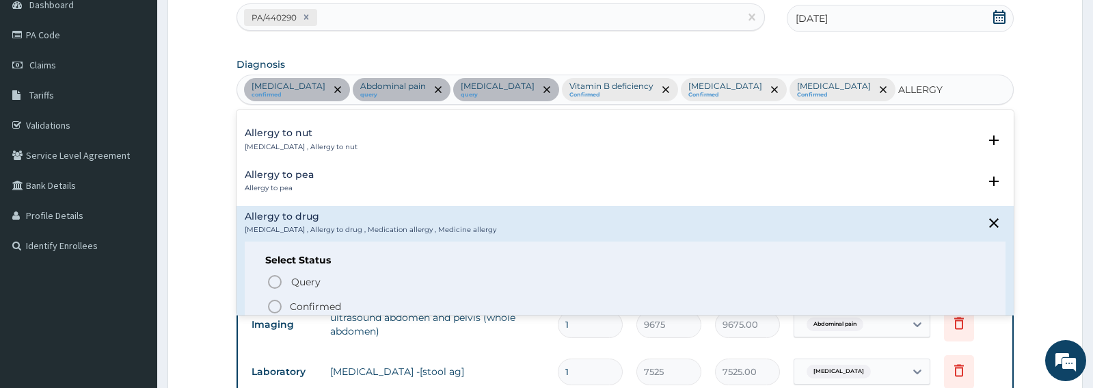
scroll to position [114, 0]
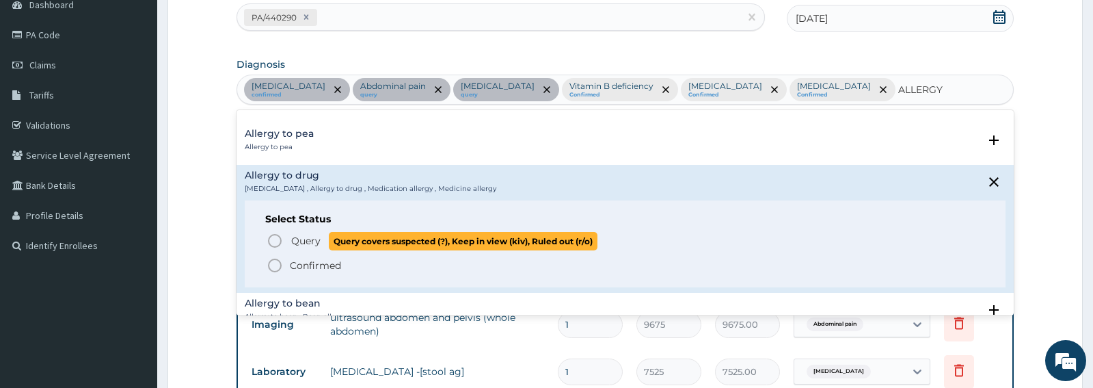
click at [278, 241] on icon "status option query" at bounding box center [275, 240] width 16 height 16
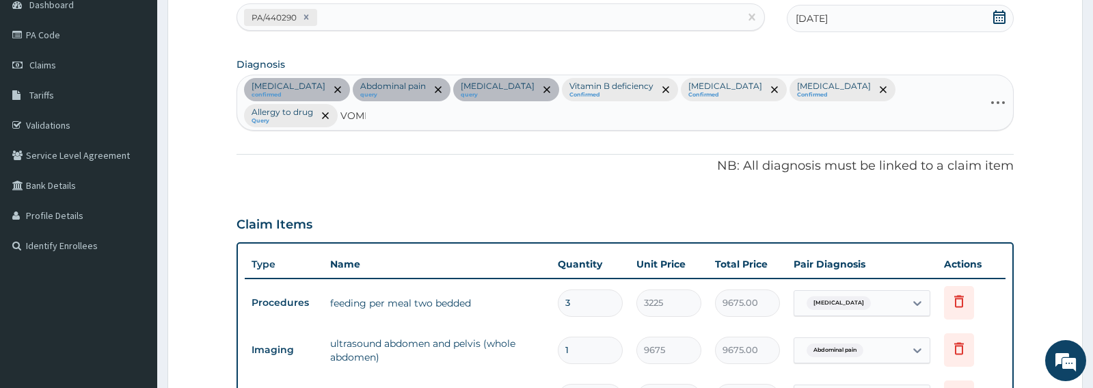
type input "VOMIT"
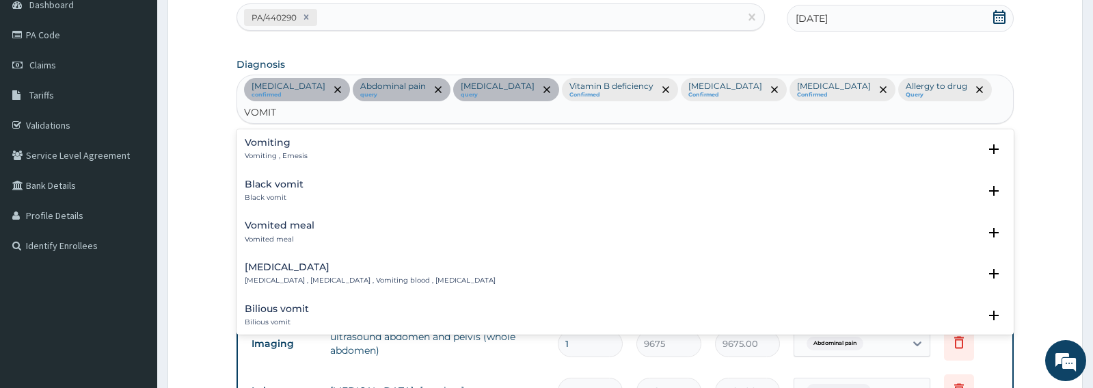
click at [286, 151] on p "Vomiting , Emesis" at bounding box center [276, 156] width 63 height 10
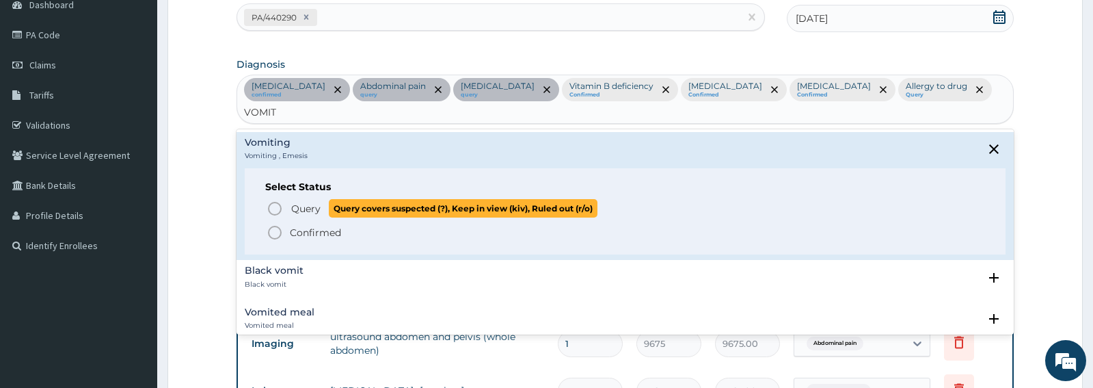
click at [280, 200] on icon "status option query" at bounding box center [275, 208] width 16 height 16
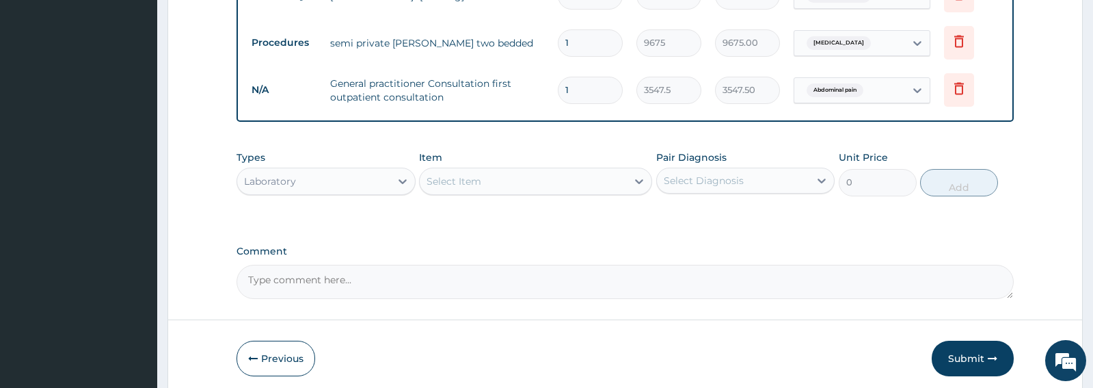
scroll to position [574, 0]
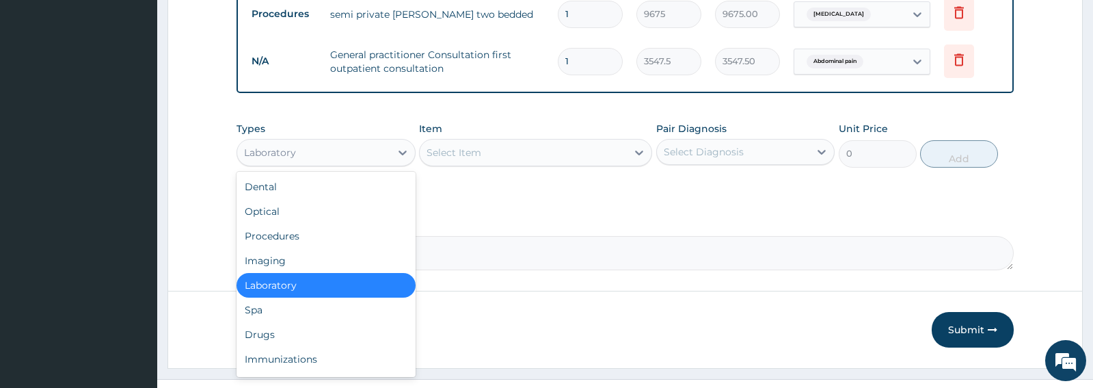
click at [377, 142] on div "Laboratory" at bounding box center [313, 153] width 152 height 22
click at [550, 142] on div "Select Item" at bounding box center [523, 153] width 207 height 22
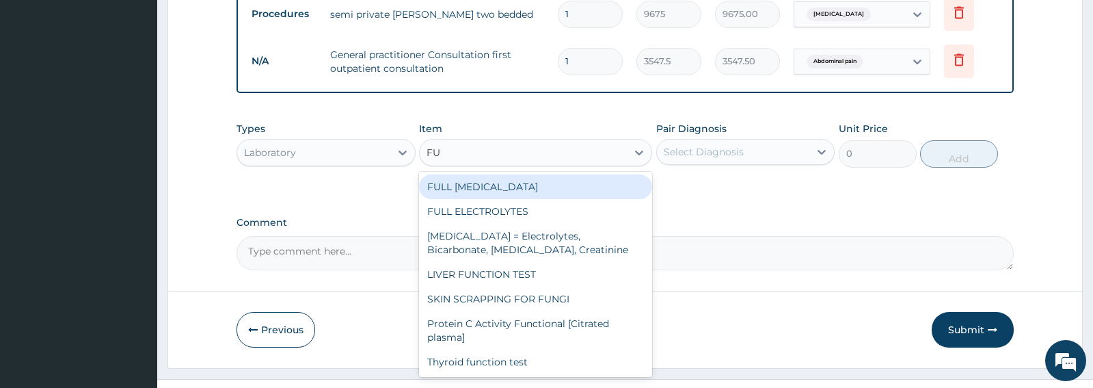
type input "F"
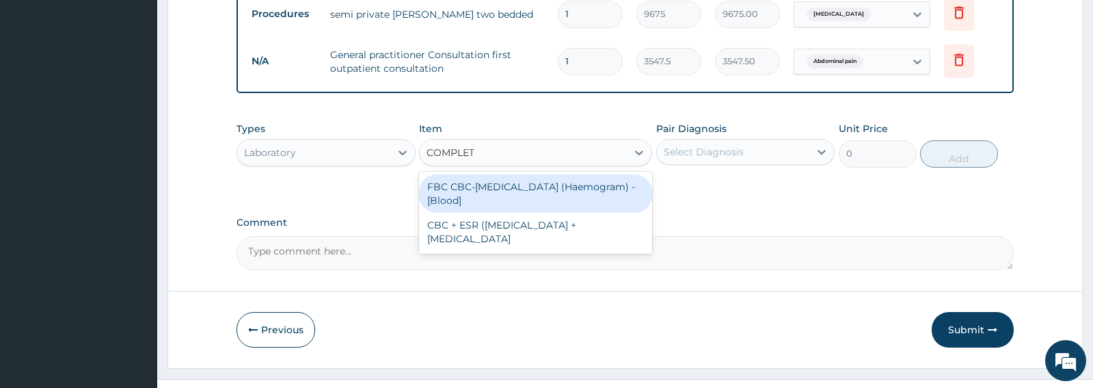
type input "COMPLETE"
click at [546, 174] on div "FBC CBC-Complete Blood Count (Haemogram) - [Blood]" at bounding box center [535, 193] width 233 height 38
type input "4300"
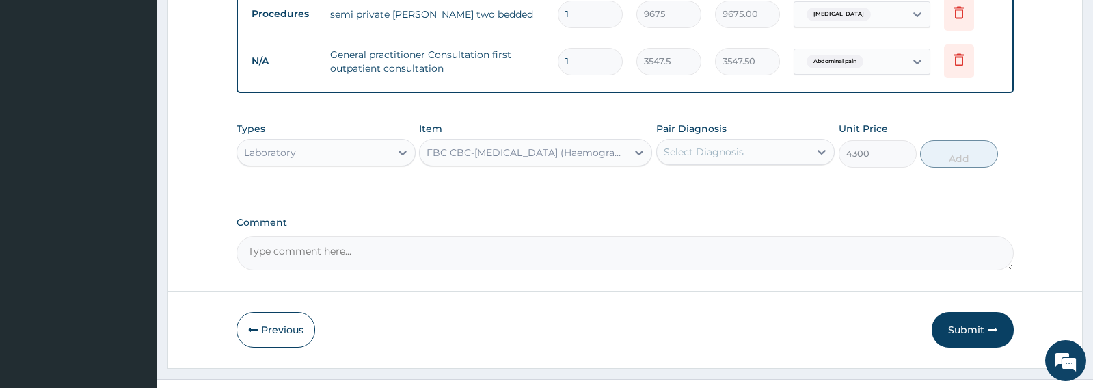
click at [723, 145] on div "Select Diagnosis" at bounding box center [704, 152] width 80 height 14
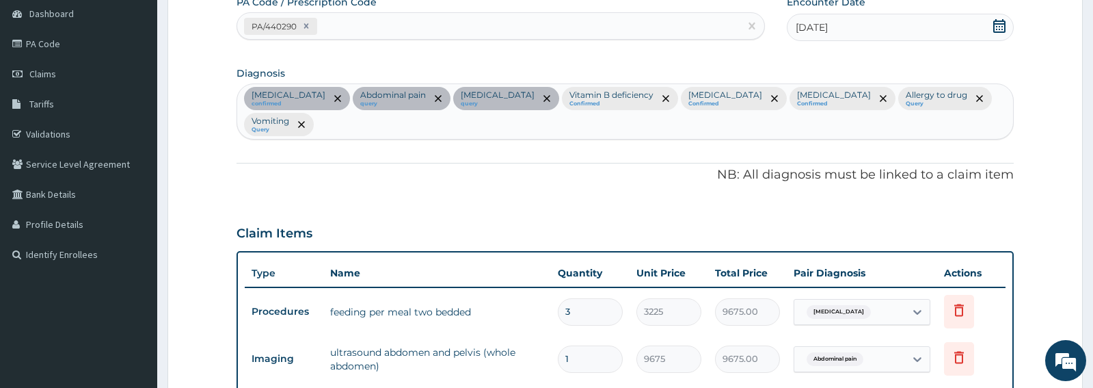
scroll to position [118, 0]
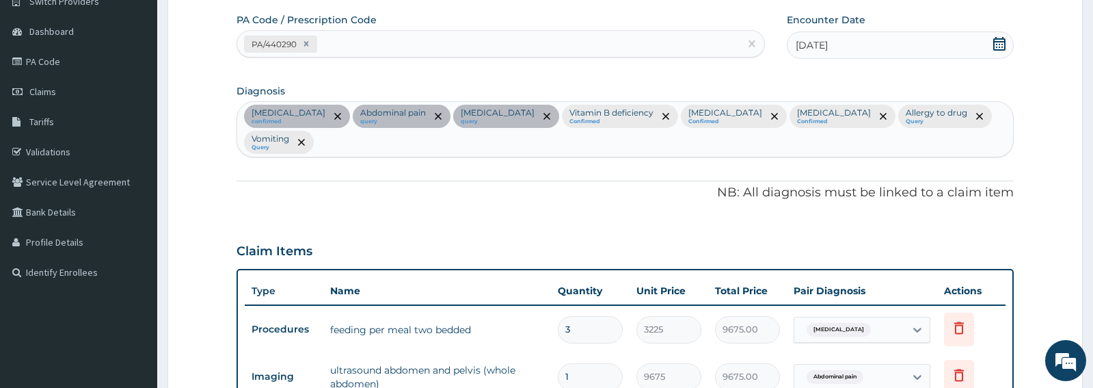
click at [980, 122] on div "Malaria confirmed Abdominal pain query Gastritis query Vitamin B deficiency Con…" at bounding box center [624, 129] width 775 height 55
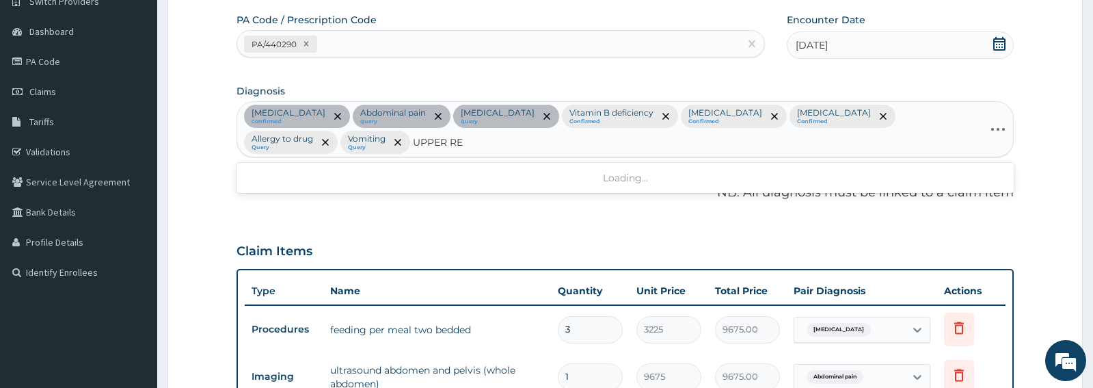
type input "UPPER RES"
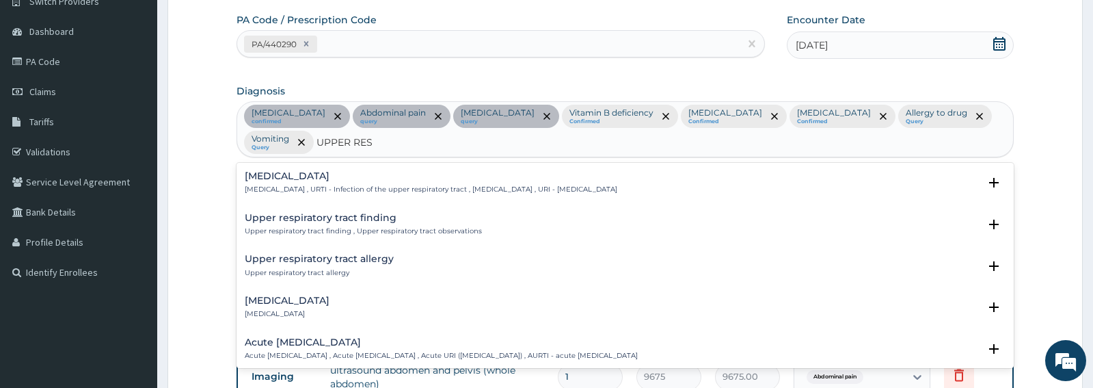
click at [332, 332] on div "Acute upper respiratory infection Acute upper respiratory infection , Acute upp…" at bounding box center [625, 353] width 777 height 42
click at [332, 337] on h4 "Acute upper respiratory infection" at bounding box center [441, 342] width 393 height 10
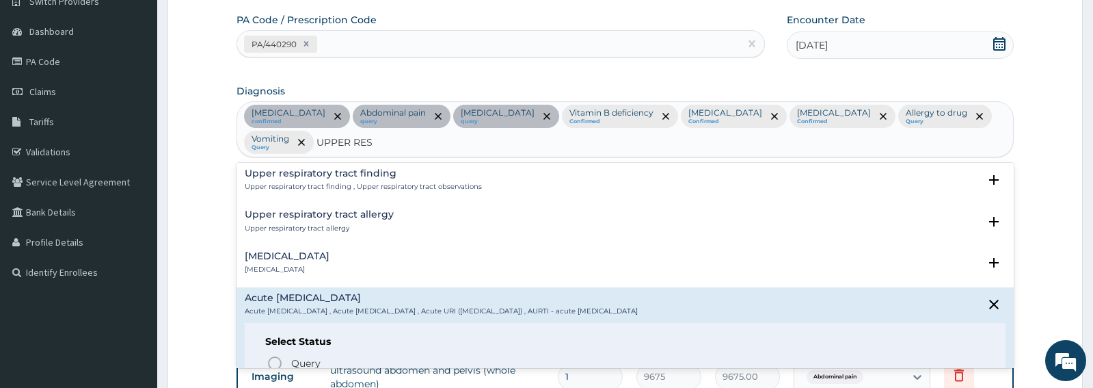
scroll to position [64, 0]
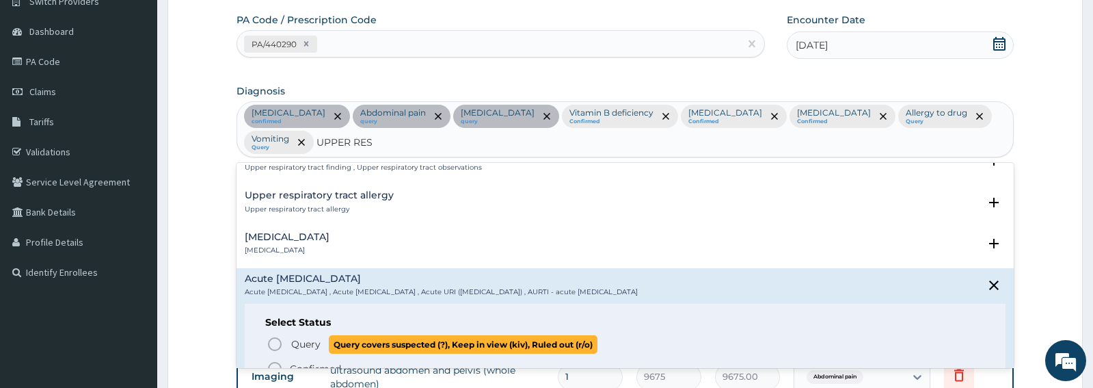
click at [305, 337] on span "Query" at bounding box center [305, 344] width 29 height 14
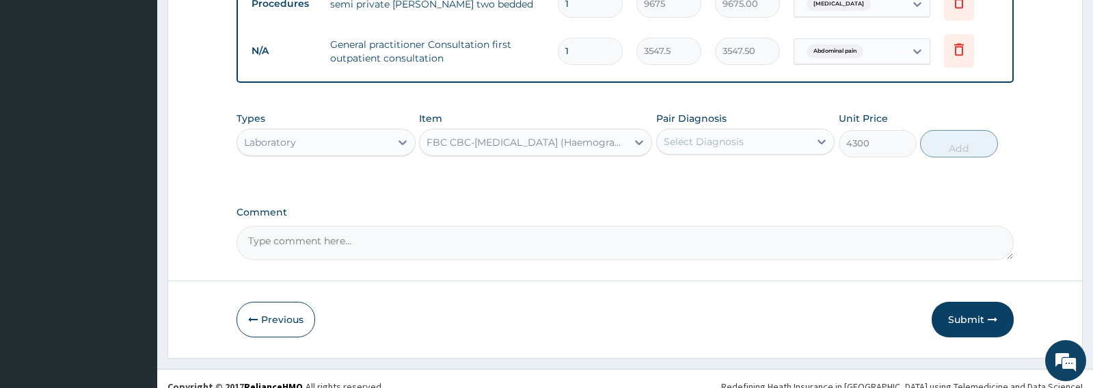
scroll to position [600, 0]
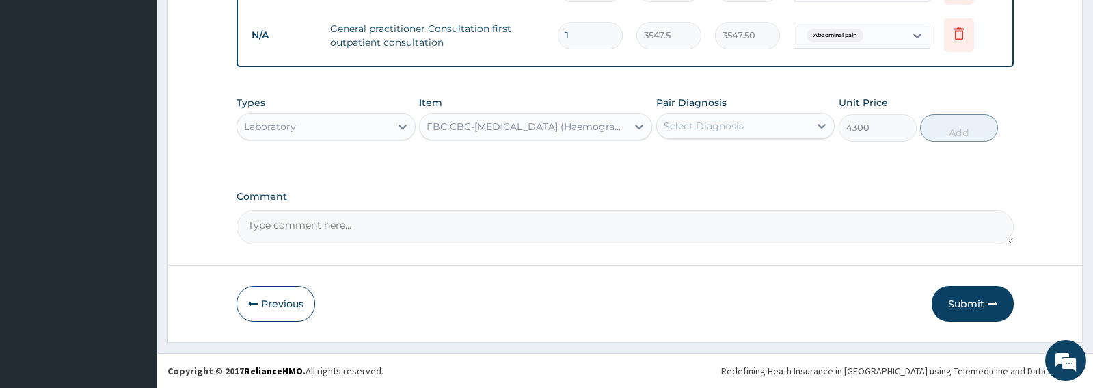
click at [751, 125] on div "Select Diagnosis" at bounding box center [733, 126] width 152 height 22
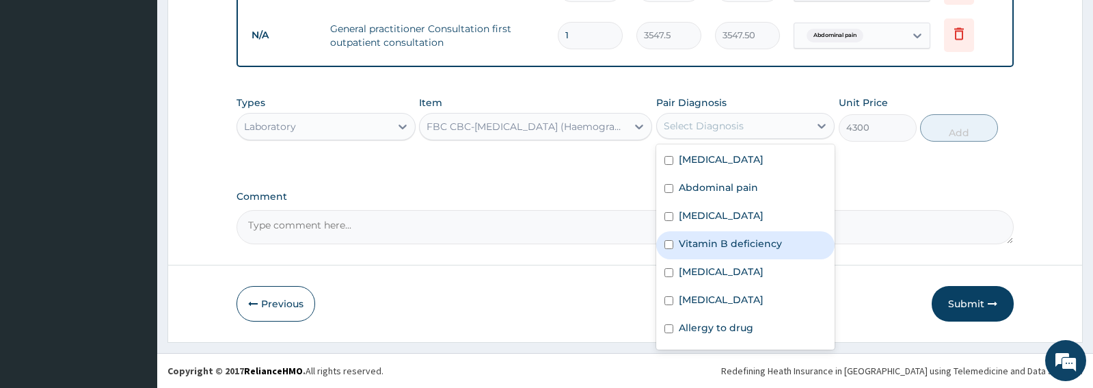
scroll to position [66, 0]
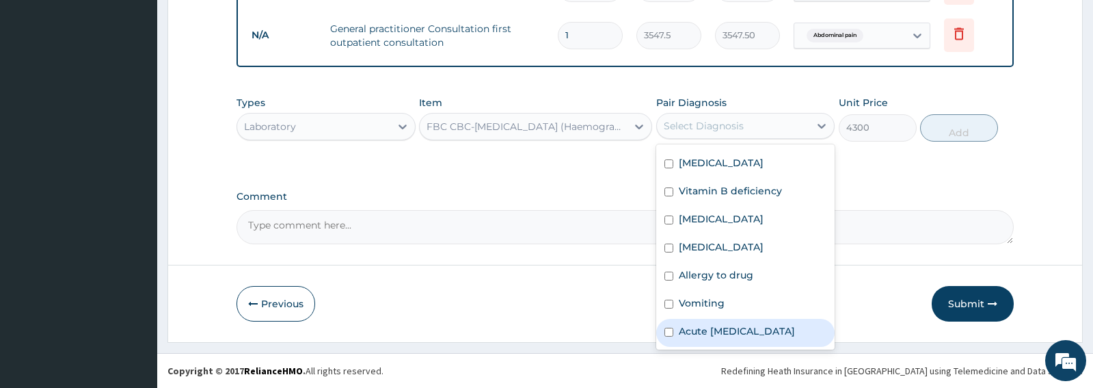
click at [721, 324] on label "Acute upper respiratory infection" at bounding box center [737, 331] width 116 height 14
checkbox input "true"
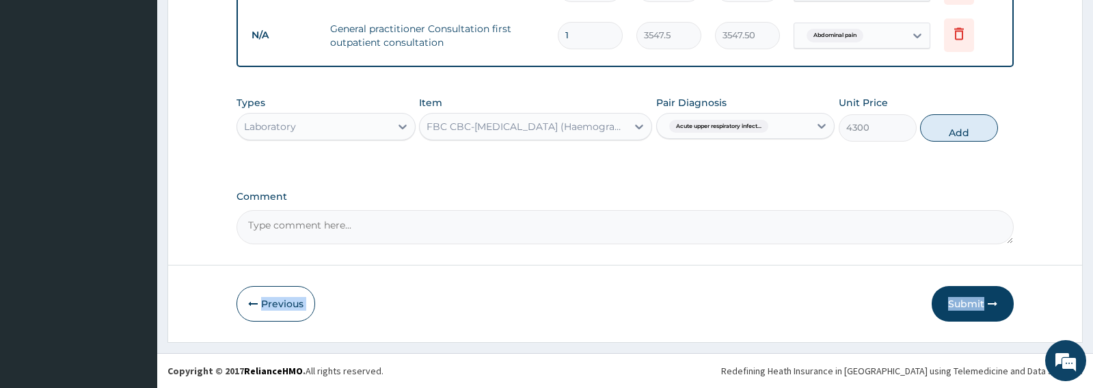
drag, startPoint x: 1093, startPoint y: 280, endPoint x: 1097, endPoint y: 247, distance: 33.8
click at [954, 131] on button "Add" at bounding box center [959, 127] width 78 height 27
type input "0"
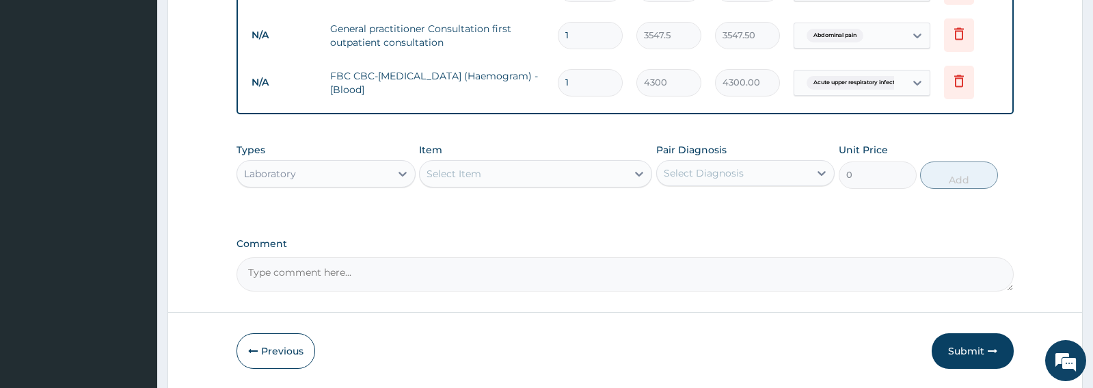
click at [457, 173] on div "Select Item" at bounding box center [454, 174] width 55 height 14
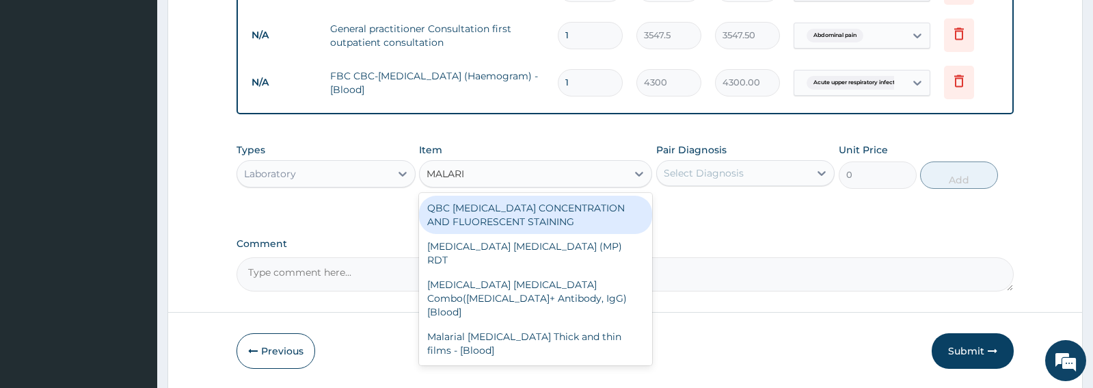
type input "MALARIA"
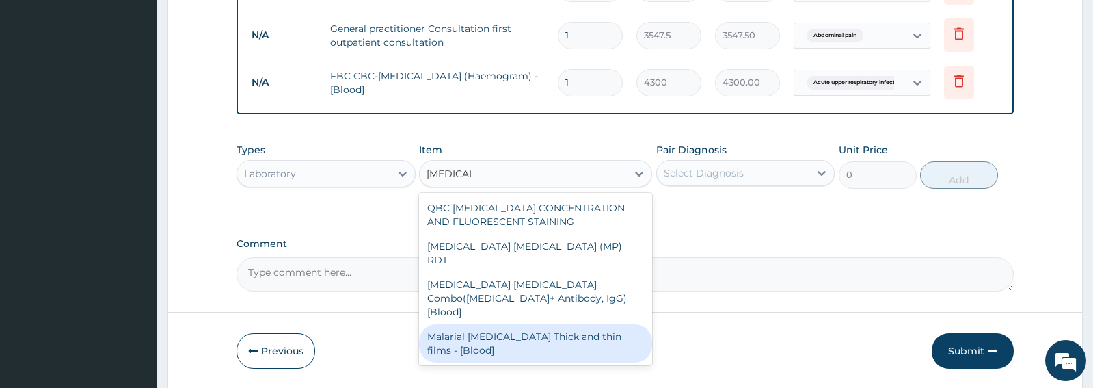
click at [522, 324] on div "Malarial Parasite Thick and thin films - [Blood]" at bounding box center [535, 343] width 233 height 38
type input "1612.5"
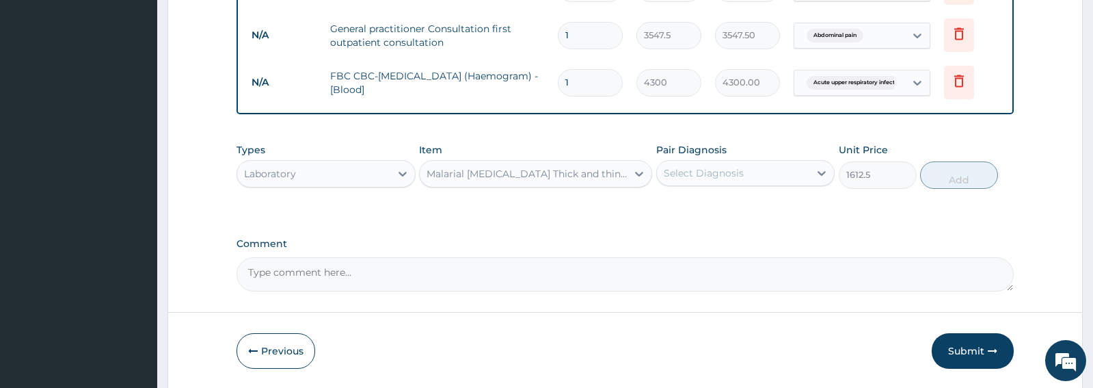
click at [775, 171] on div "Select Diagnosis" at bounding box center [733, 173] width 152 height 22
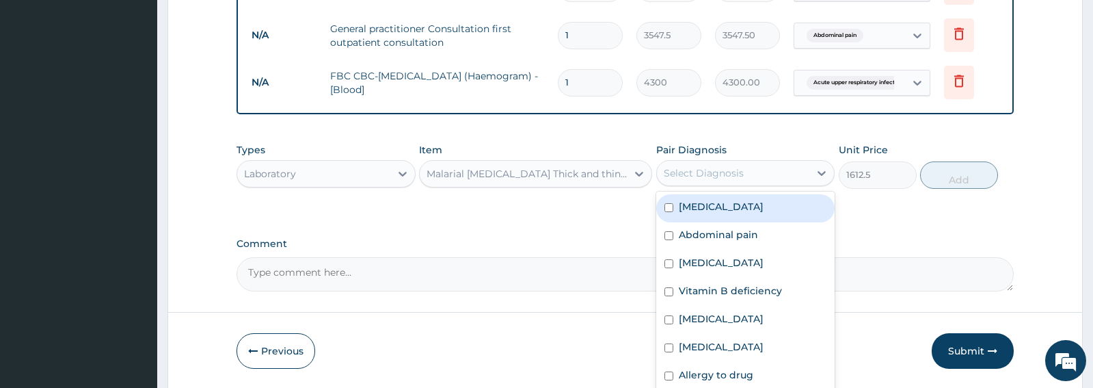
click at [712, 209] on label "Malaria" at bounding box center [721, 207] width 85 height 14
checkbox input "true"
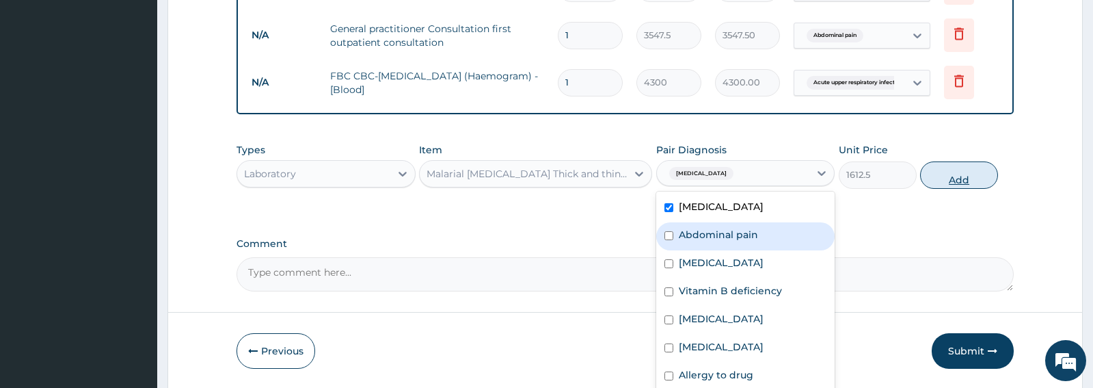
click at [961, 181] on button "Add" at bounding box center [959, 174] width 78 height 27
type input "0"
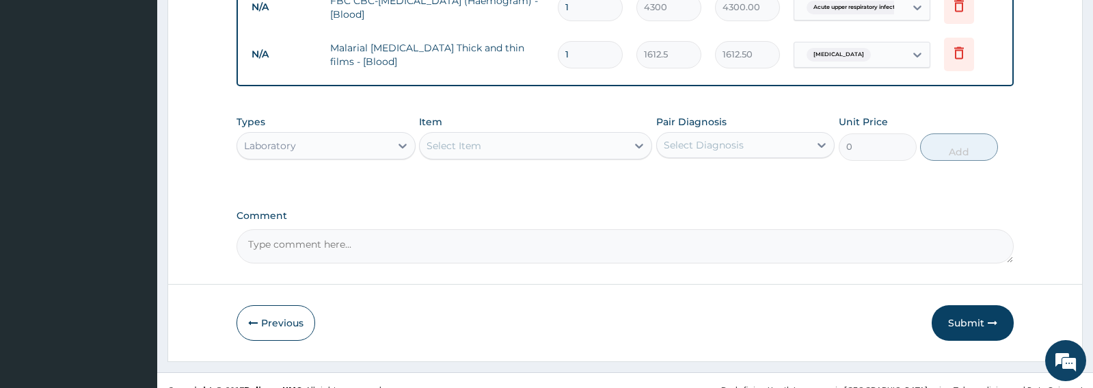
scroll to position [695, 0]
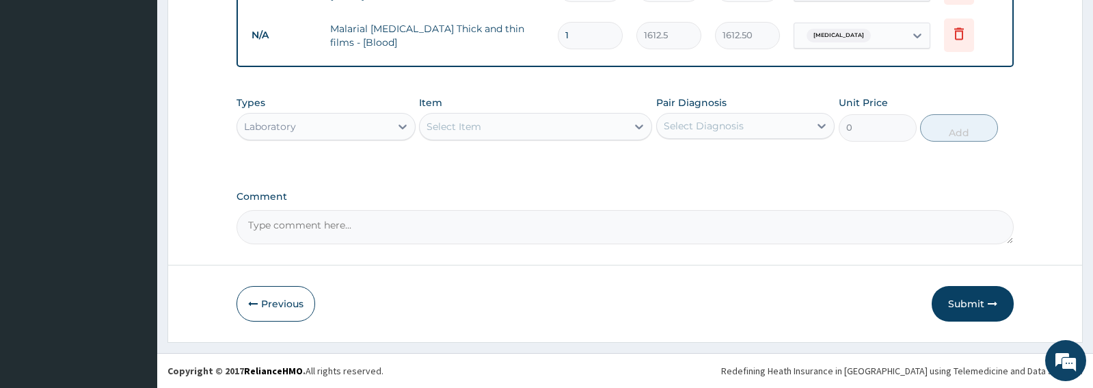
click at [503, 128] on div "Select Item" at bounding box center [523, 127] width 207 height 22
type input "DEXTR"
click at [377, 128] on div "Laboratory" at bounding box center [313, 127] width 152 height 22
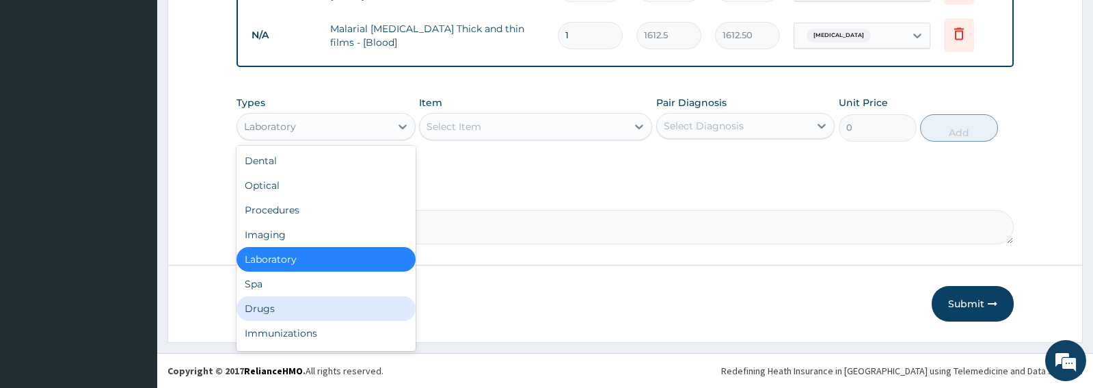
click at [271, 312] on div "Drugs" at bounding box center [326, 308] width 178 height 25
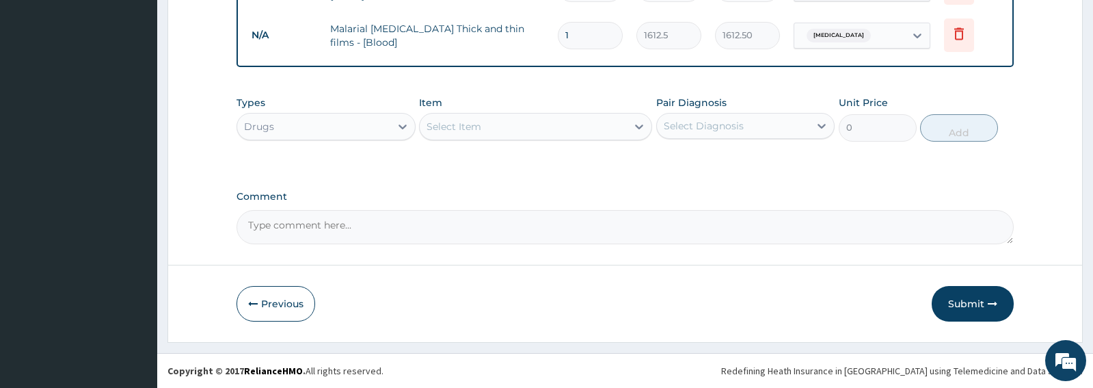
click at [552, 128] on div "Select Item" at bounding box center [523, 127] width 207 height 22
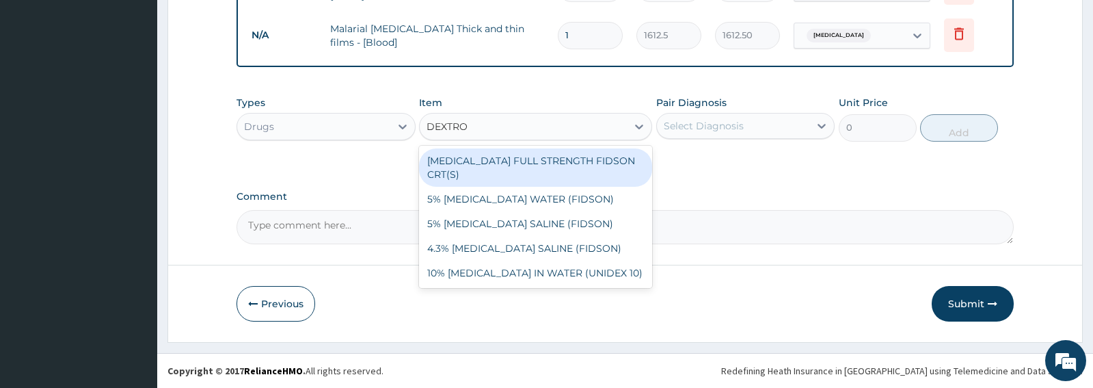
type input "DEXTROS"
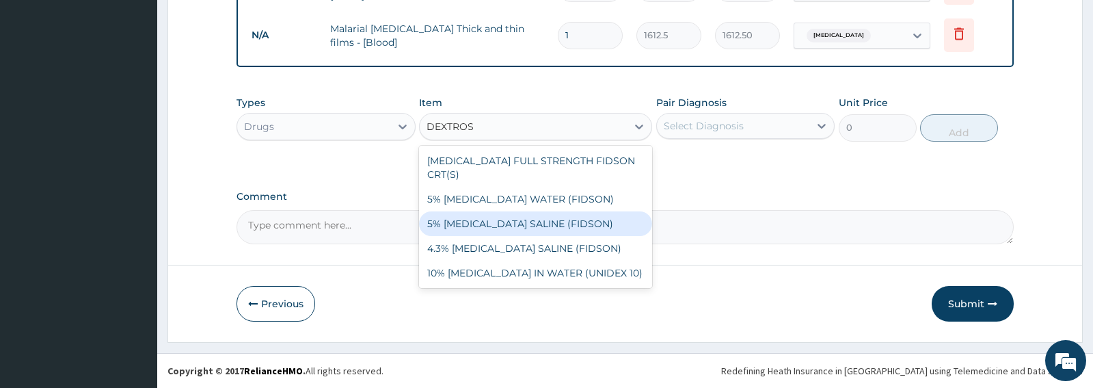
click at [513, 211] on div "5% DEXTROSE SALINE (FIDSON)" at bounding box center [535, 223] width 233 height 25
type input "1773.75"
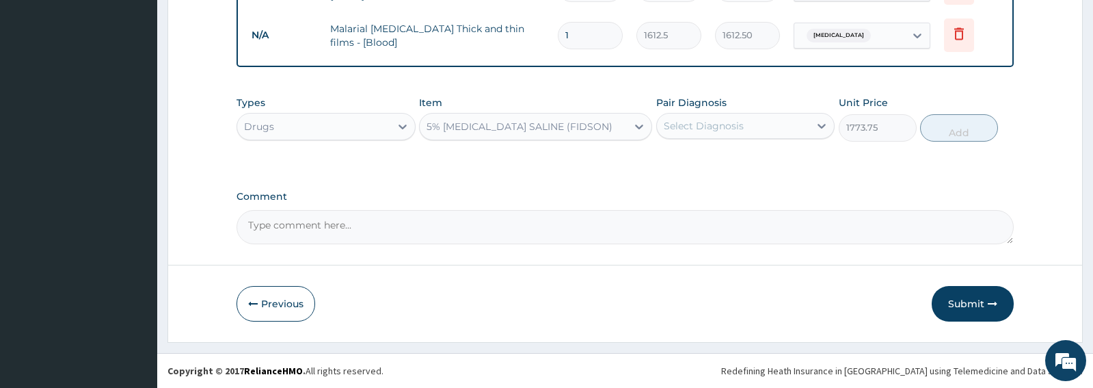
click at [744, 127] on div "Select Diagnosis" at bounding box center [704, 126] width 80 height 14
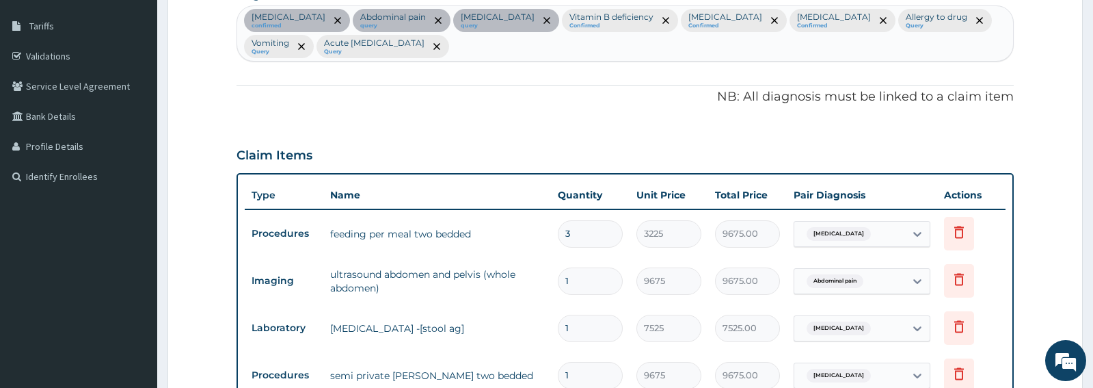
scroll to position [161, 0]
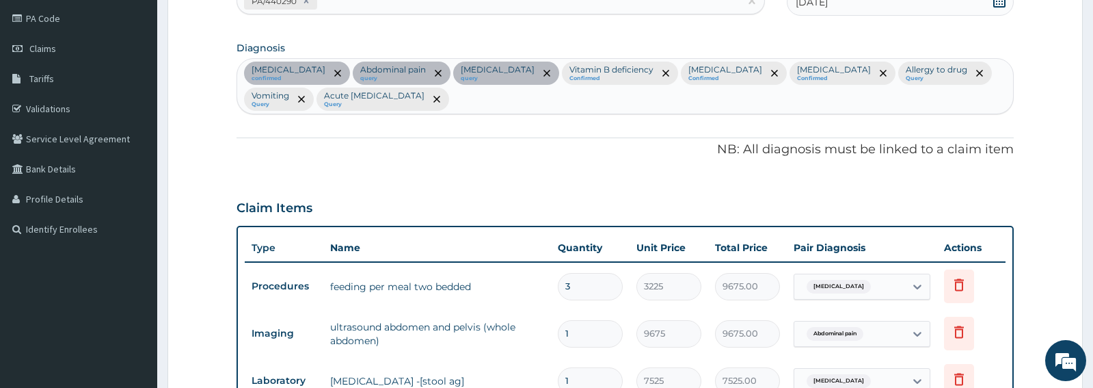
click at [439, 103] on div "Malaria confirmed Abdominal pain query Gastritis query Vitamin B deficiency Con…" at bounding box center [624, 86] width 775 height 55
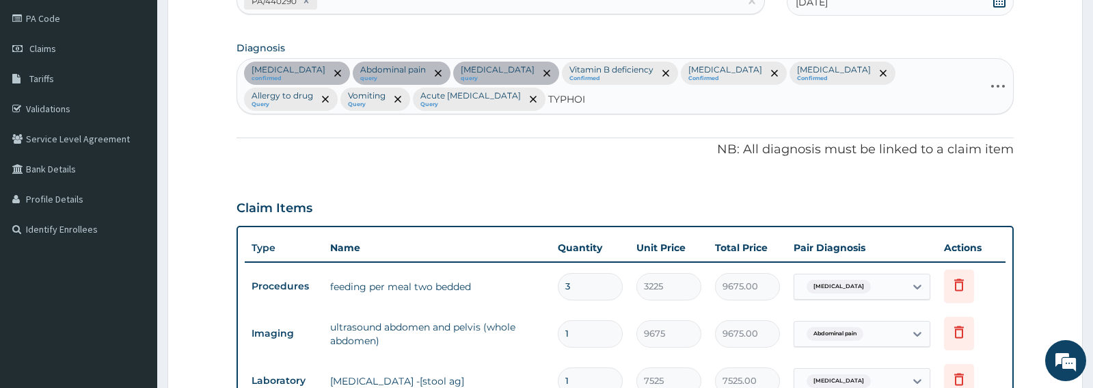
type input "TYPHOID"
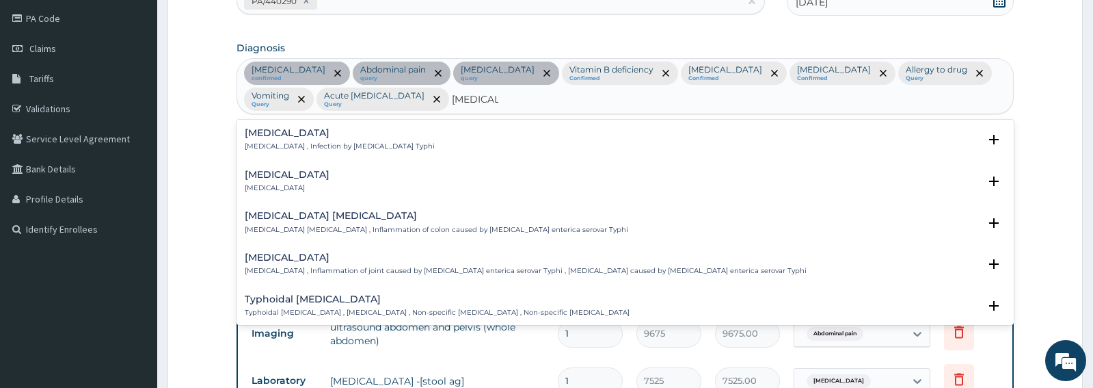
click at [302, 143] on p "Typhoid fever , Infection by Salmonella Typhi" at bounding box center [340, 147] width 190 height 10
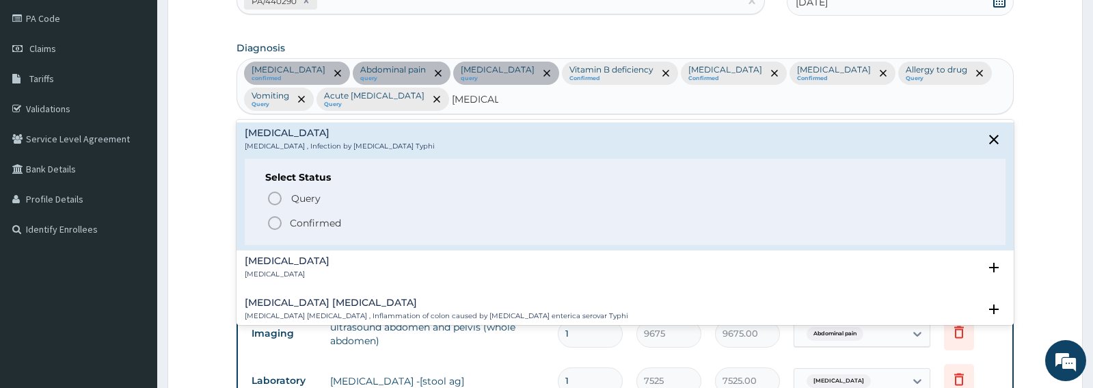
click at [276, 224] on icon "status option filled" at bounding box center [275, 223] width 16 height 16
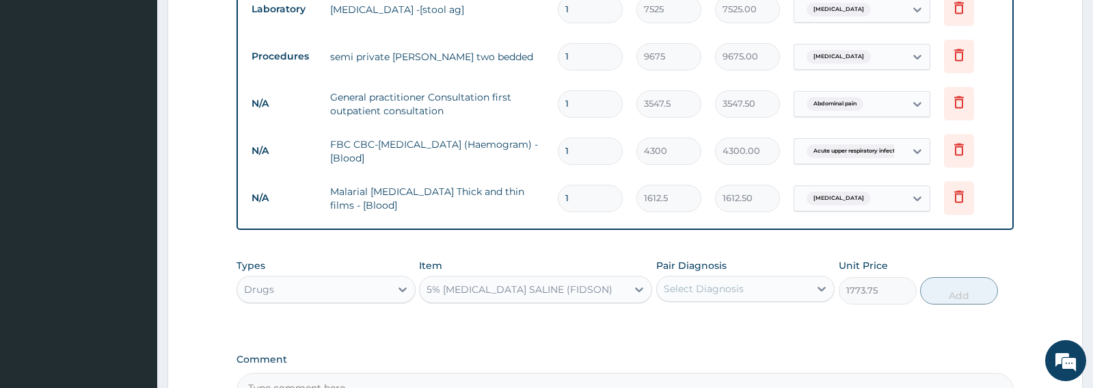
scroll to position [544, 0]
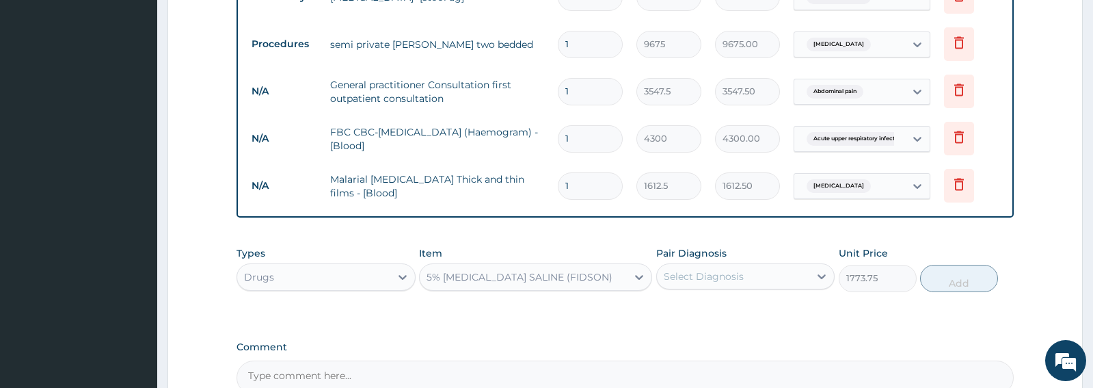
click at [741, 269] on div "Select Diagnosis" at bounding box center [733, 276] width 152 height 22
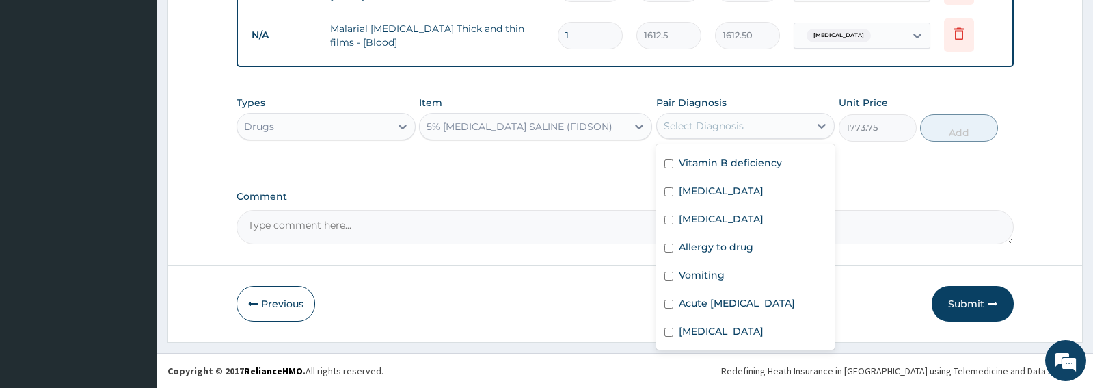
scroll to position [94, 0]
click at [744, 328] on label "Typhoid fever" at bounding box center [721, 331] width 85 height 14
checkbox input "true"
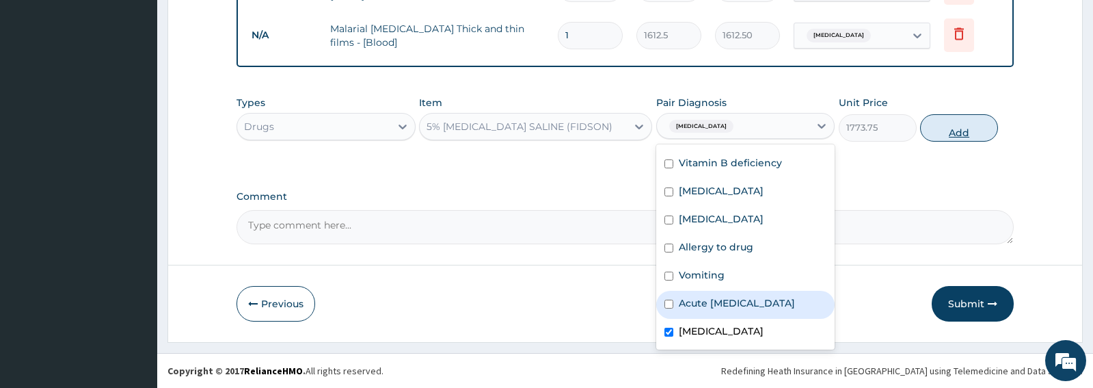
click at [956, 133] on button "Add" at bounding box center [959, 127] width 78 height 27
type input "0"
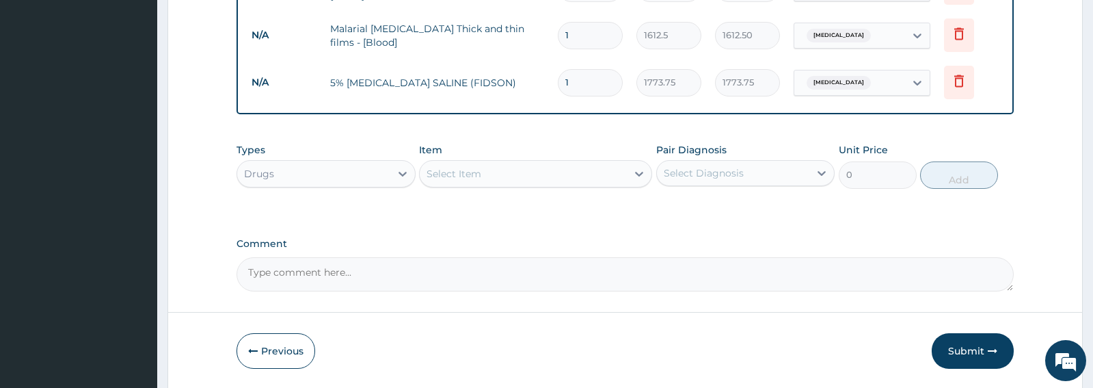
type input "0.00"
type input "2"
type input "3547.50"
type input "2"
click at [501, 185] on div "Select Item" at bounding box center [523, 174] width 207 height 22
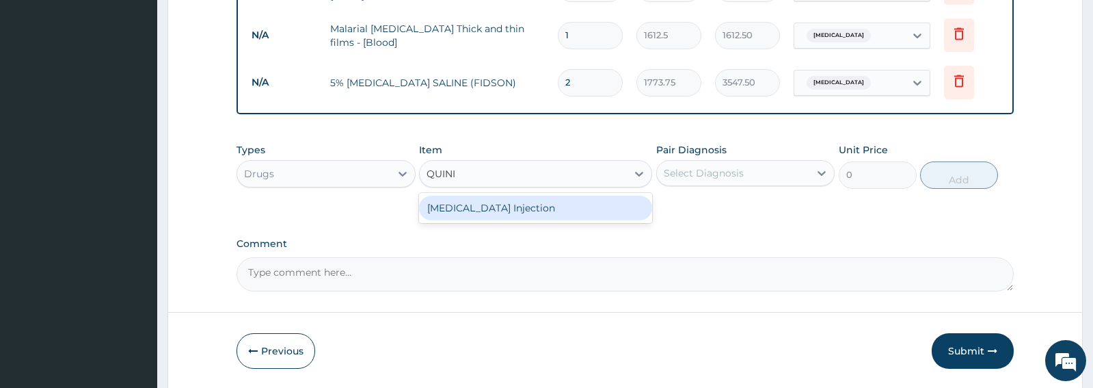
type input "QUININ"
click at [496, 200] on div "QUININE Injection" at bounding box center [535, 208] width 233 height 25
type input "591.25"
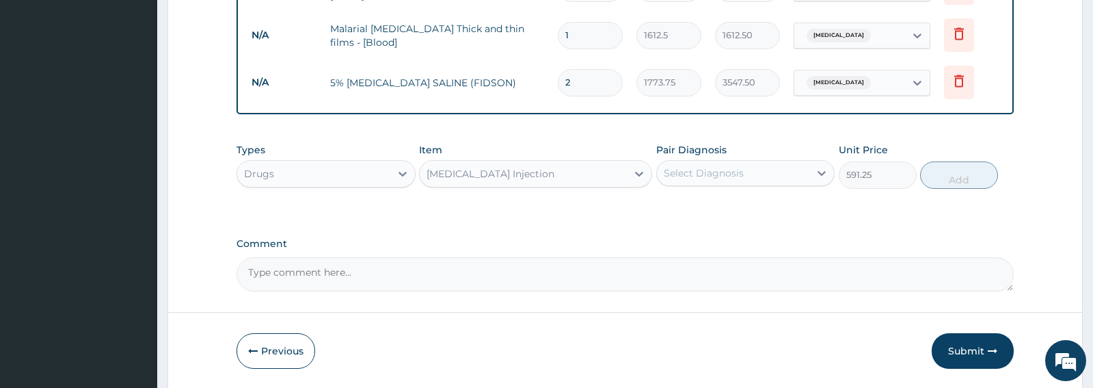
click at [724, 173] on div "Select Diagnosis" at bounding box center [704, 173] width 80 height 14
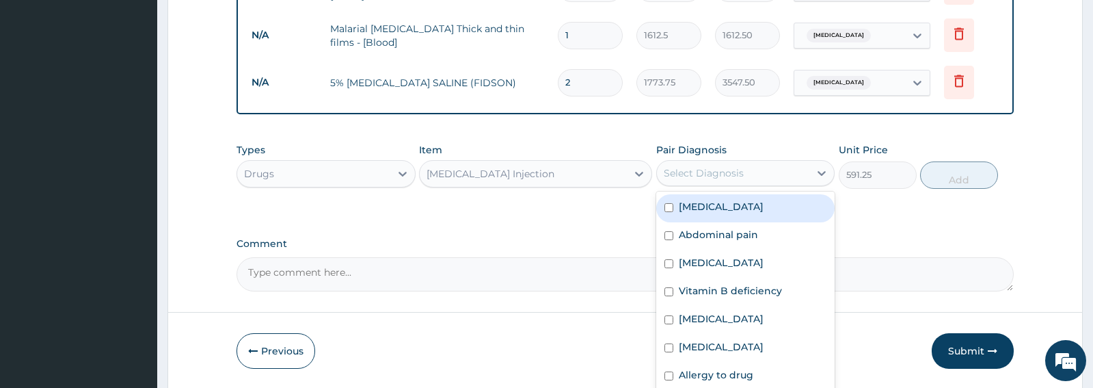
click at [711, 205] on label "Malaria" at bounding box center [721, 207] width 85 height 14
checkbox input "true"
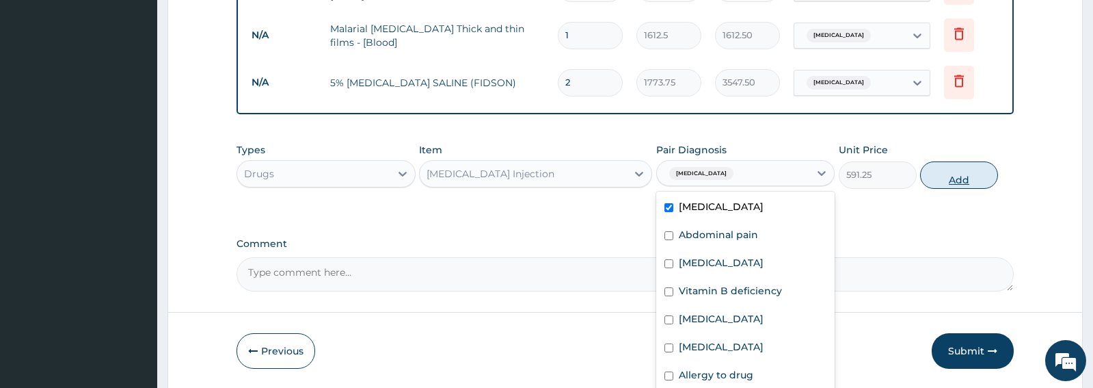
click at [957, 176] on button "Add" at bounding box center [959, 174] width 78 height 27
type input "0"
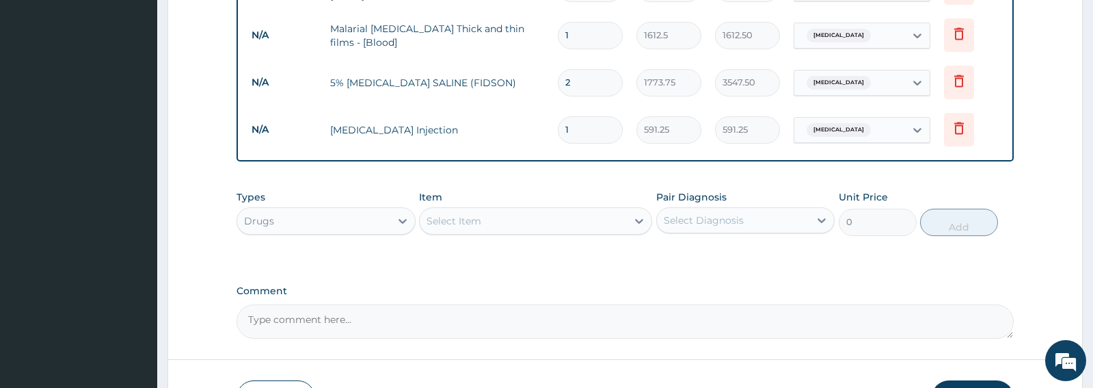
type input "0.00"
type input "2"
type input "1182.50"
type input "2"
click at [491, 225] on div "Select Item" at bounding box center [523, 221] width 207 height 22
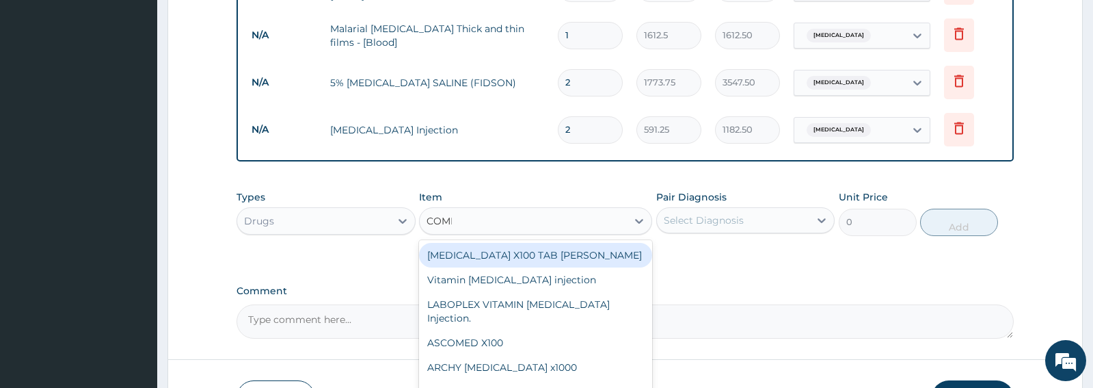
type input "COMPLE"
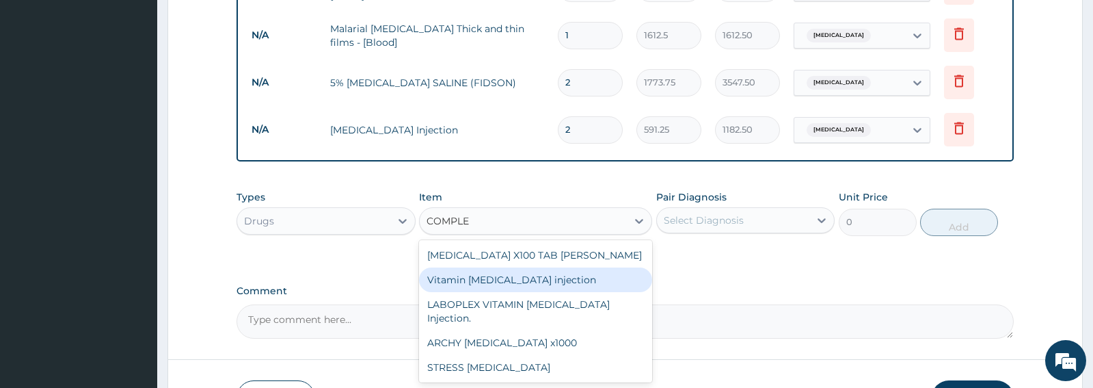
click at [508, 282] on div "Vitamin B complex injection" at bounding box center [535, 279] width 233 height 25
type input "354.75"
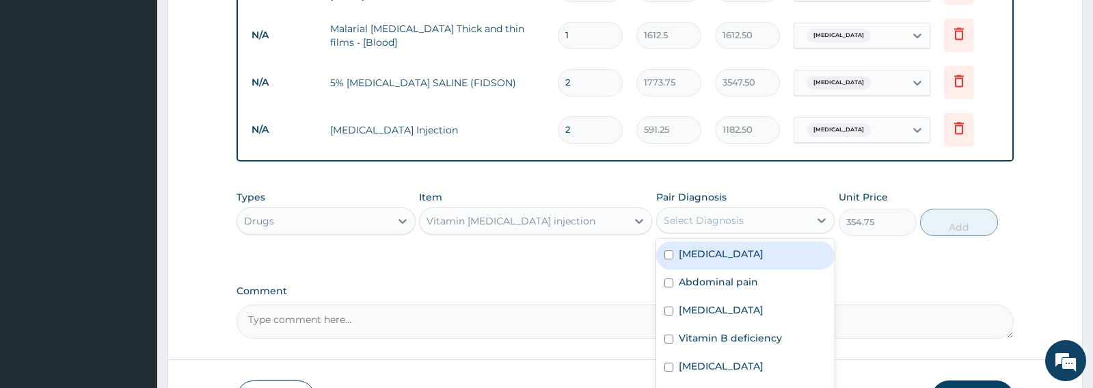
click at [724, 223] on div "Select Diagnosis" at bounding box center [704, 220] width 80 height 14
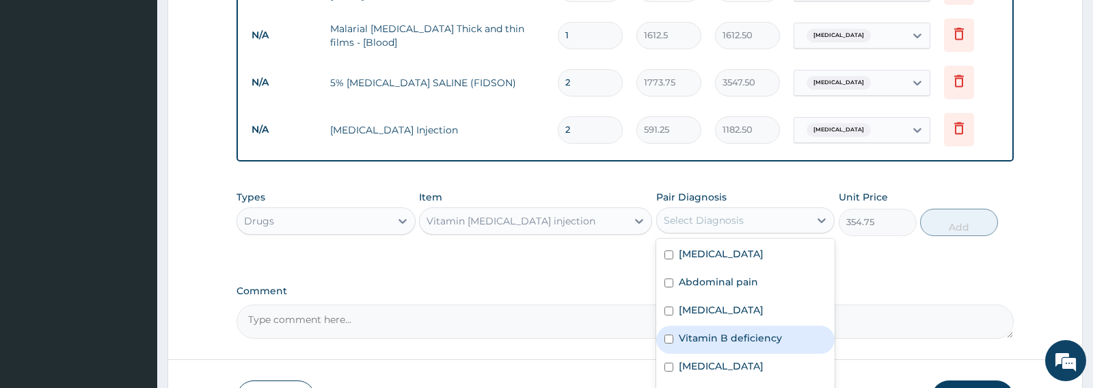
click at [728, 336] on label "Vitamin B deficiency" at bounding box center [730, 338] width 103 height 14
checkbox input "true"
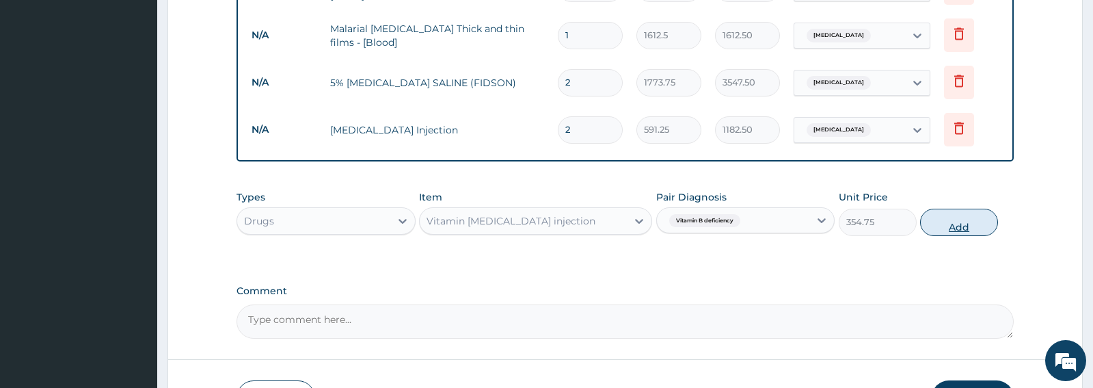
click at [959, 224] on button "Add" at bounding box center [959, 222] width 78 height 27
type input "0"
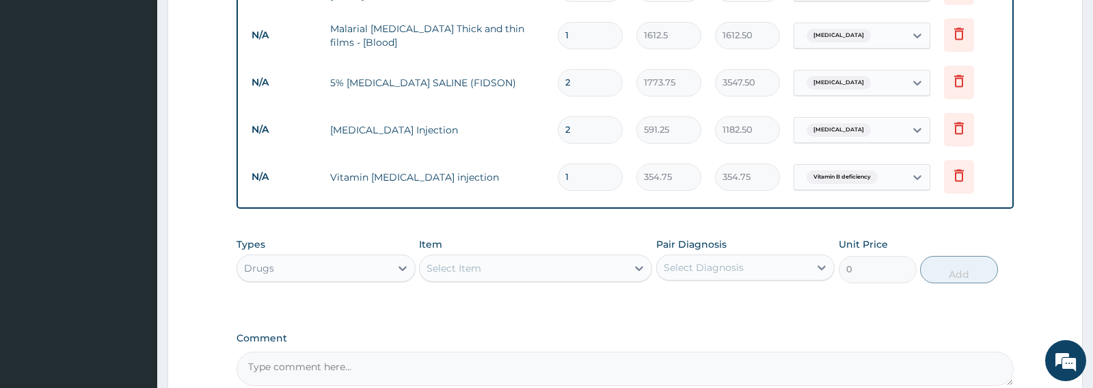
type input "0.00"
type input "2"
type input "709.50"
type input "2"
click at [518, 279] on div "Select Item" at bounding box center [535, 267] width 233 height 27
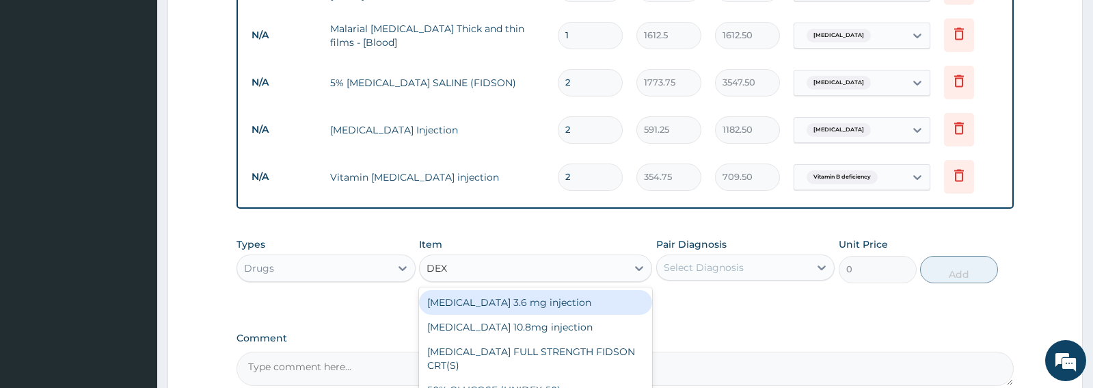
type input "DEXA"
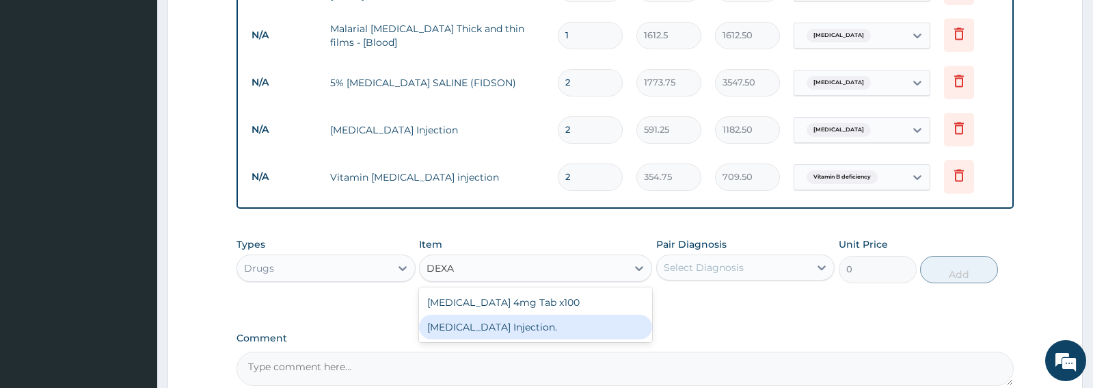
click at [500, 325] on div "DEXAMETHASONE Injection." at bounding box center [535, 327] width 233 height 25
type input "591.25"
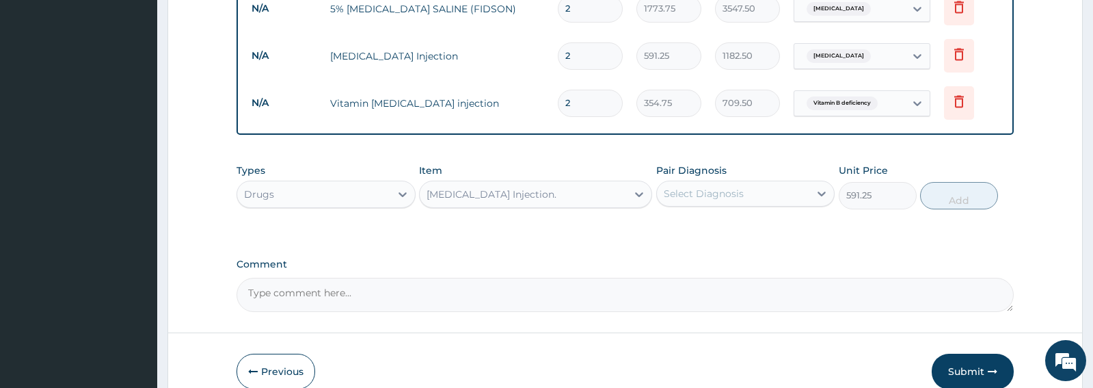
scroll to position [814, 0]
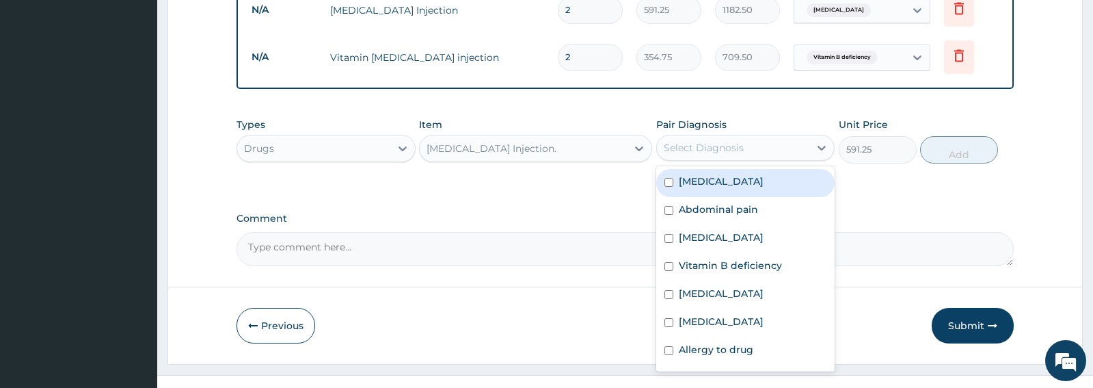
click at [729, 152] on div "Select Diagnosis" at bounding box center [704, 148] width 80 height 14
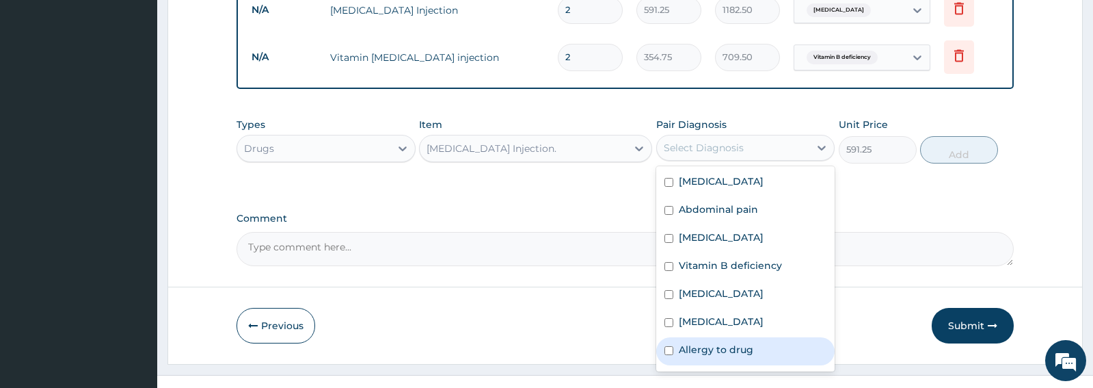
drag, startPoint x: 704, startPoint y: 347, endPoint x: 884, endPoint y: 235, distance: 211.9
click at [704, 347] on label "Allergy to drug" at bounding box center [716, 350] width 75 height 14
checkbox input "true"
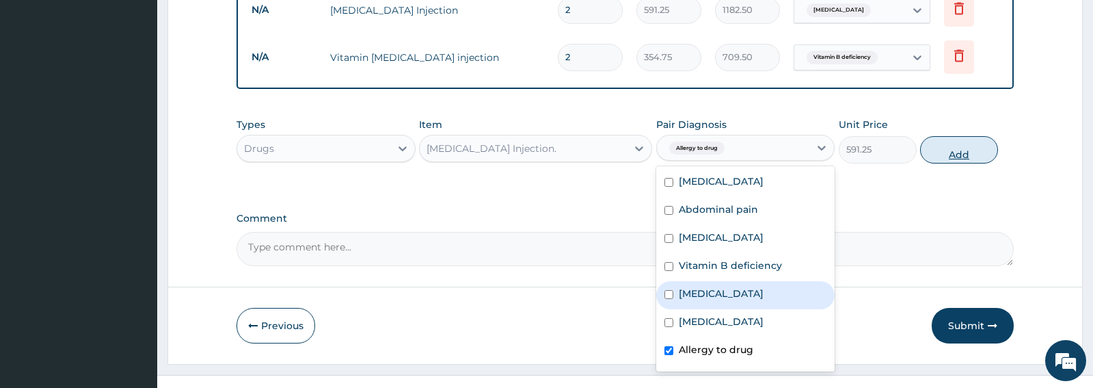
click at [941, 151] on button "Add" at bounding box center [959, 149] width 78 height 27
type input "0"
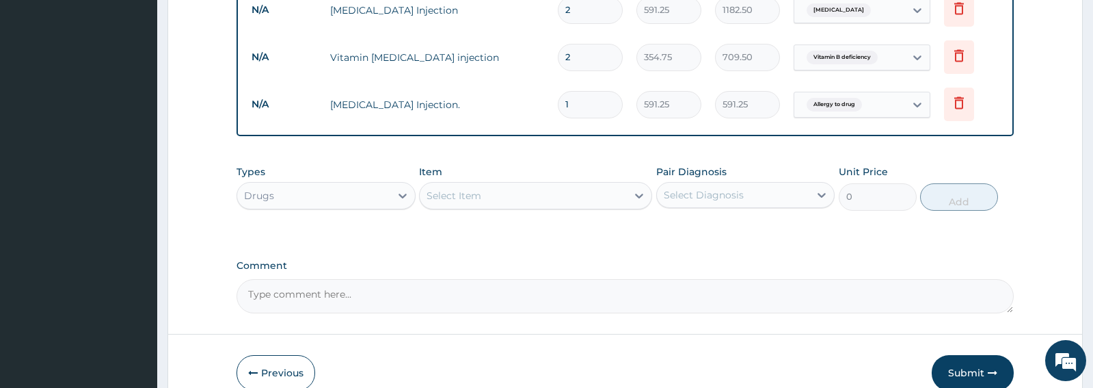
type input "0.00"
type input "2"
type input "1182.50"
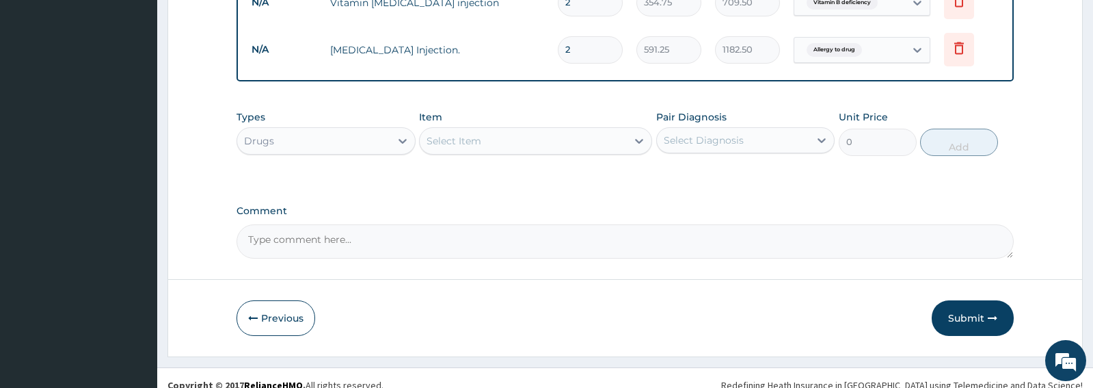
scroll to position [872, 0]
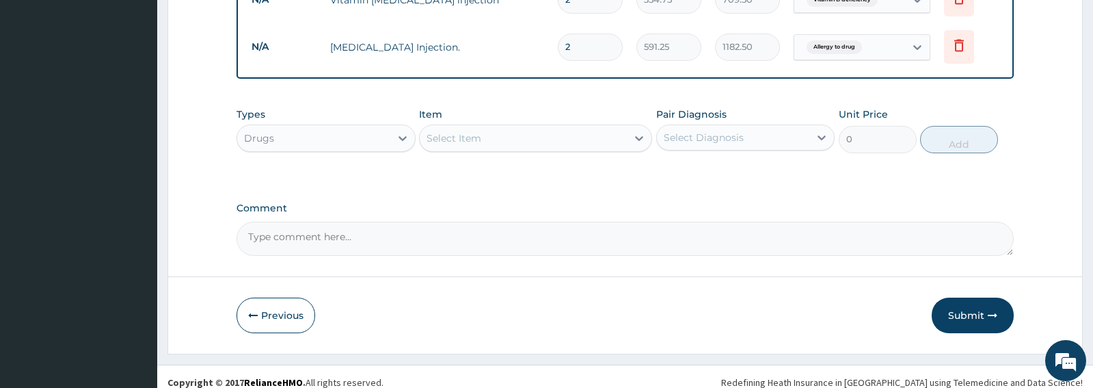
type input "2"
click at [484, 135] on div "Select Item" at bounding box center [523, 138] width 207 height 22
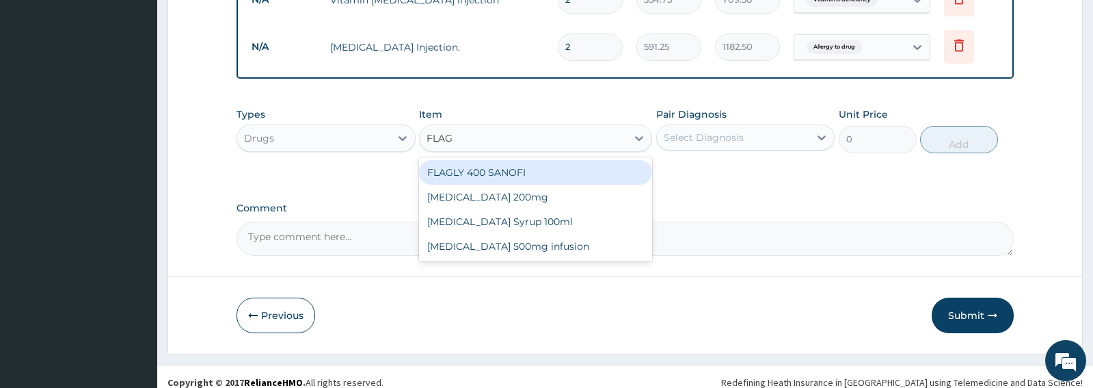
type input "FLAGY"
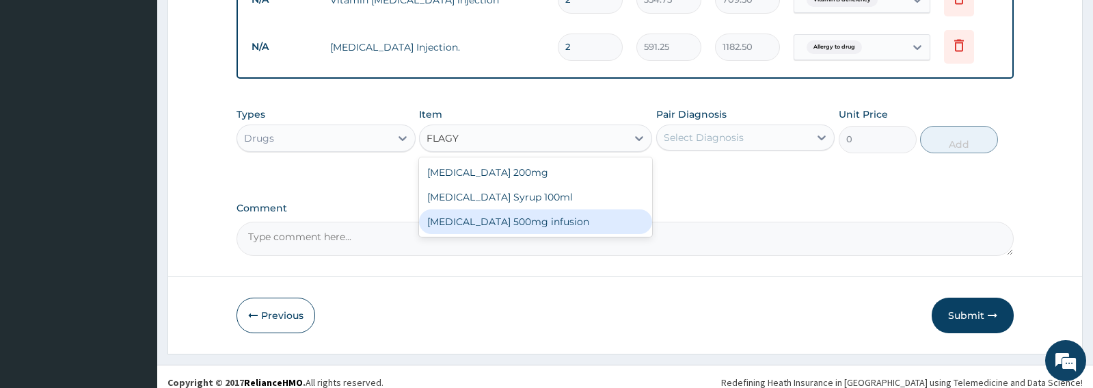
click at [488, 219] on div "Flagyl 500mg infusion" at bounding box center [535, 221] width 233 height 25
type input "591.25"
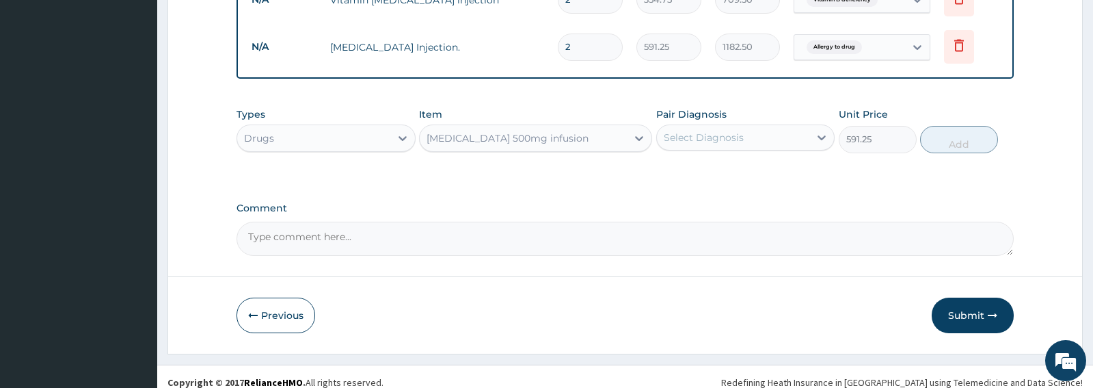
click at [729, 139] on div "Select Diagnosis" at bounding box center [704, 138] width 80 height 14
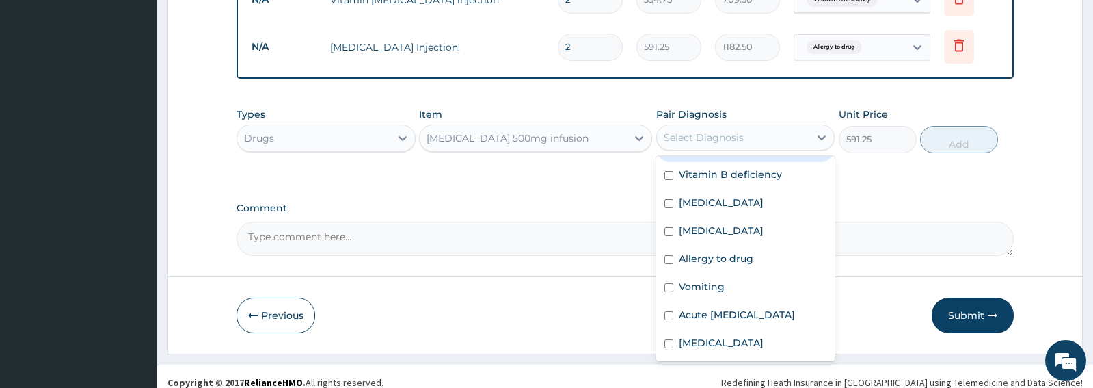
scroll to position [74, 0]
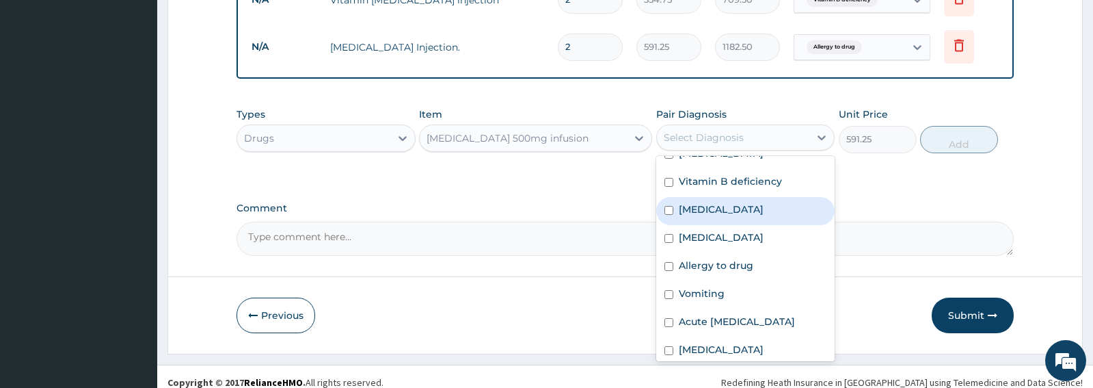
click at [717, 211] on label "Gastroenteritis" at bounding box center [721, 209] width 85 height 14
checkbox input "true"
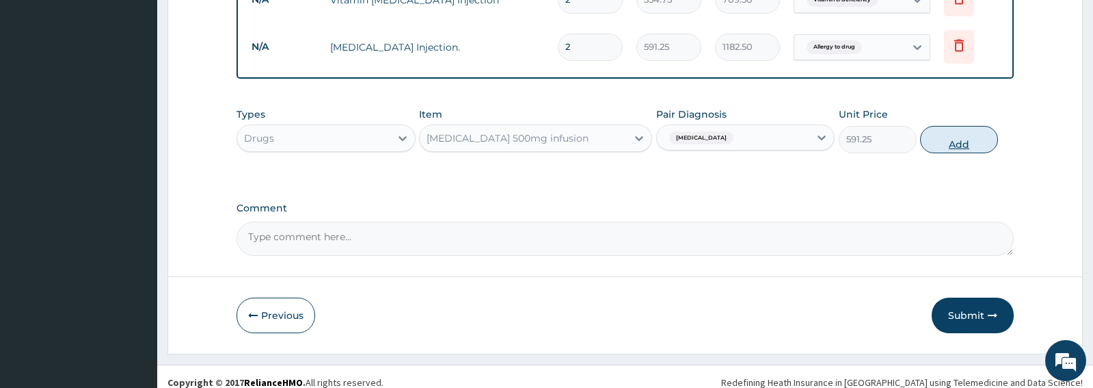
click at [964, 142] on button "Add" at bounding box center [959, 139] width 78 height 27
type input "0"
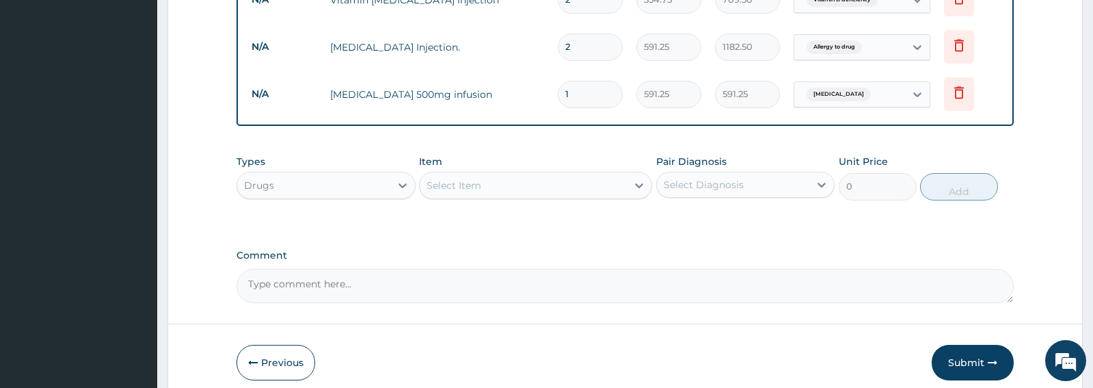
type input "0.00"
type input "5"
type input "2956.25"
type input "5"
click at [524, 184] on div "Select Item" at bounding box center [523, 185] width 207 height 22
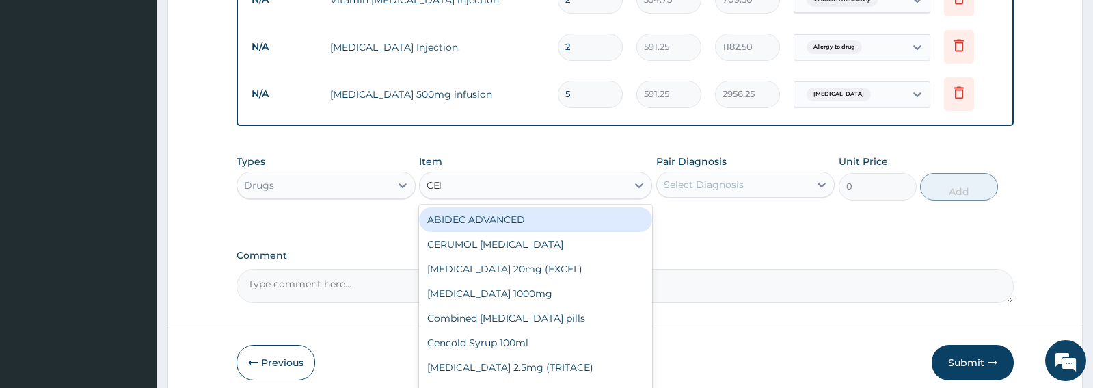
type input "CEFT"
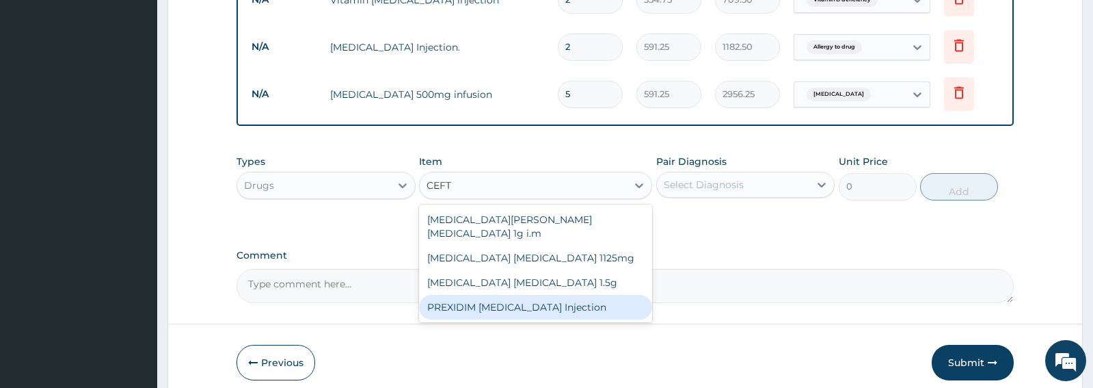
click at [502, 295] on div "PREXIDIM CEFTAZIDIME Injection" at bounding box center [535, 307] width 233 height 25
type input "2128.5"
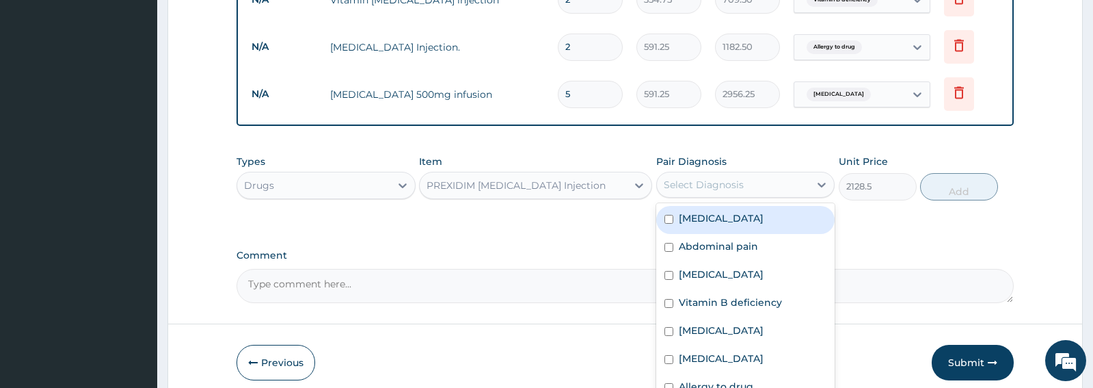
click at [738, 178] on div "Select Diagnosis" at bounding box center [704, 185] width 80 height 14
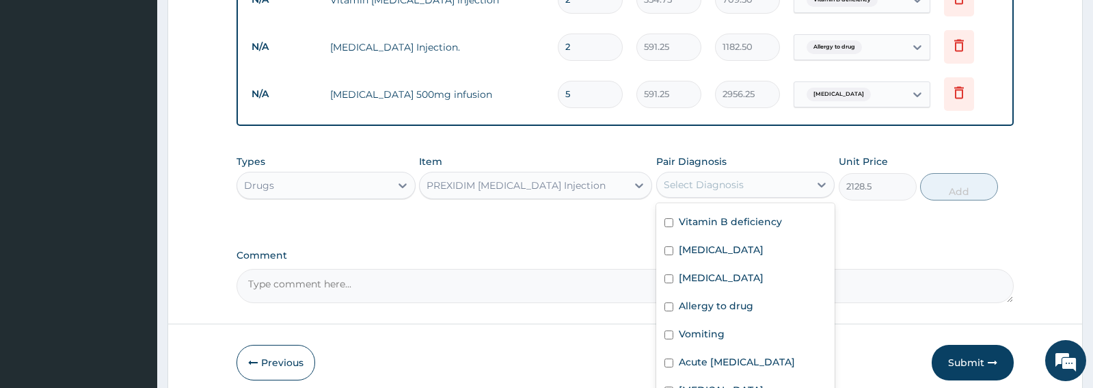
scroll to position [94, 0]
click at [717, 265] on div "Paratyphoid fever" at bounding box center [745, 279] width 178 height 28
checkbox input "true"
click at [959, 191] on button "Add" at bounding box center [959, 186] width 78 height 27
type input "0"
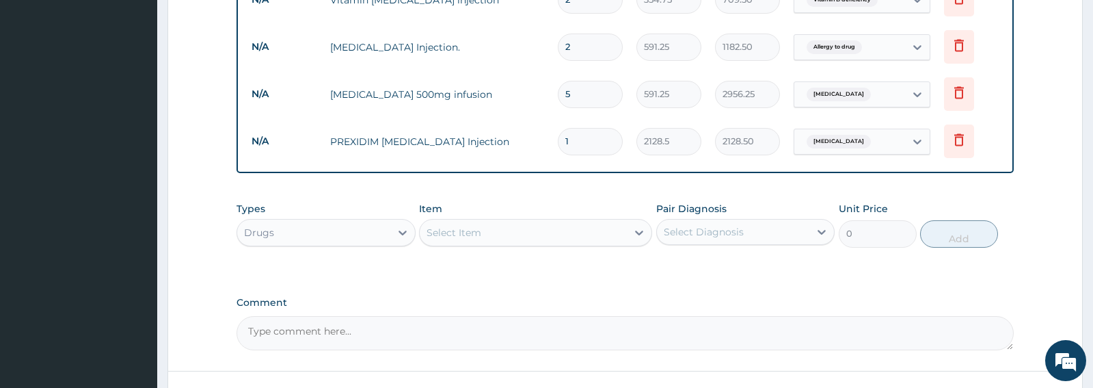
type input "0.00"
type input "5"
type input "10642.50"
type input "5"
click at [509, 232] on div "Select Item" at bounding box center [523, 233] width 207 height 22
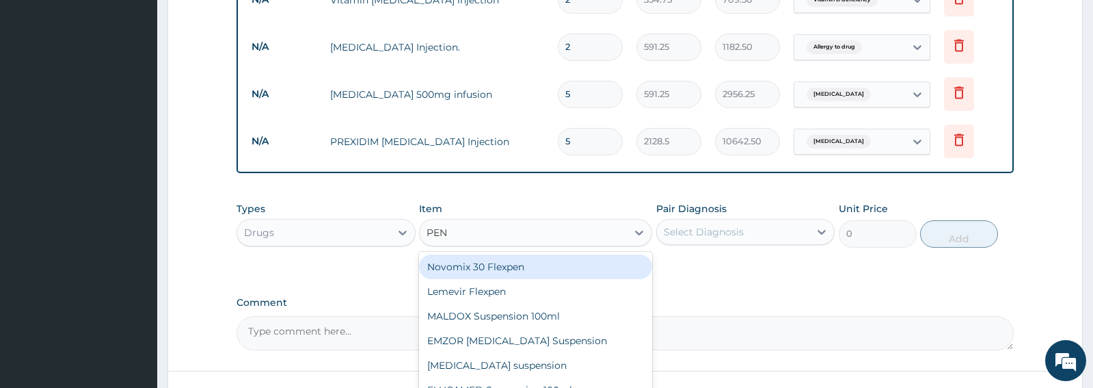
type input "PENT"
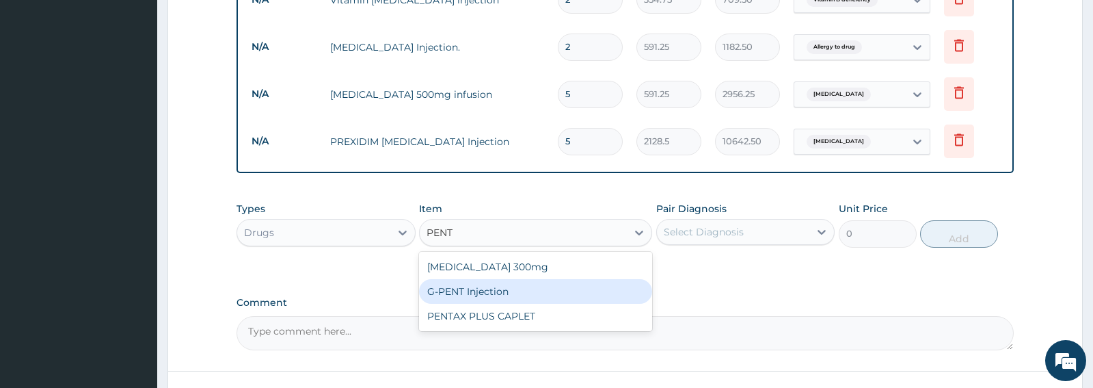
click at [481, 289] on div "G-PENT Injection" at bounding box center [535, 291] width 233 height 25
type input "455.2625"
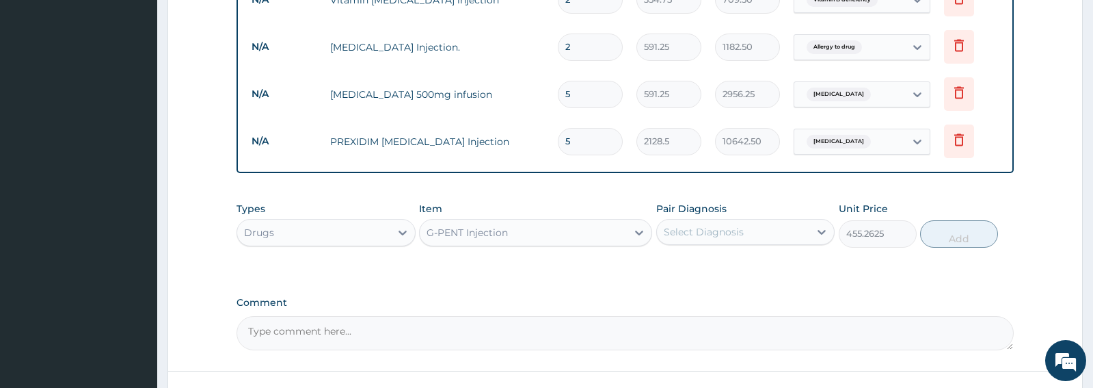
click at [762, 232] on div "Select Diagnosis" at bounding box center [733, 232] width 152 height 22
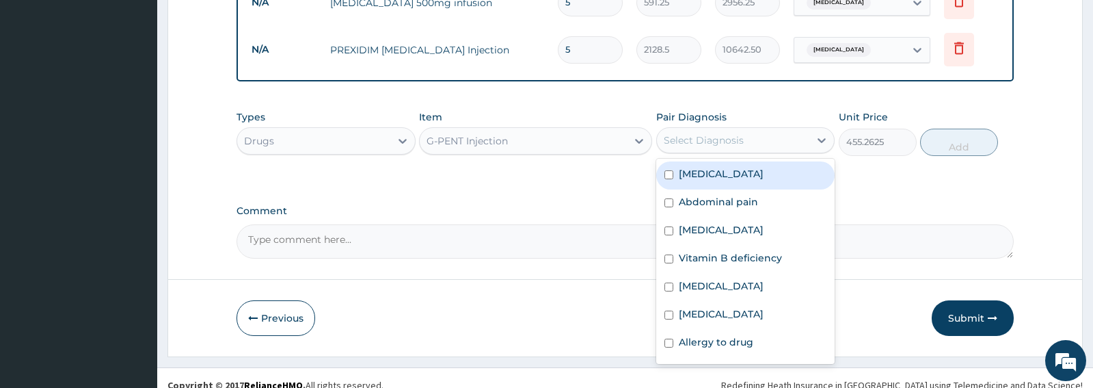
scroll to position [966, 0]
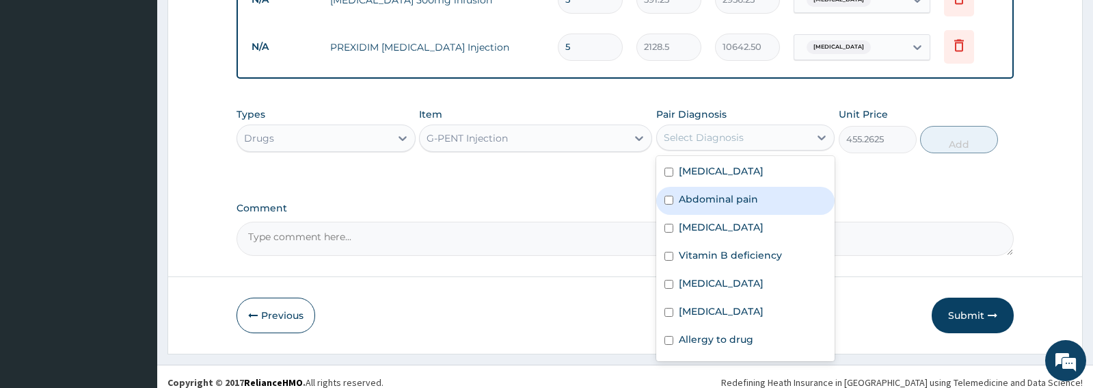
click at [746, 201] on label "Abdominal pain" at bounding box center [718, 199] width 79 height 14
checkbox input "true"
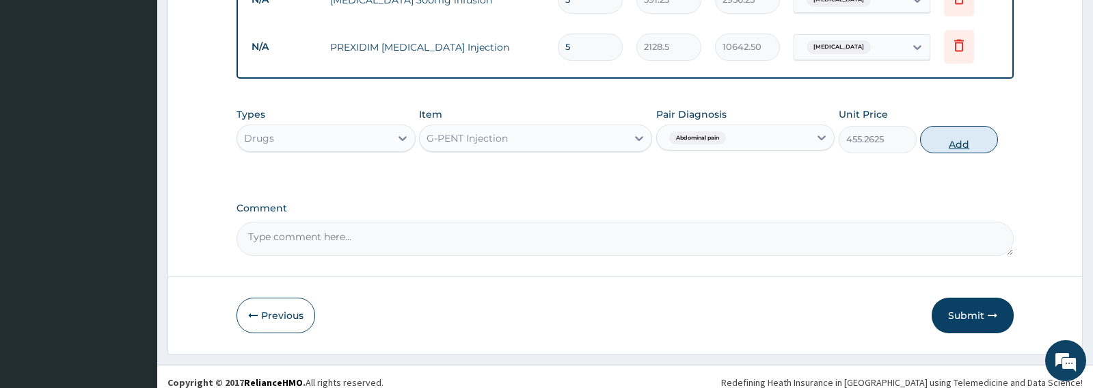
click at [954, 146] on button "Add" at bounding box center [959, 139] width 78 height 27
type input "0"
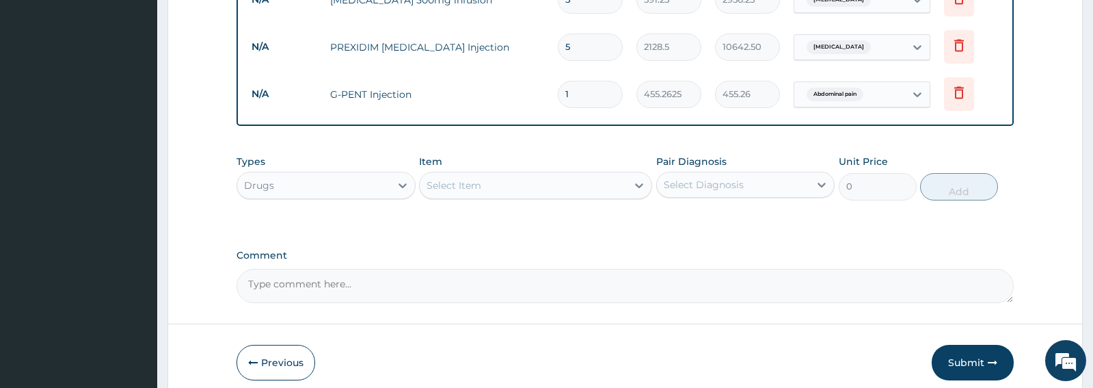
click at [537, 189] on div "Select Item" at bounding box center [523, 185] width 207 height 22
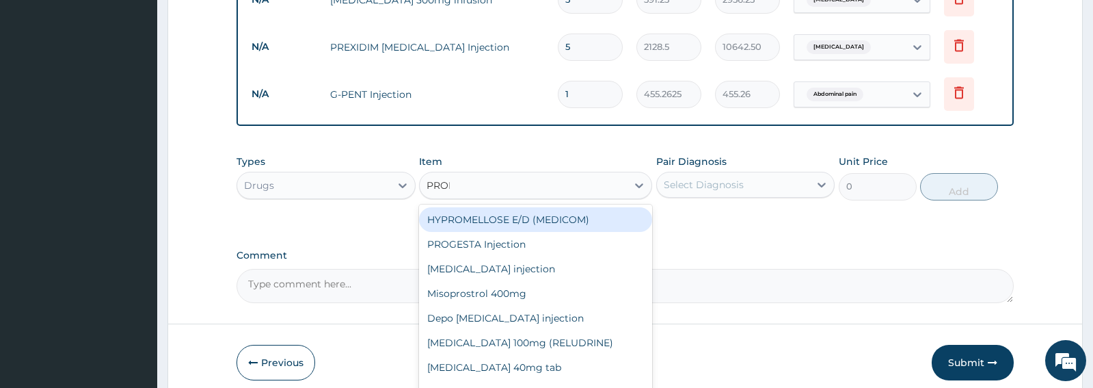
type input "PROME"
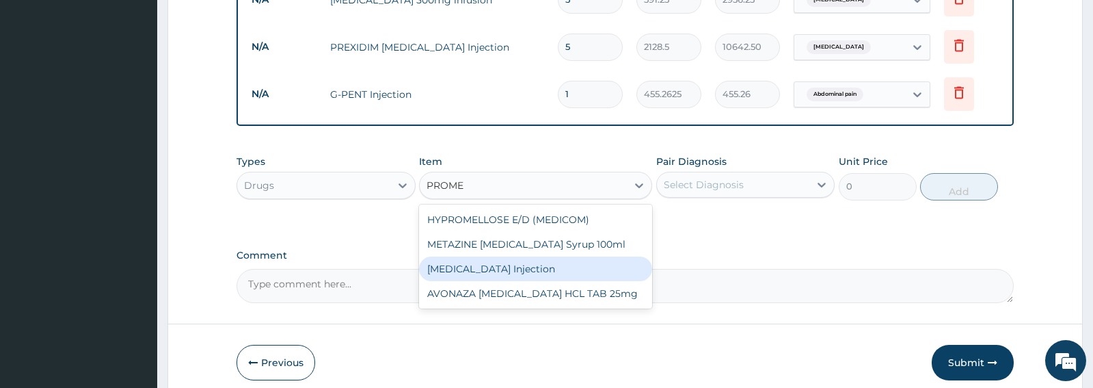
click at [546, 270] on div "PROMETHAZINE Injection" at bounding box center [535, 268] width 233 height 25
type input "354.75"
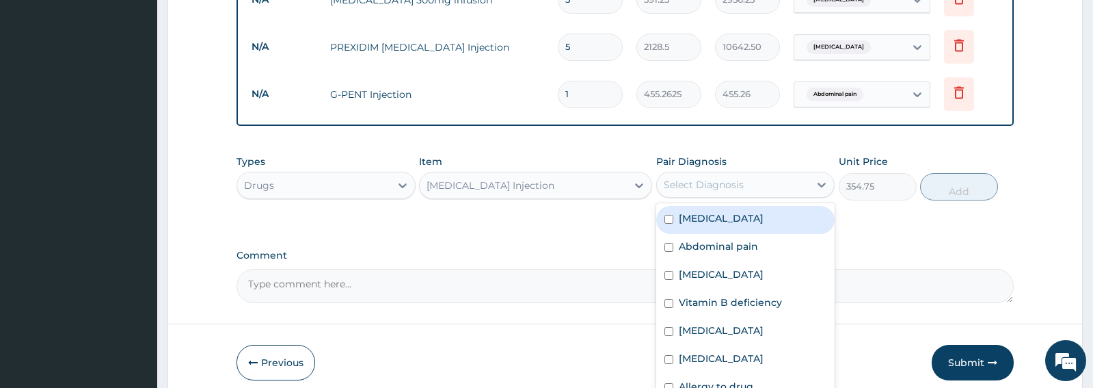
click at [757, 197] on div "Select Diagnosis" at bounding box center [745, 185] width 178 height 26
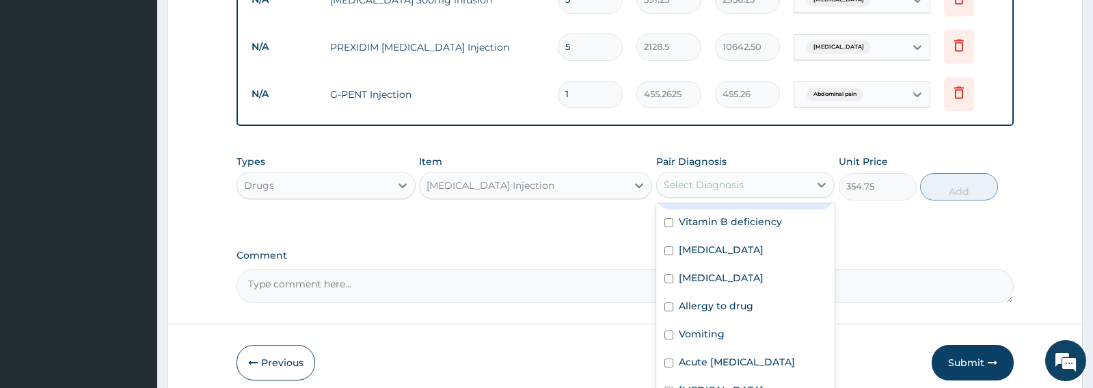
scroll to position [94, 0]
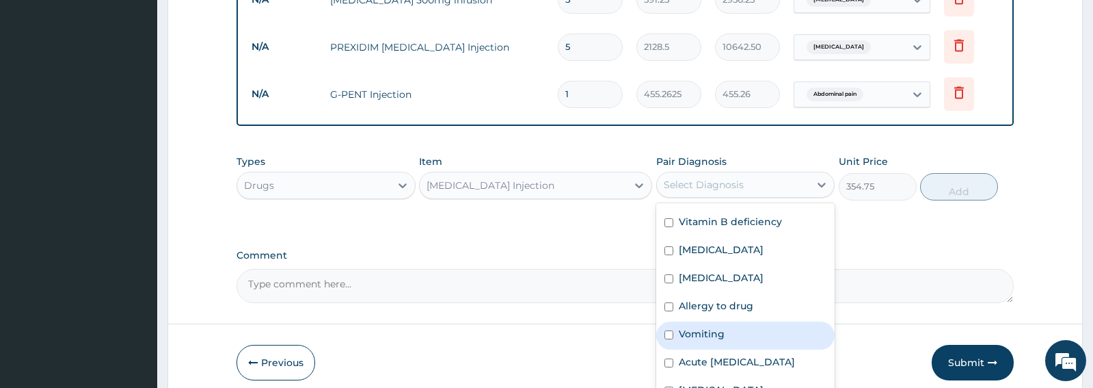
click at [715, 327] on label "Vomiting" at bounding box center [702, 334] width 46 height 14
checkbox input "true"
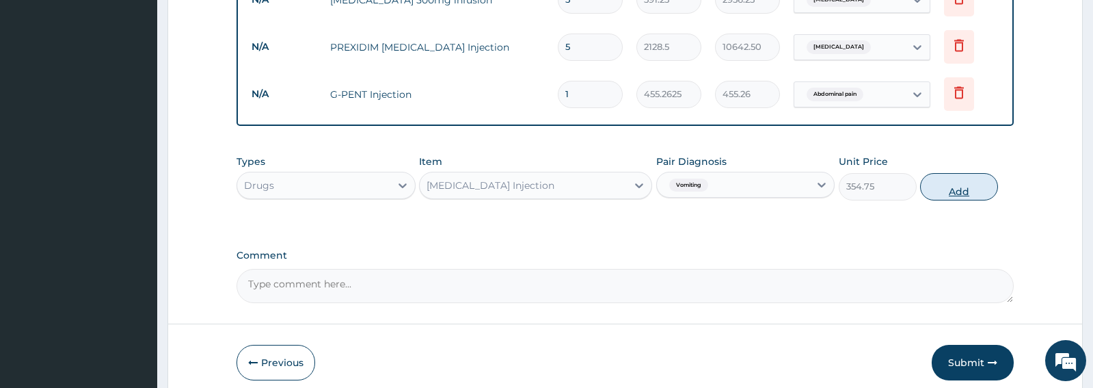
click at [952, 196] on button "Add" at bounding box center [959, 186] width 78 height 27
type input "0"
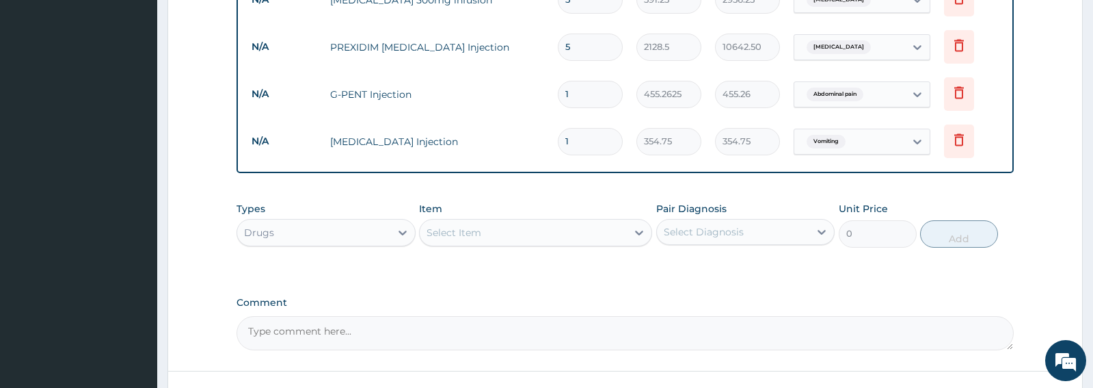
scroll to position [1072, 0]
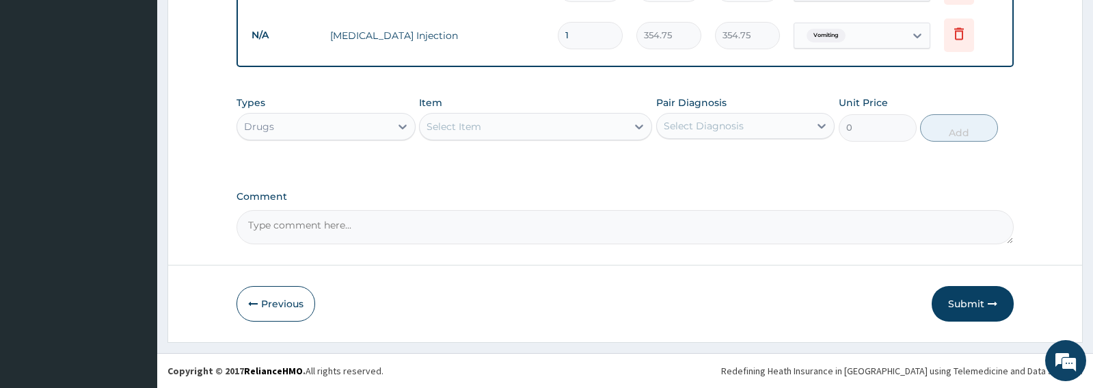
click at [513, 131] on div "Select Item" at bounding box center [523, 127] width 207 height 22
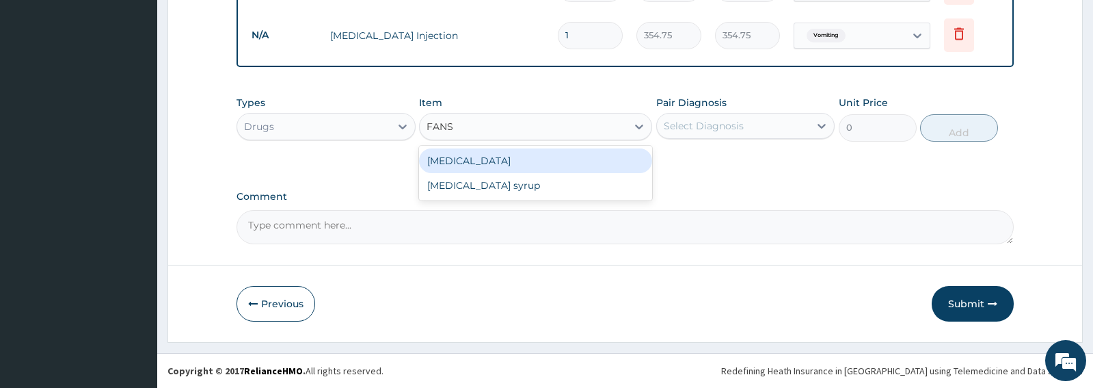
type input "FANSI"
click at [457, 157] on div "Fansidar" at bounding box center [535, 160] width 233 height 25
type input "212.85"
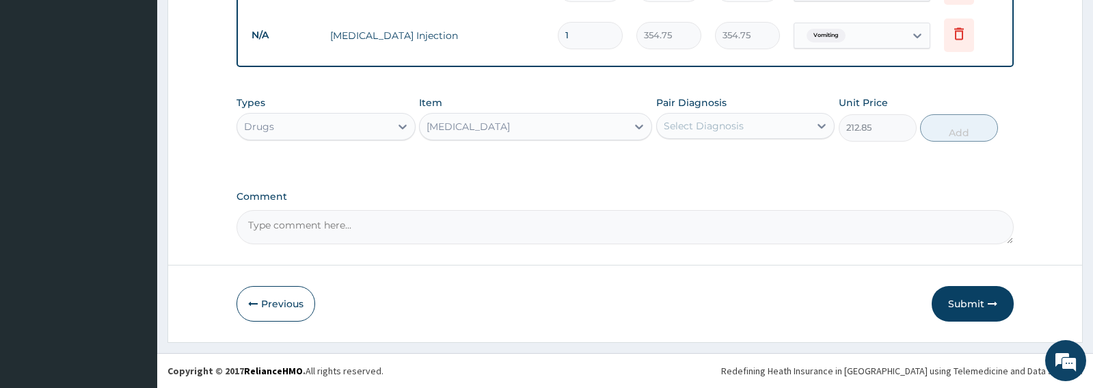
click at [721, 131] on div "Select Diagnosis" at bounding box center [704, 126] width 80 height 14
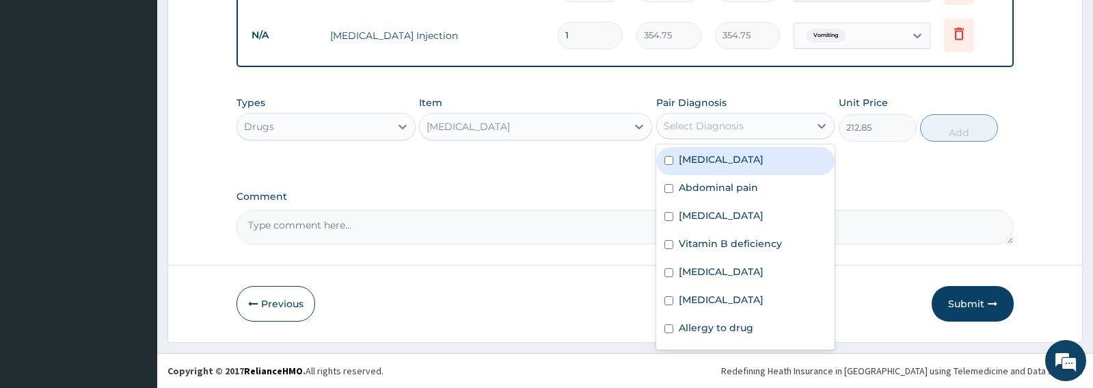
click at [697, 167] on div "Malaria" at bounding box center [745, 161] width 178 height 28
checkbox input "true"
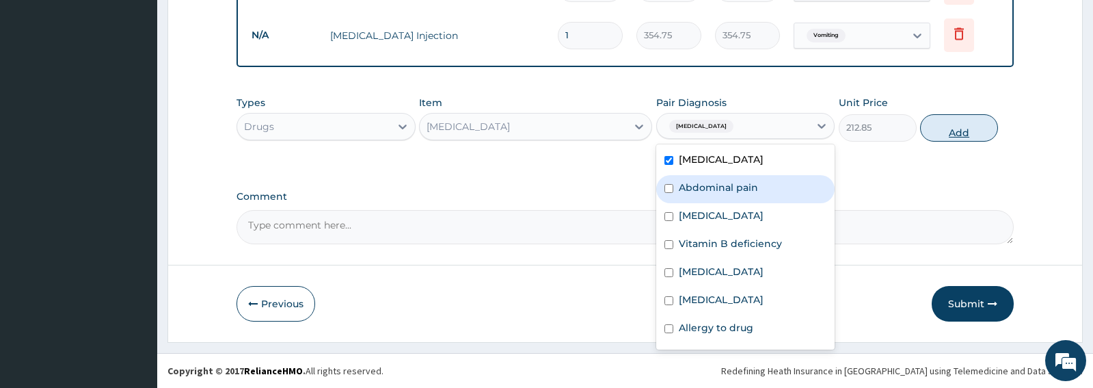
click at [959, 137] on button "Add" at bounding box center [959, 127] width 78 height 27
type input "0"
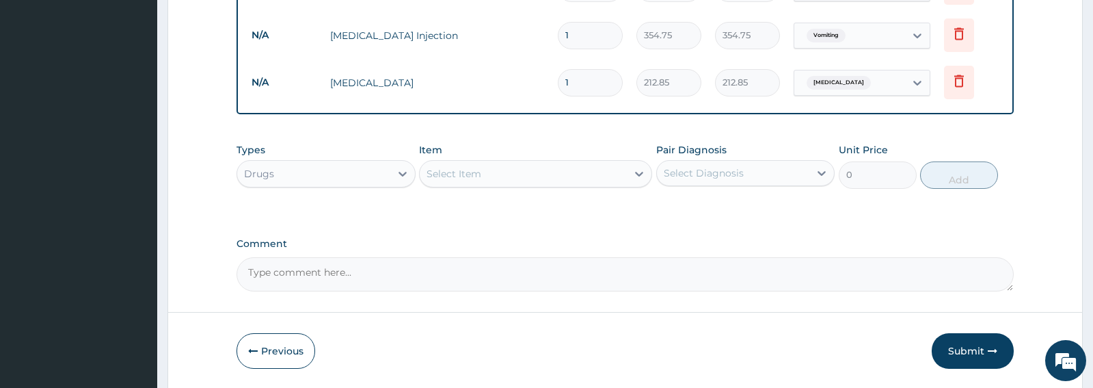
type input "0.00"
type input "3"
type input "638.55"
type input "3"
click at [487, 185] on div "Select Item" at bounding box center [523, 174] width 207 height 22
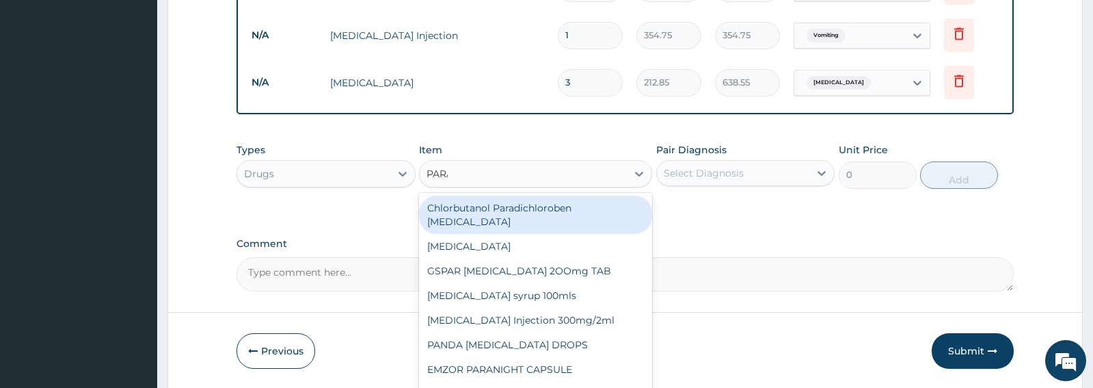
type input "PARAC"
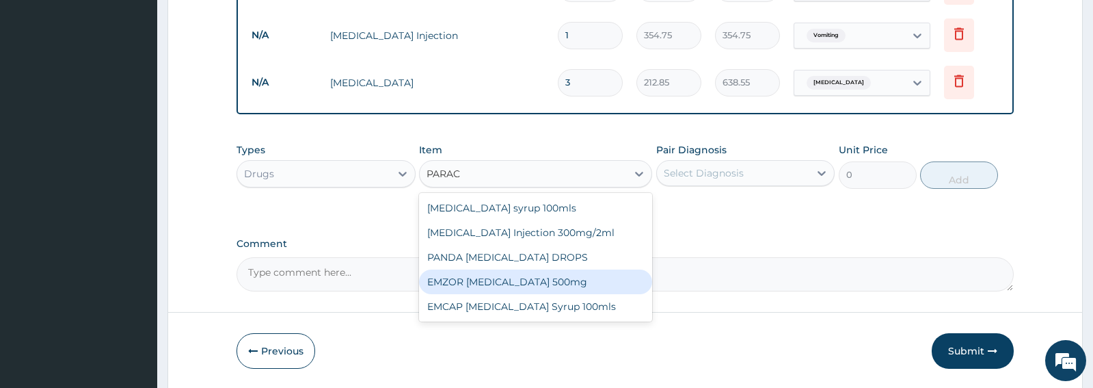
click at [548, 273] on div "EMZOR PARACETAMOL 500mg" at bounding box center [535, 281] width 233 height 25
type input "23.65"
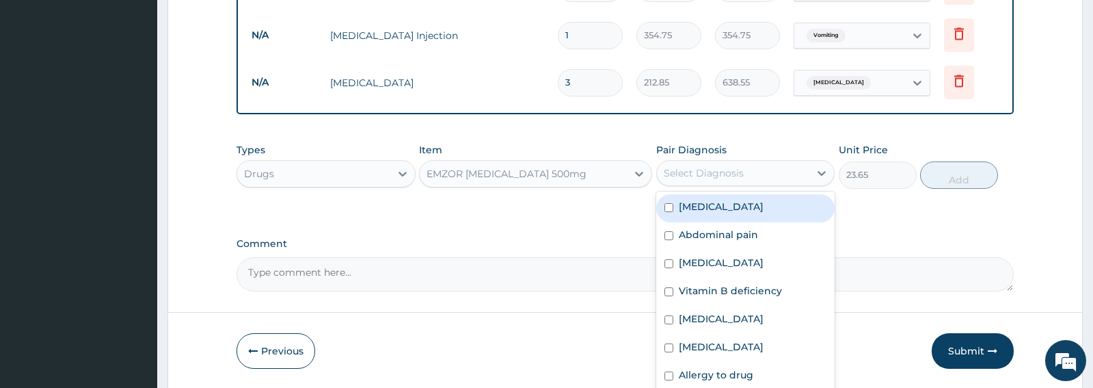
click at [735, 172] on div "Select Diagnosis" at bounding box center [704, 173] width 80 height 14
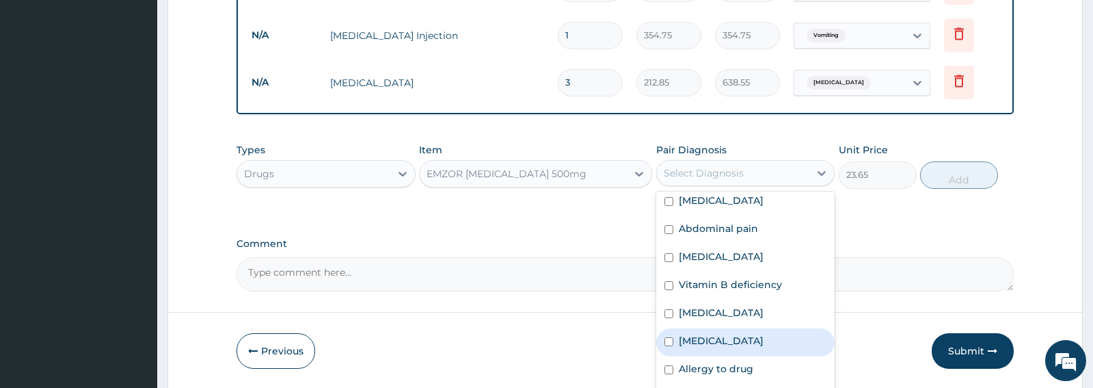
scroll to position [0, 0]
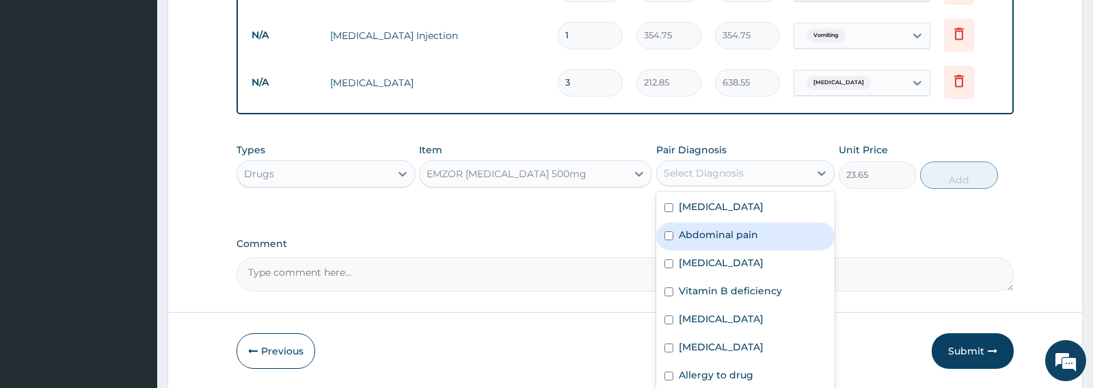
click at [679, 236] on label "Abdominal pain" at bounding box center [718, 235] width 79 height 14
checkbox input "true"
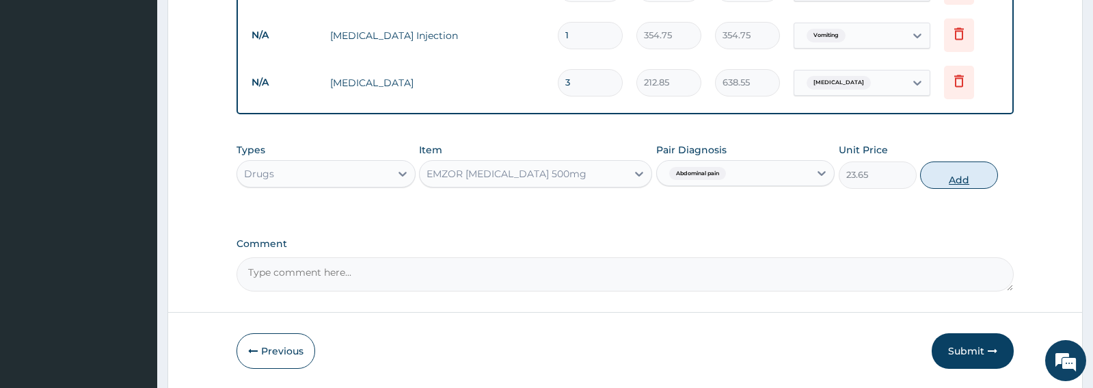
click at [963, 181] on button "Add" at bounding box center [959, 174] width 78 height 27
type input "0"
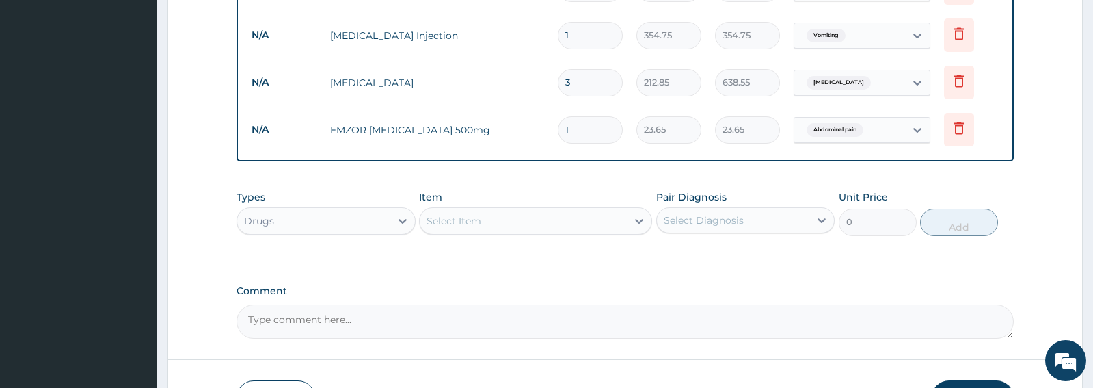
type input "18"
type input "425.70"
type input "18"
click at [505, 224] on div "Select Item" at bounding box center [523, 221] width 207 height 22
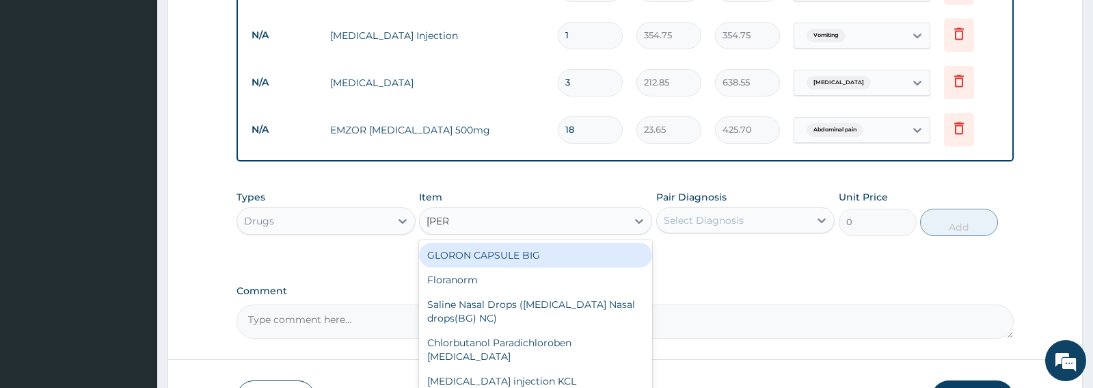
type input "LORAT"
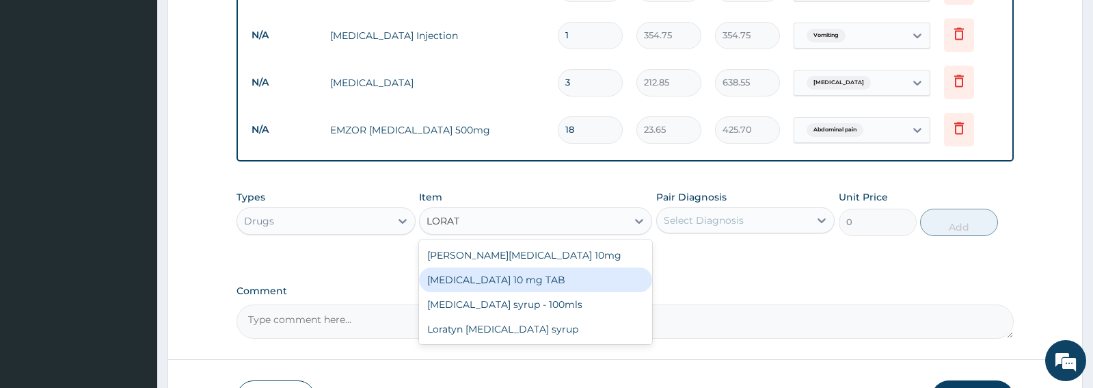
click at [501, 278] on div "LORATADINE 10 mg TAB" at bounding box center [535, 279] width 233 height 25
type input "59.125"
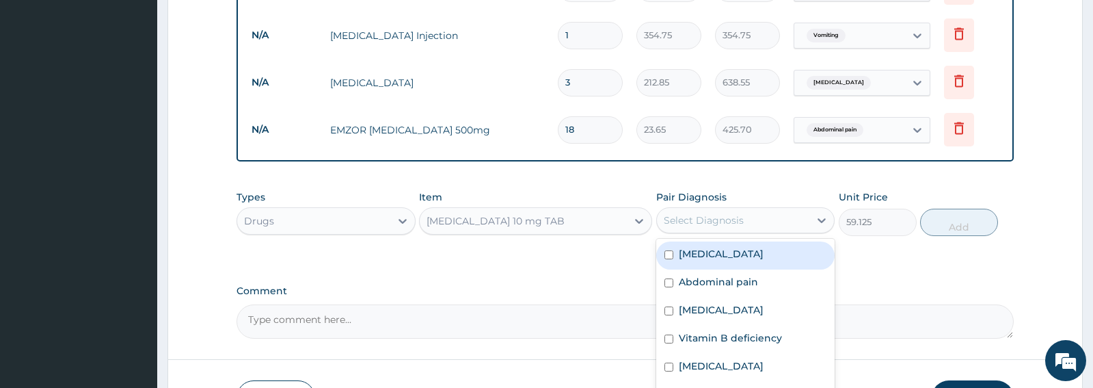
click at [721, 229] on div "Select Diagnosis" at bounding box center [733, 220] width 152 height 22
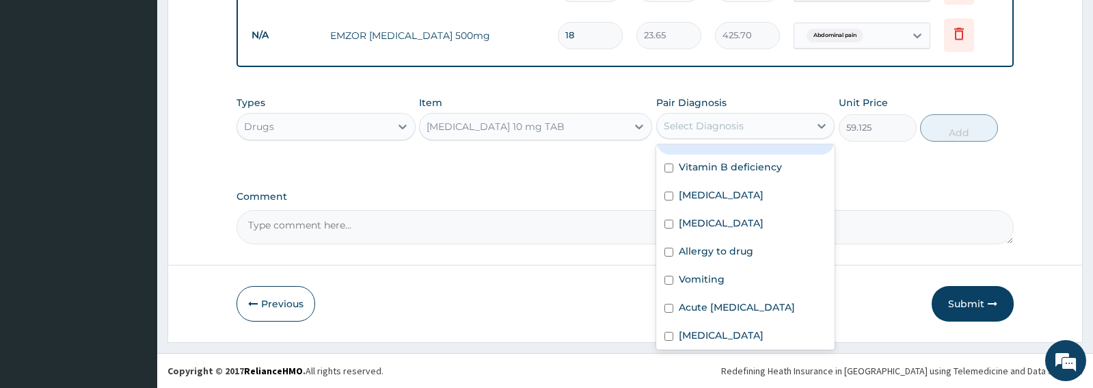
scroll to position [94, 0]
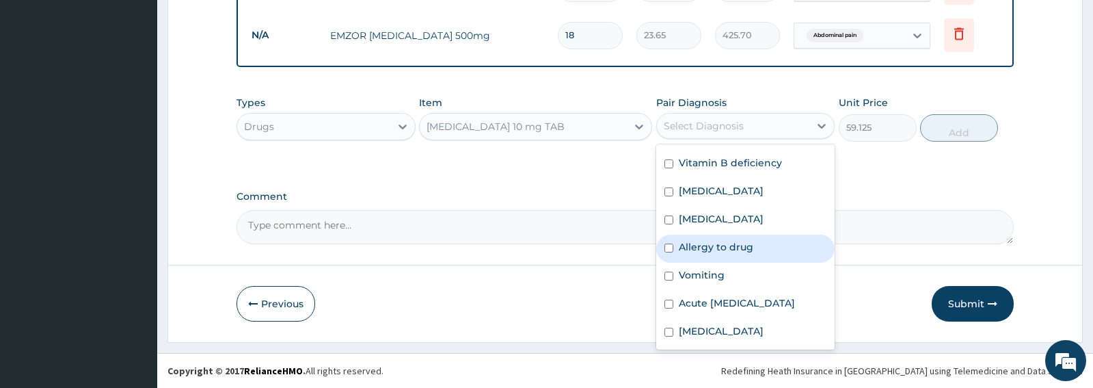
click at [711, 240] on label "Allergy to drug" at bounding box center [716, 247] width 75 height 14
checkbox input "true"
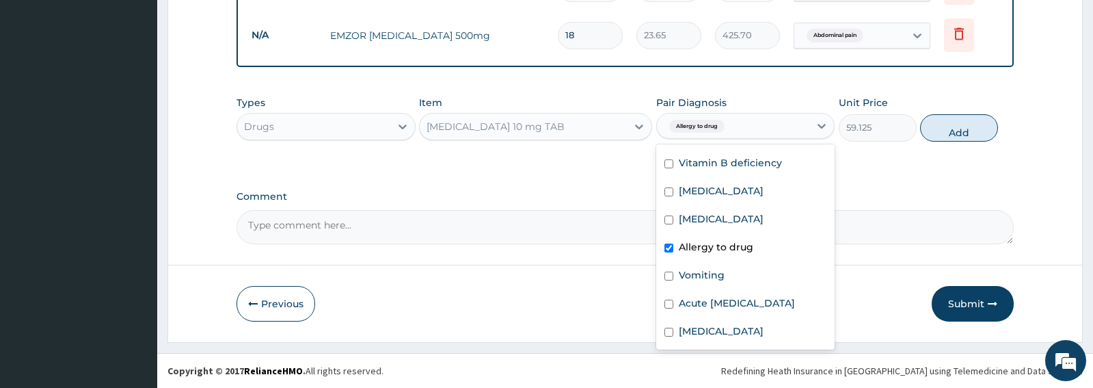
click at [1010, 196] on label "Comment" at bounding box center [625, 197] width 777 height 12
click at [1010, 210] on textarea "Comment" at bounding box center [625, 227] width 777 height 34
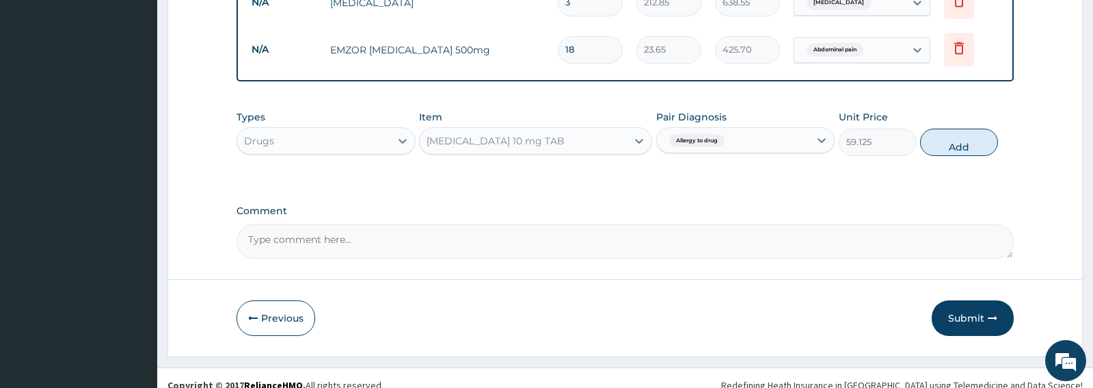
scroll to position [1166, 0]
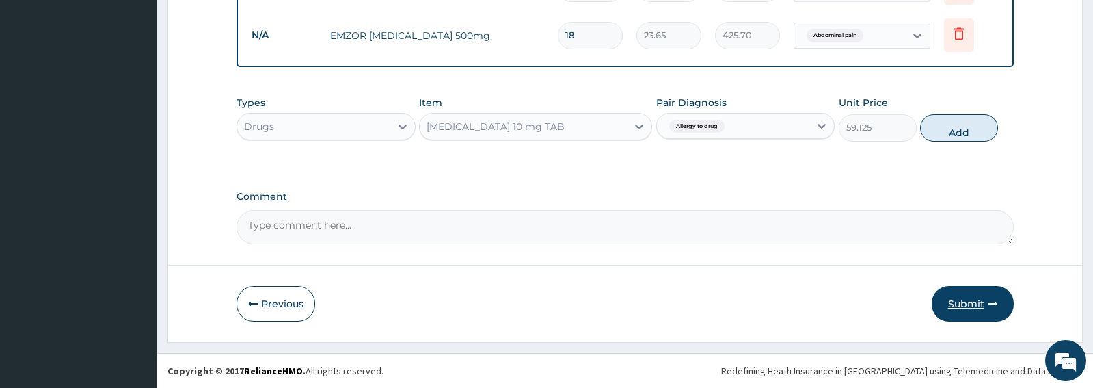
click at [970, 307] on button "Submit" at bounding box center [973, 304] width 82 height 36
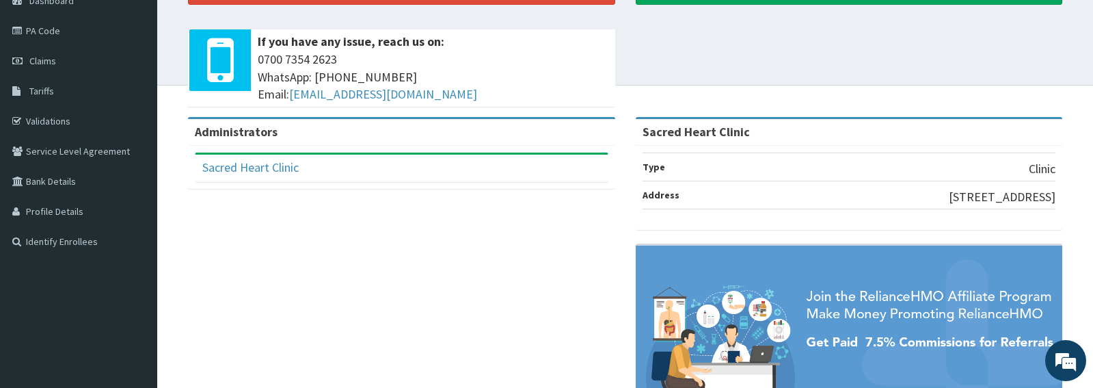
scroll to position [146, 0]
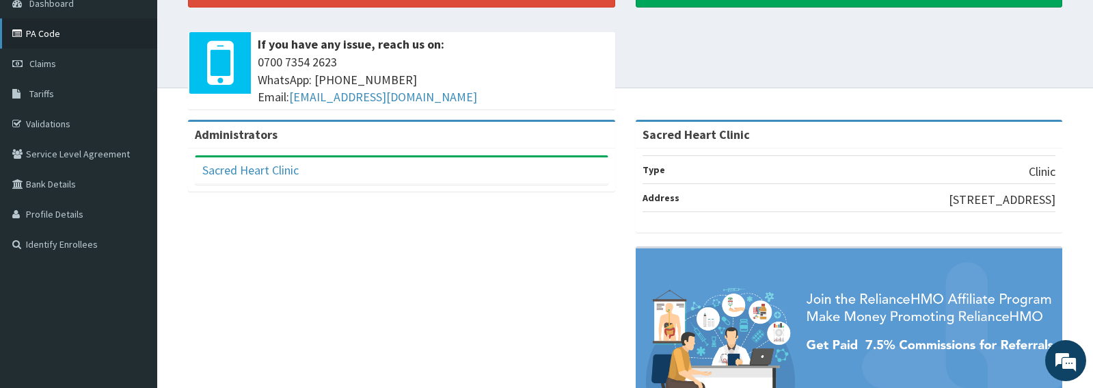
click at [42, 25] on link "PA Code" at bounding box center [78, 33] width 157 height 30
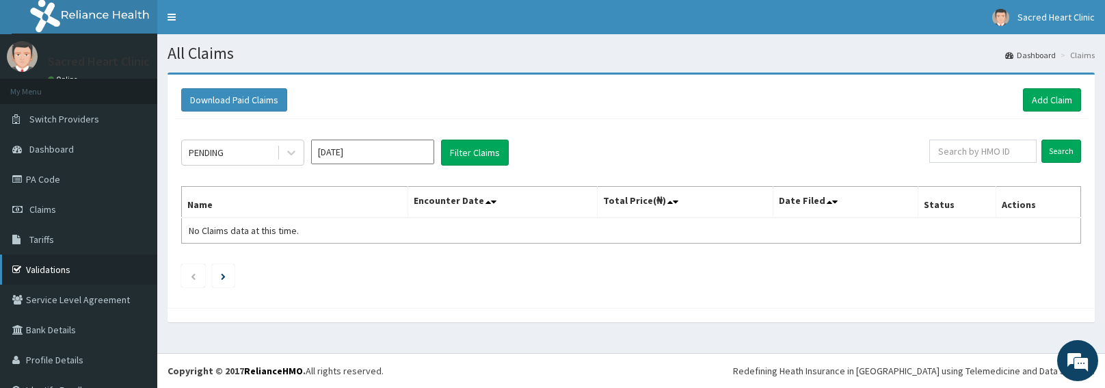
click at [66, 265] on link "Validations" at bounding box center [78, 269] width 157 height 30
